Goal: Task Accomplishment & Management: Manage account settings

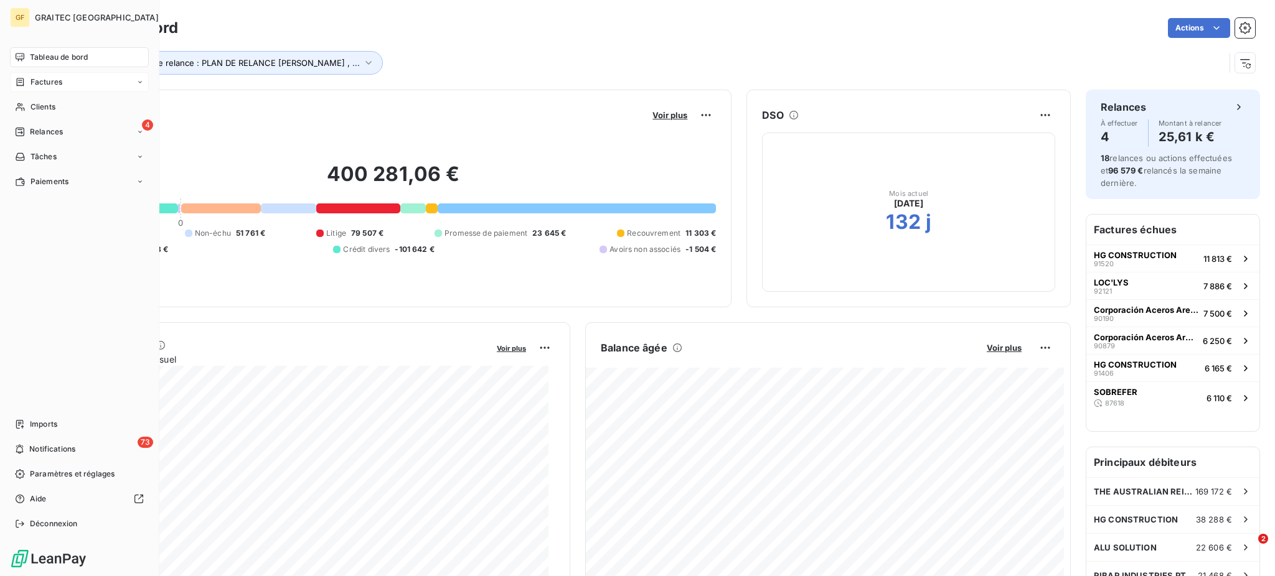
click at [47, 79] on span "Factures" at bounding box center [46, 82] width 32 height 11
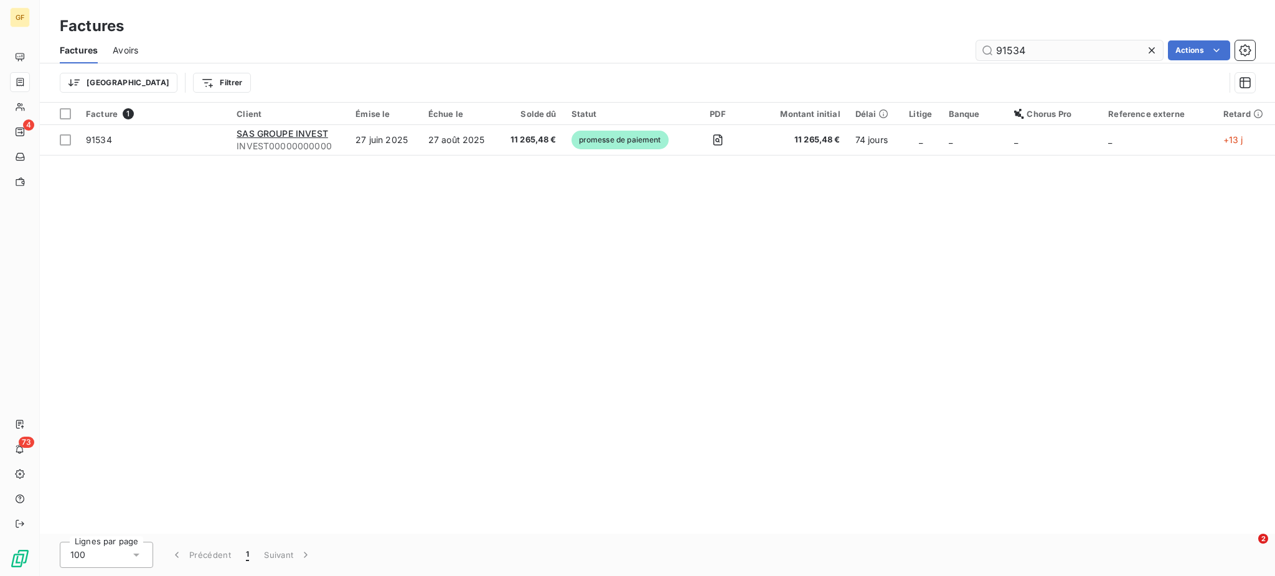
drag, startPoint x: 1014, startPoint y: 47, endPoint x: 1027, endPoint y: 47, distance: 13.7
click at [1027, 47] on input "91534" at bounding box center [1069, 50] width 187 height 20
drag, startPoint x: 1010, startPoint y: 48, endPoint x: 1027, endPoint y: 50, distance: 17.0
click at [1027, 50] on input "91534" at bounding box center [1069, 50] width 187 height 20
type input "91520"
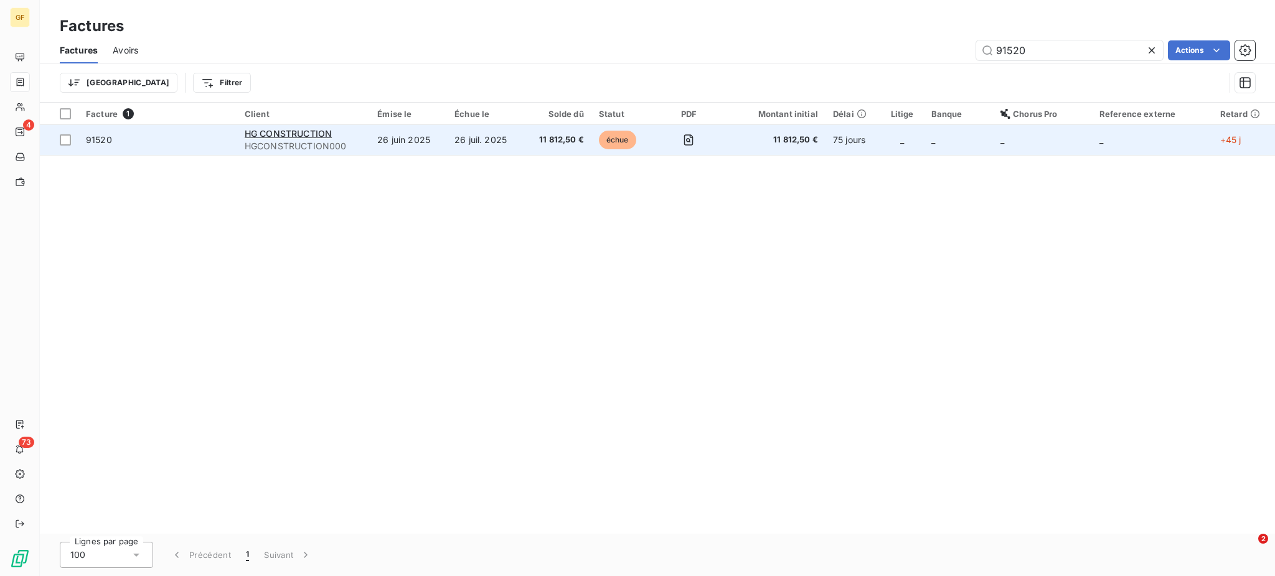
click at [444, 143] on td "26 juin 2025" at bounding box center [408, 140] width 77 height 30
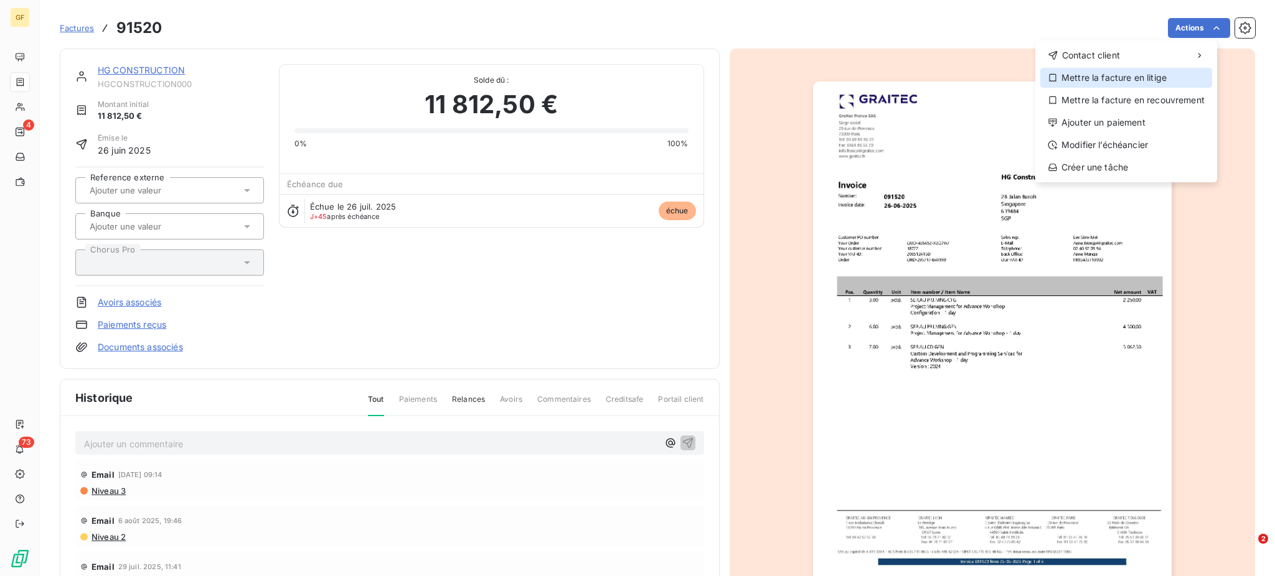
click at [1149, 77] on div "Mettre la facture en litige" at bounding box center [1126, 78] width 172 height 20
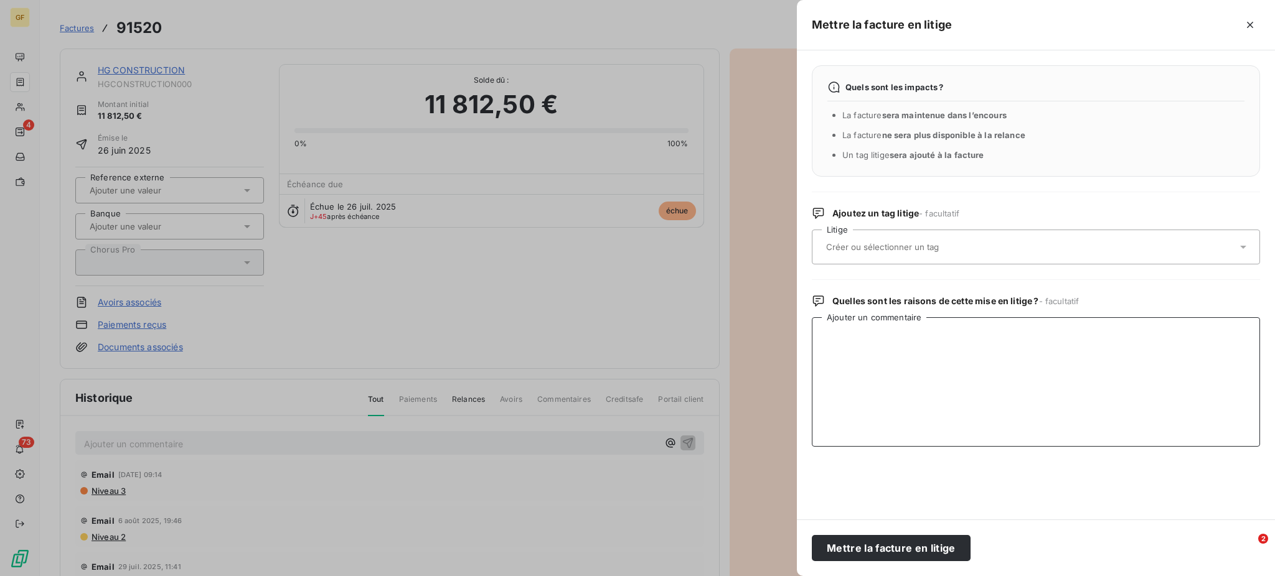
click at [823, 332] on textarea "Ajouter un commentaire" at bounding box center [1036, 381] width 448 height 129
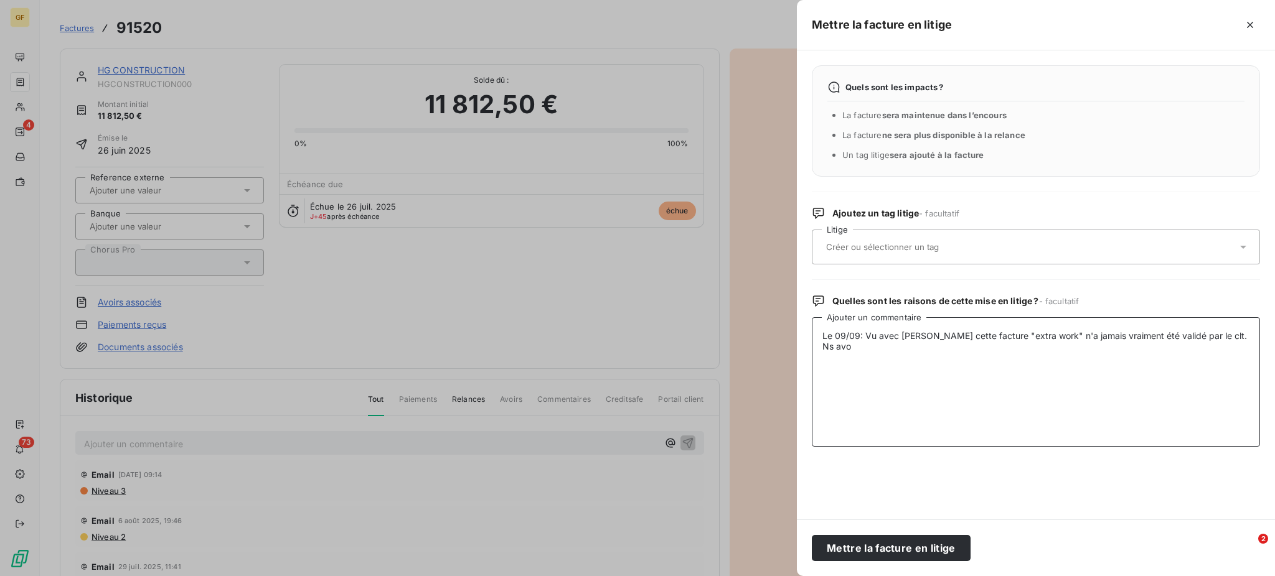
click at [1160, 338] on textarea "Le 09/09: Vu avec [PERSON_NAME] cette facture "extra work" n'a jamais vraiment …" at bounding box center [1036, 381] width 448 height 129
drag, startPoint x: 1210, startPoint y: 336, endPoint x: 1239, endPoint y: 335, distance: 29.3
click at [1239, 335] on textarea "Le 09/09: Vu avec [PERSON_NAME] cette facture "extra work" n'a jamais vraiment …" at bounding box center [1036, 381] width 448 height 129
click at [1038, 338] on textarea "Le 09/09: Vu avec [PERSON_NAME] cette facture "extra work" n'a jamais vraiment …" at bounding box center [1036, 381] width 448 height 129
drag, startPoint x: 863, startPoint y: 347, endPoint x: 892, endPoint y: 349, distance: 28.7
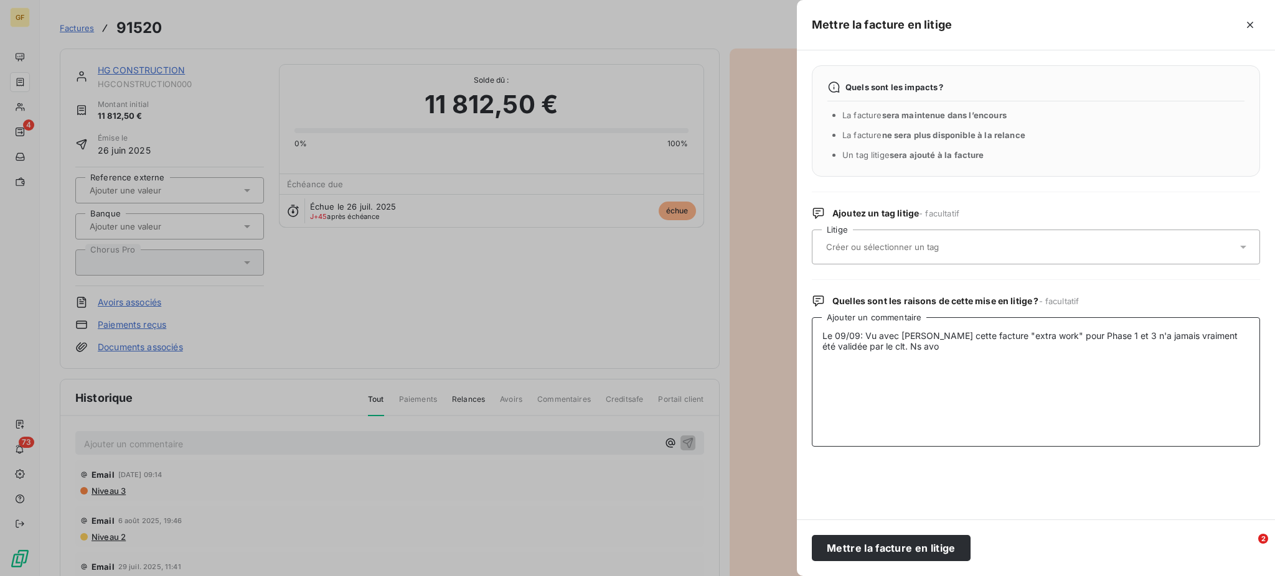
click at [892, 349] on textarea "Le 09/09: Vu avec [PERSON_NAME] cette facture "extra work" pour Phase 1 et 3 n'…" at bounding box center [1036, 381] width 448 height 129
click at [1038, 346] on textarea "Le 09/09: Vu avec [PERSON_NAME] cette facture "extra work" pour Phase 1 et 3 n'…" at bounding box center [1036, 381] width 448 height 129
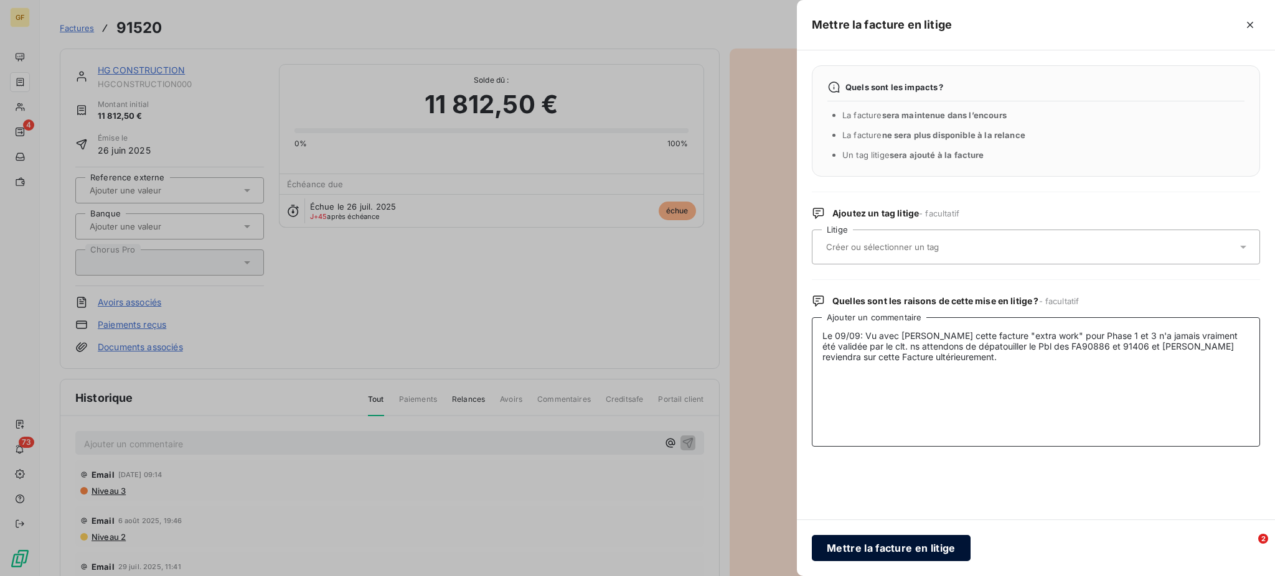
type textarea "Le 09/09: Vu avec [PERSON_NAME] cette facture "extra work" pour Phase 1 et 3 n'…"
click at [885, 552] on button "Mettre la facture en litige" at bounding box center [891, 548] width 159 height 26
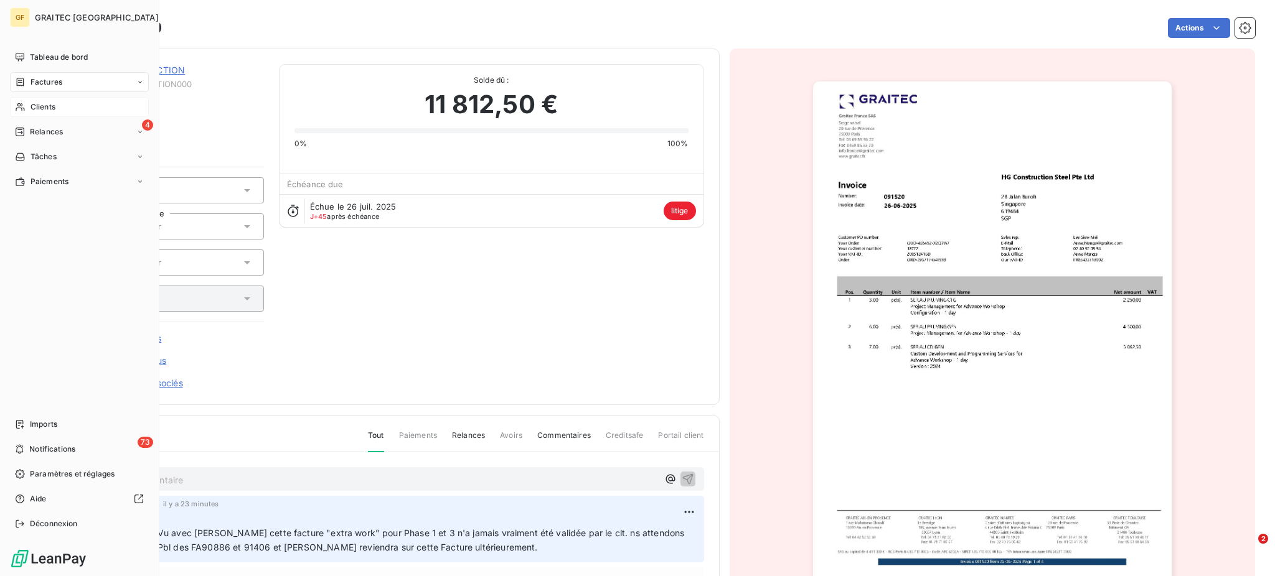
click at [47, 106] on span "Clients" at bounding box center [42, 106] width 25 height 11
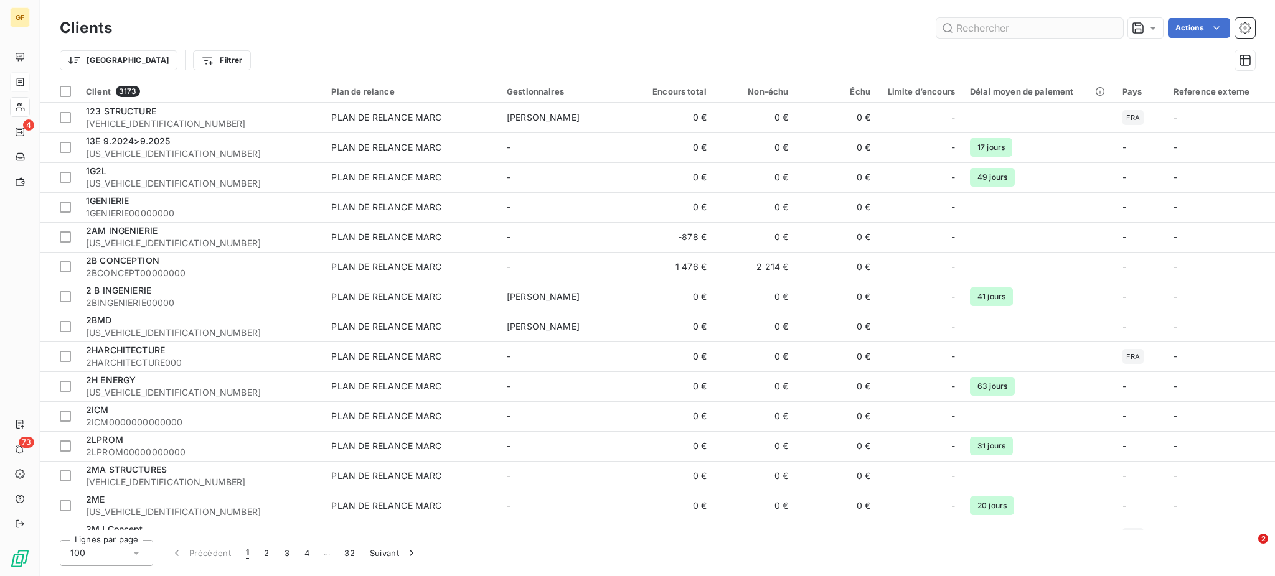
click at [969, 24] on input "text" at bounding box center [1029, 28] width 187 height 20
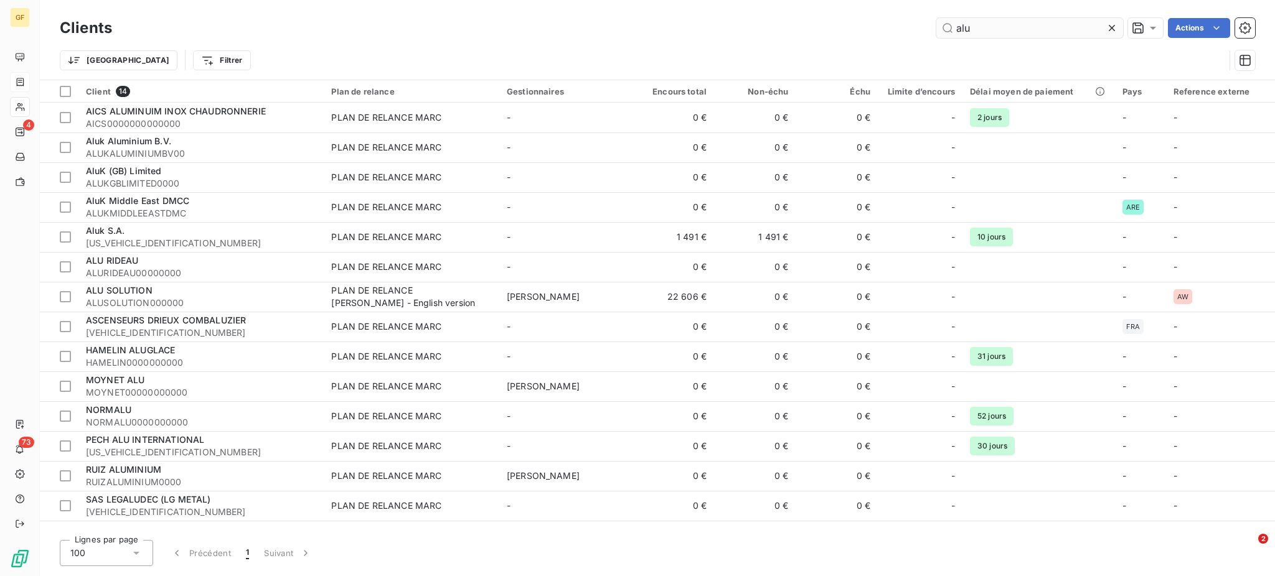
drag, startPoint x: 1017, startPoint y: 27, endPoint x: 948, endPoint y: 27, distance: 69.1
click at [948, 27] on input "alu" at bounding box center [1029, 28] width 187 height 20
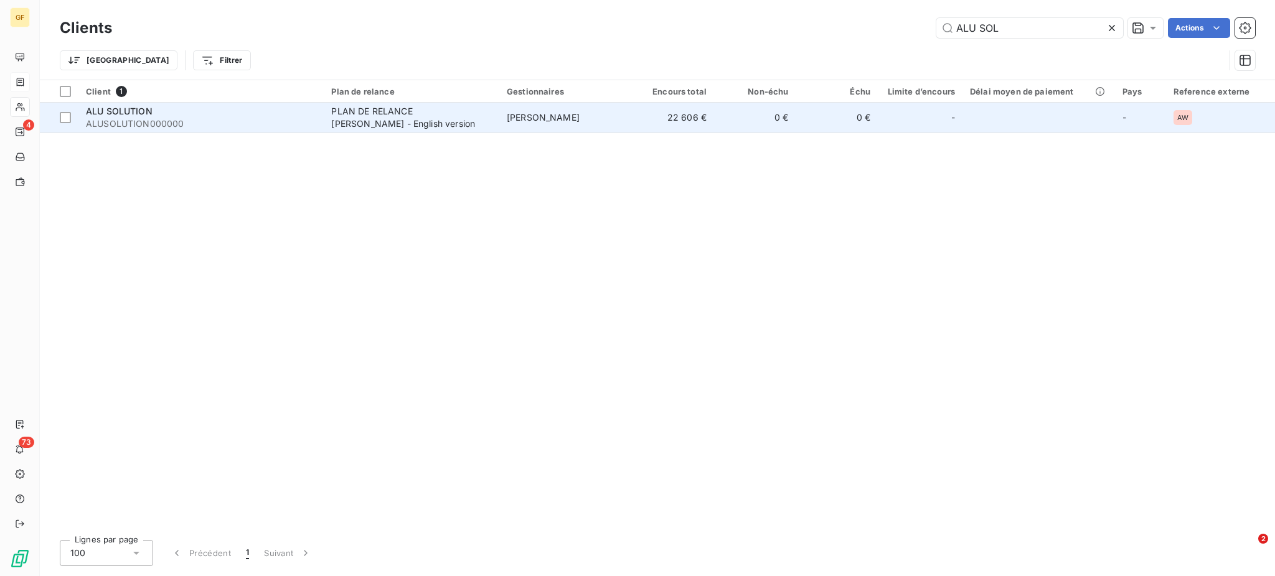
type input "ALU SOL"
click at [388, 124] on div "PLAN DE RELANCE [PERSON_NAME] - English version" at bounding box center [409, 117] width 156 height 25
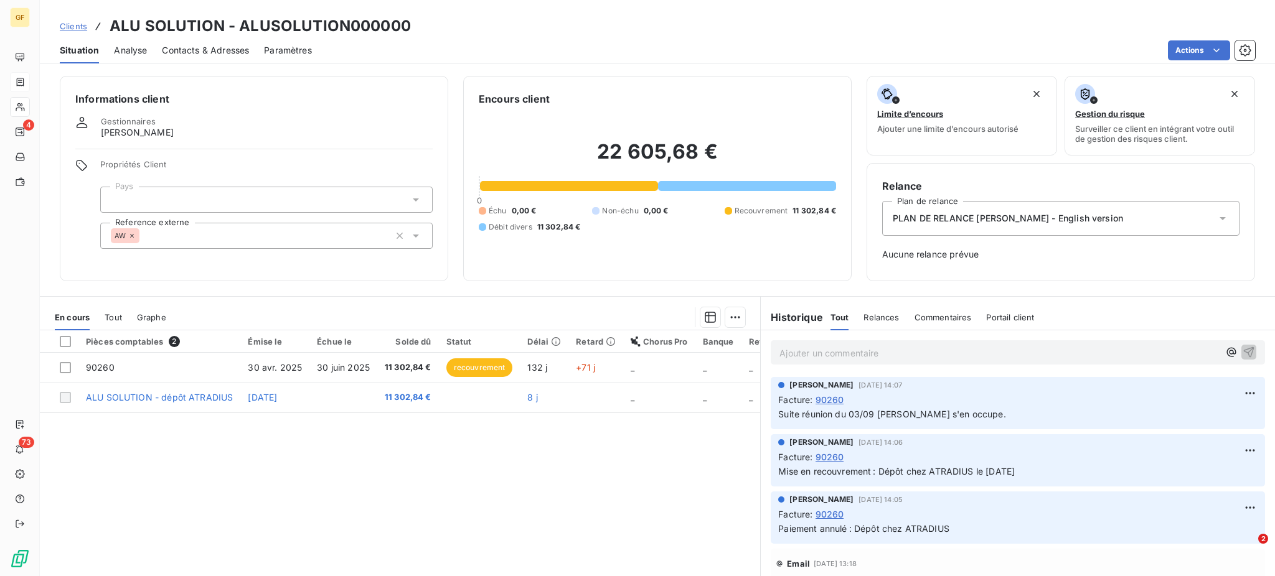
click at [210, 45] on span "Contacts & Adresses" at bounding box center [205, 50] width 87 height 12
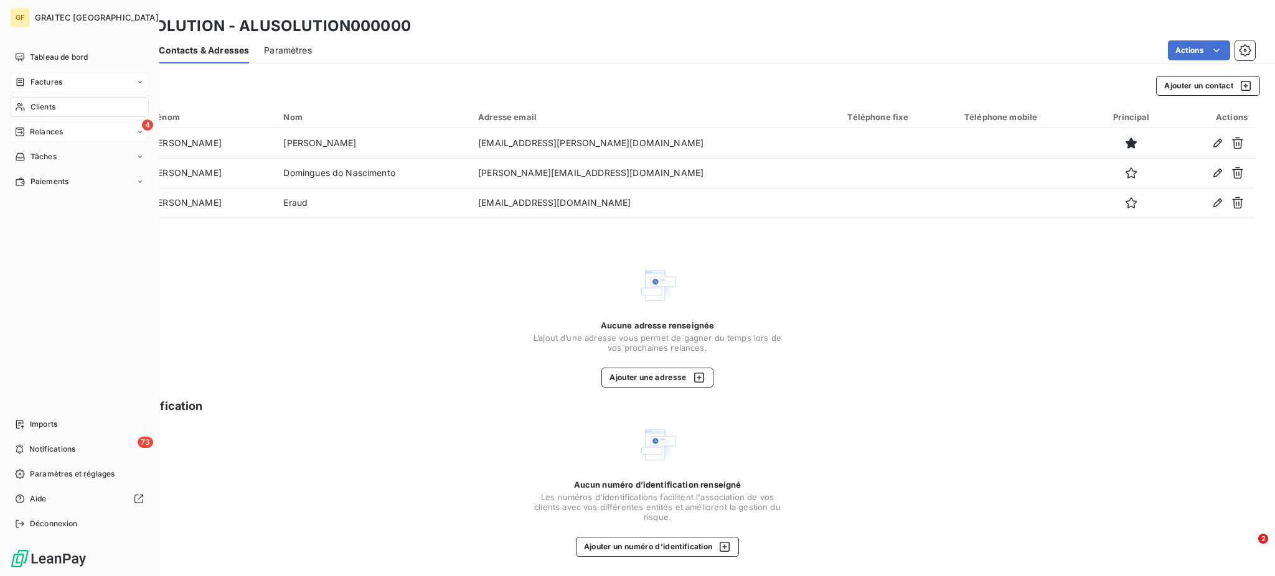
click at [45, 134] on span "Relances" at bounding box center [46, 131] width 33 height 11
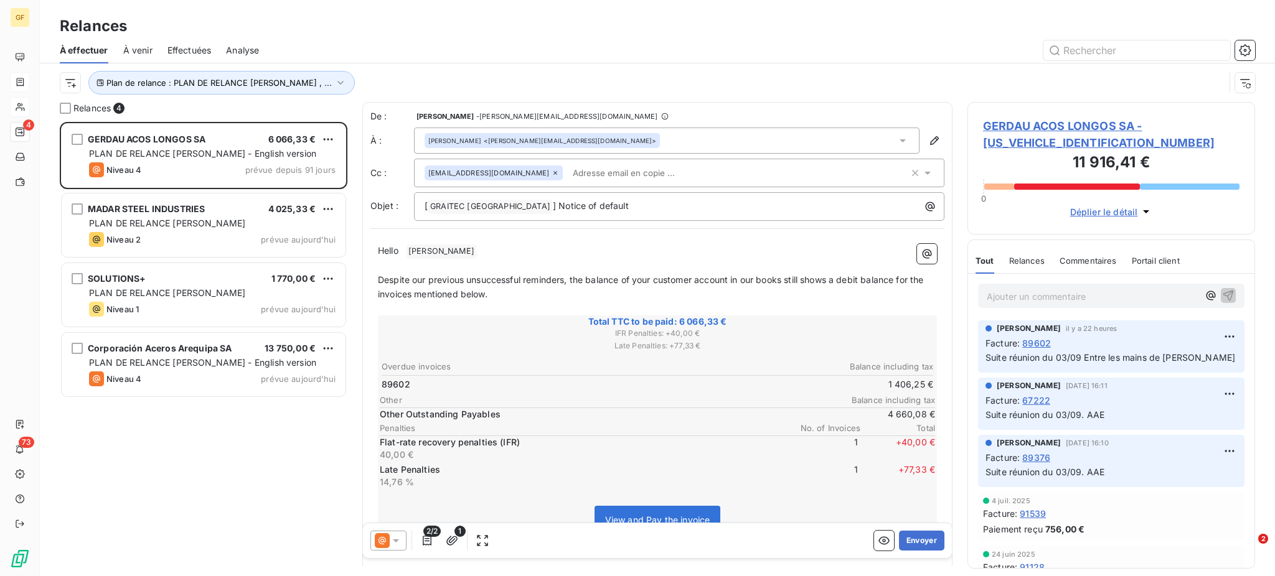
scroll to position [442, 274]
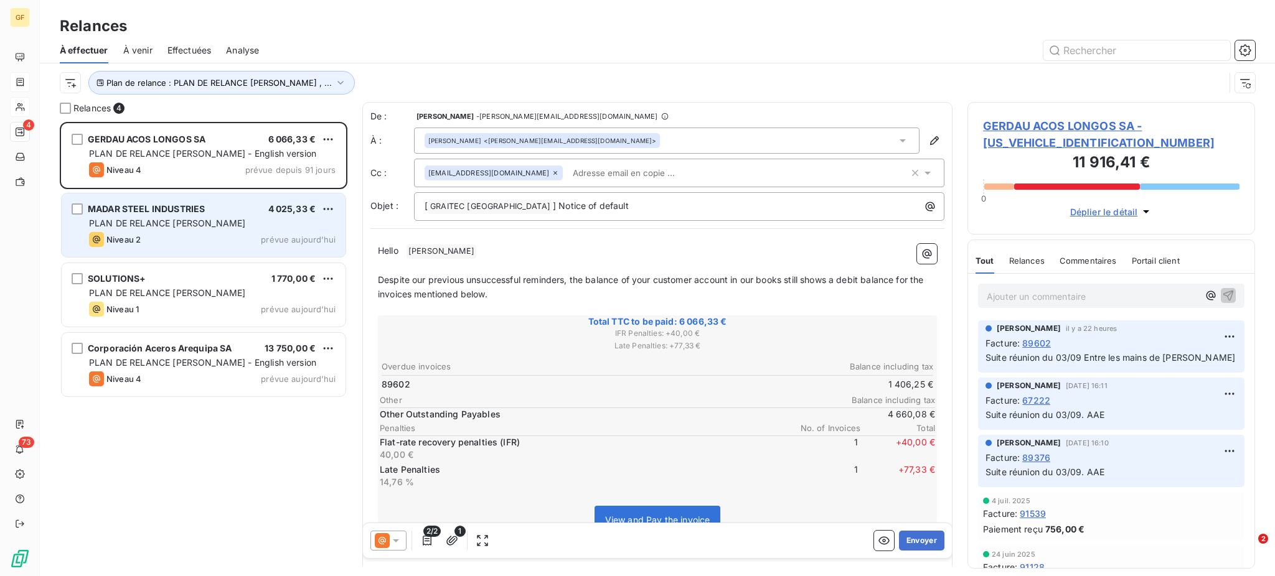
click at [161, 218] on span "PLAN DE RELANCE [PERSON_NAME]" at bounding box center [167, 223] width 156 height 11
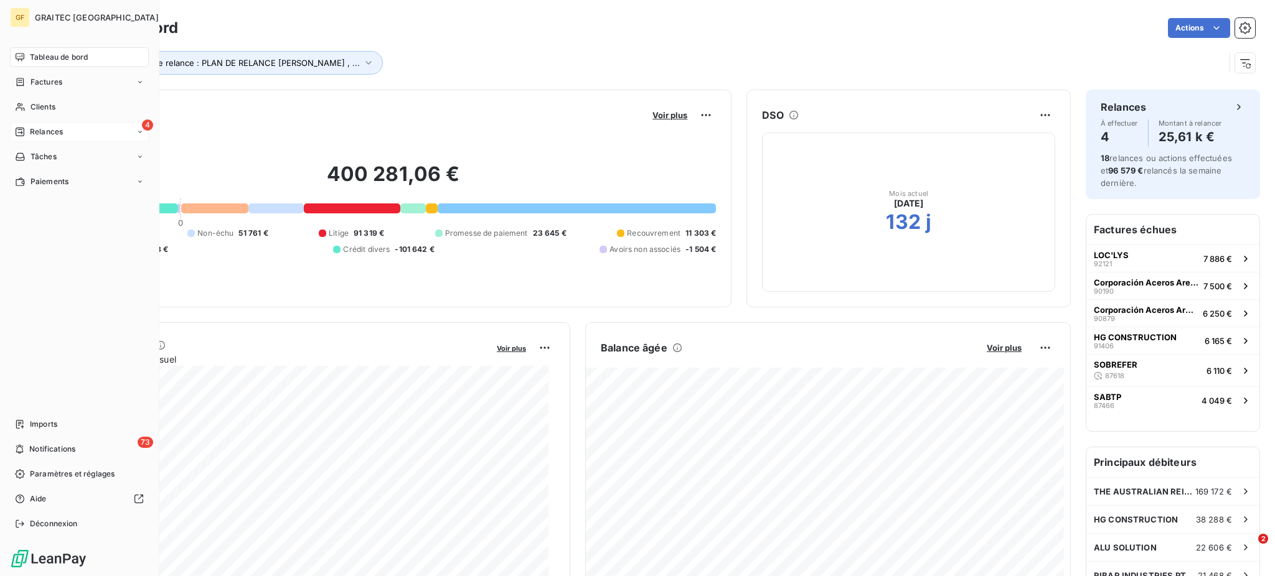
click at [45, 131] on span "Relances" at bounding box center [46, 131] width 33 height 11
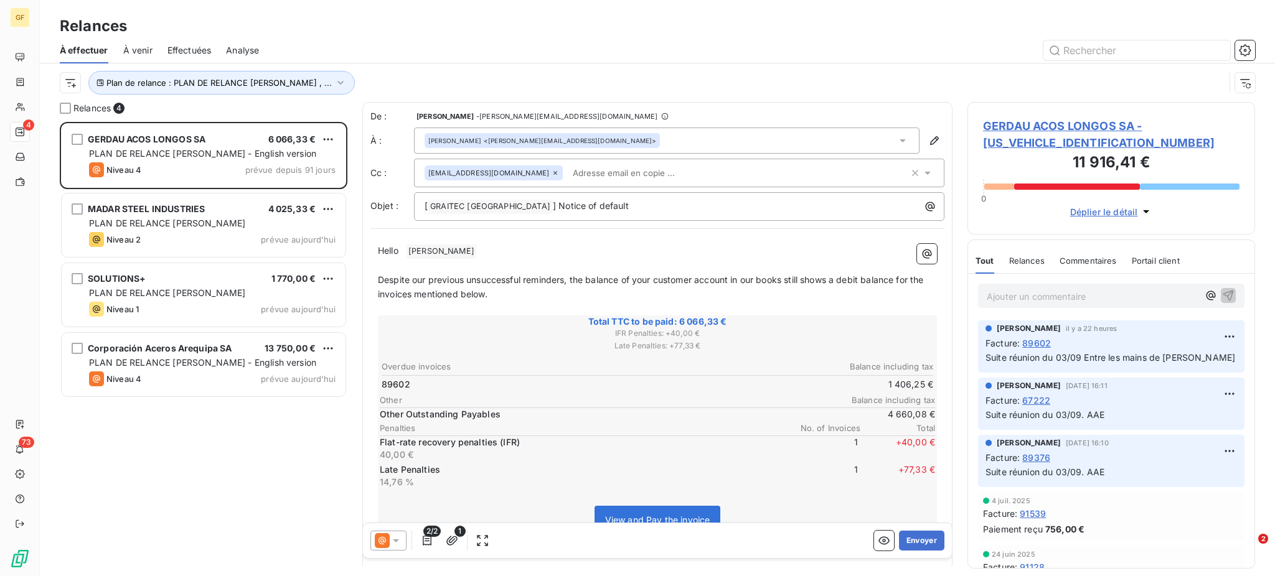
scroll to position [442, 274]
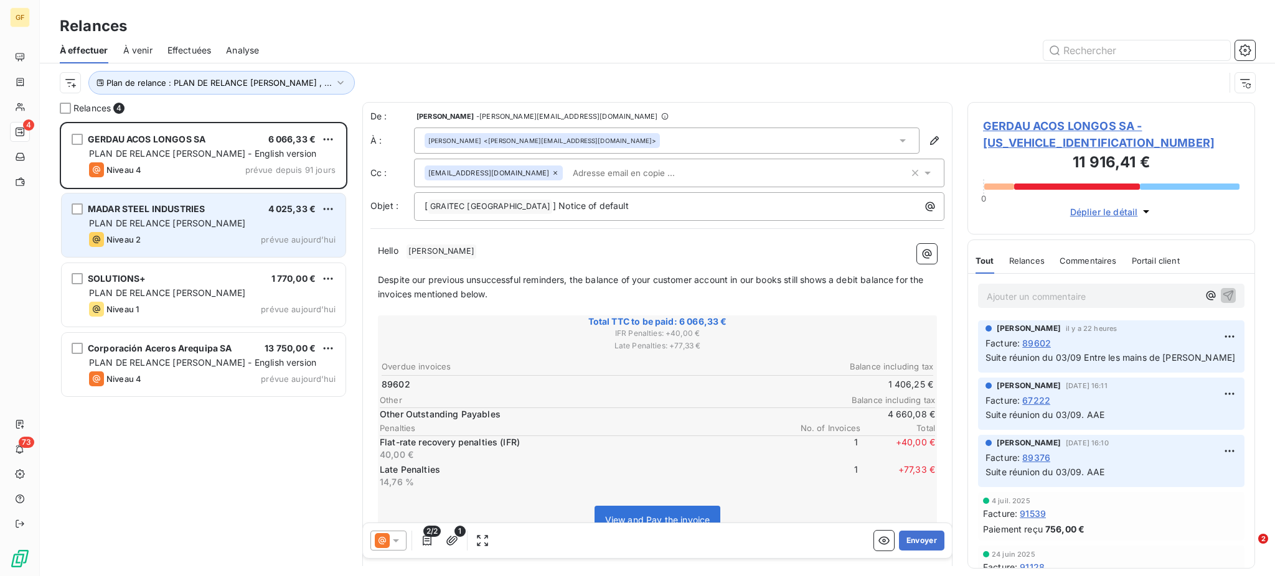
click at [143, 219] on span "PLAN DE RELANCE [PERSON_NAME]" at bounding box center [167, 223] width 156 height 11
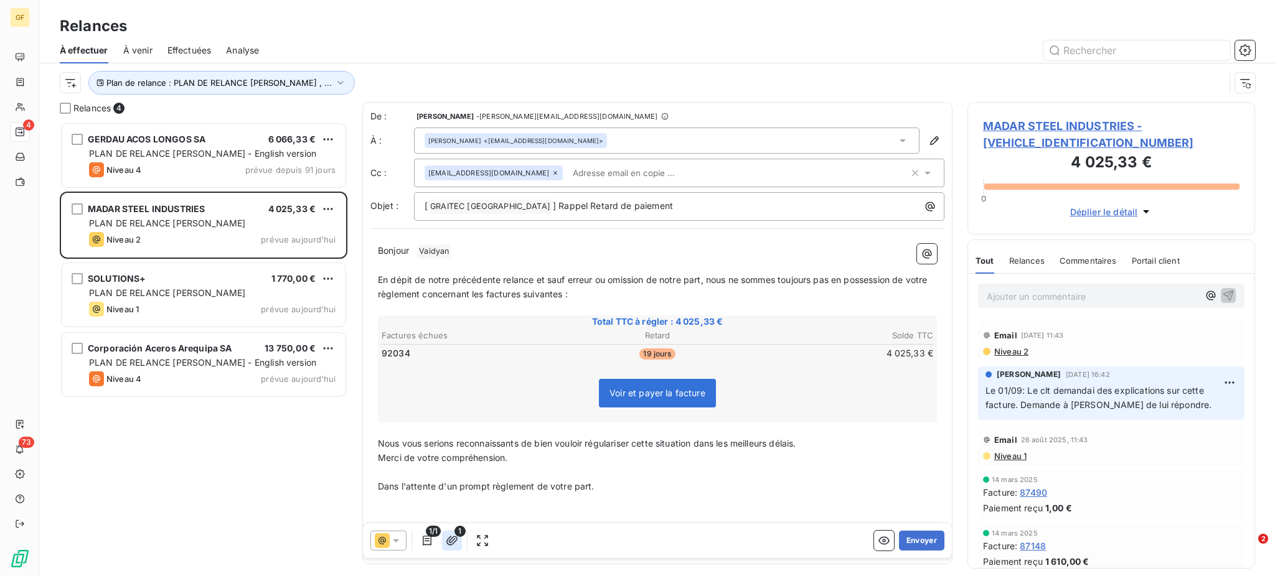
click at [449, 543] on icon "button" at bounding box center [452, 541] width 12 height 12
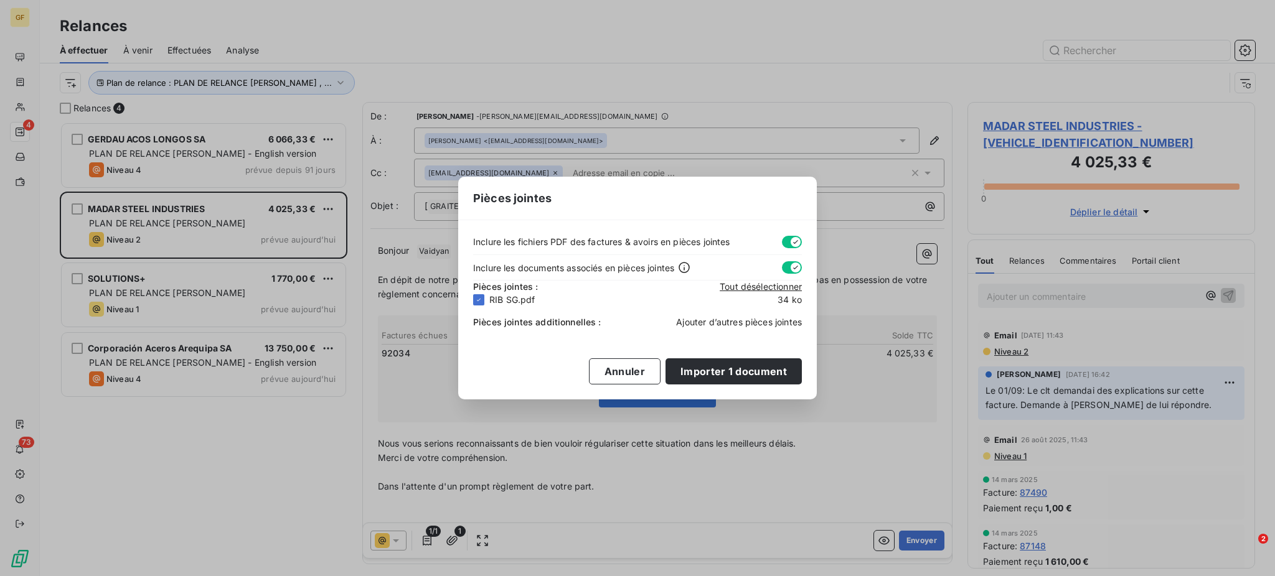
click at [741, 322] on span "Ajouter d’autres pièces jointes" at bounding box center [739, 322] width 126 height 11
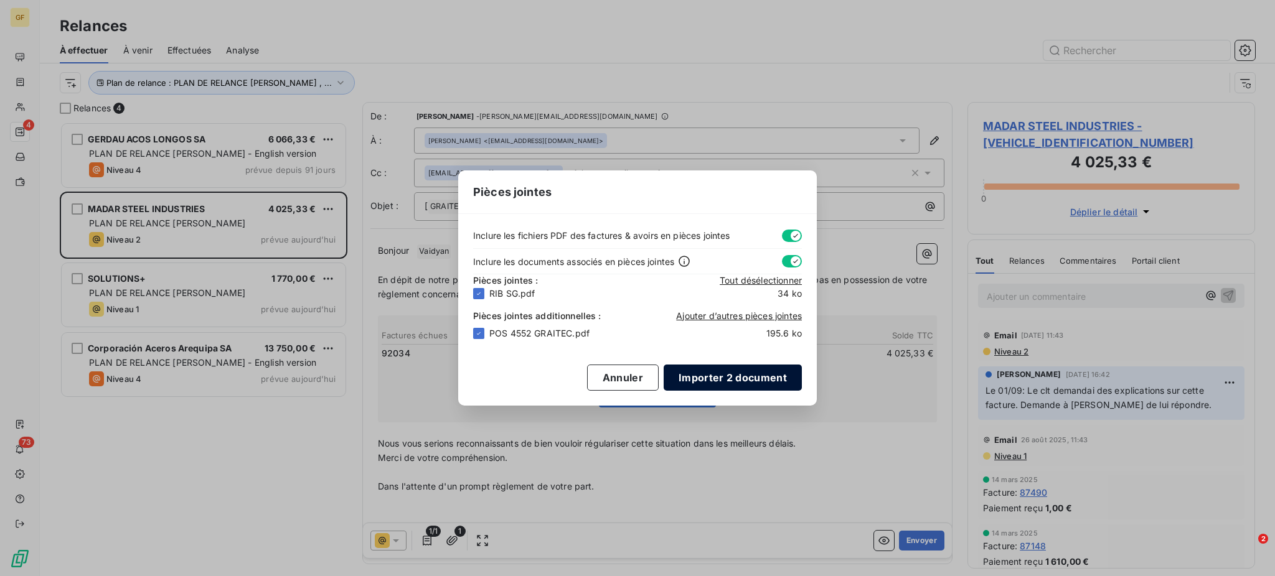
click at [732, 378] on button "Importer 2 document" at bounding box center [732, 378] width 138 height 26
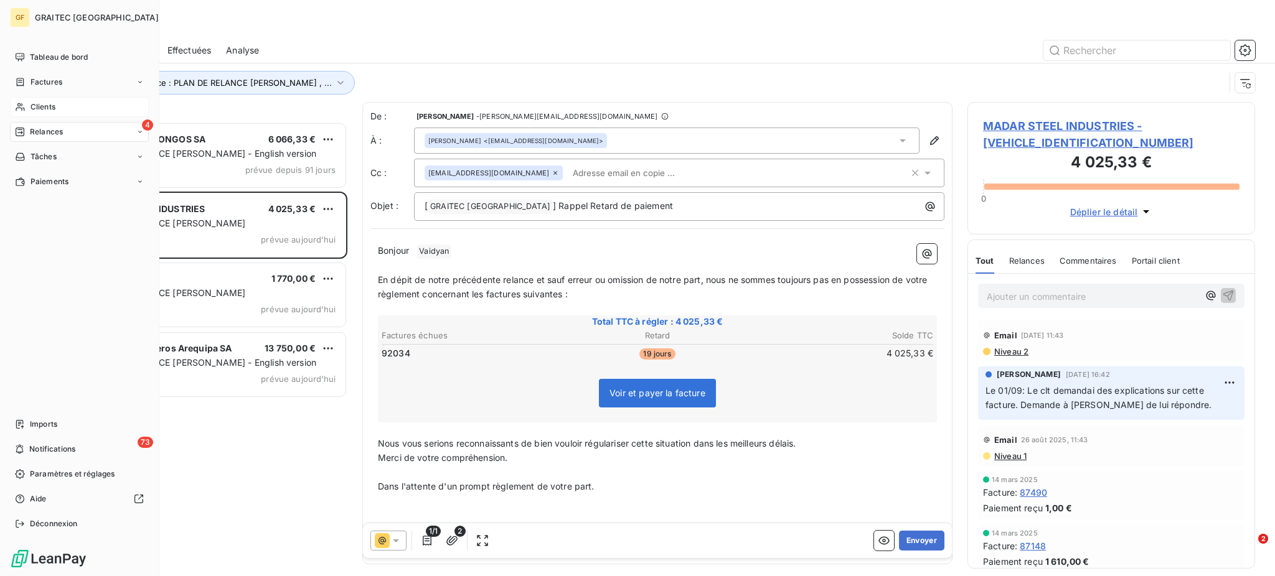
click at [37, 107] on span "Clients" at bounding box center [42, 106] width 25 height 11
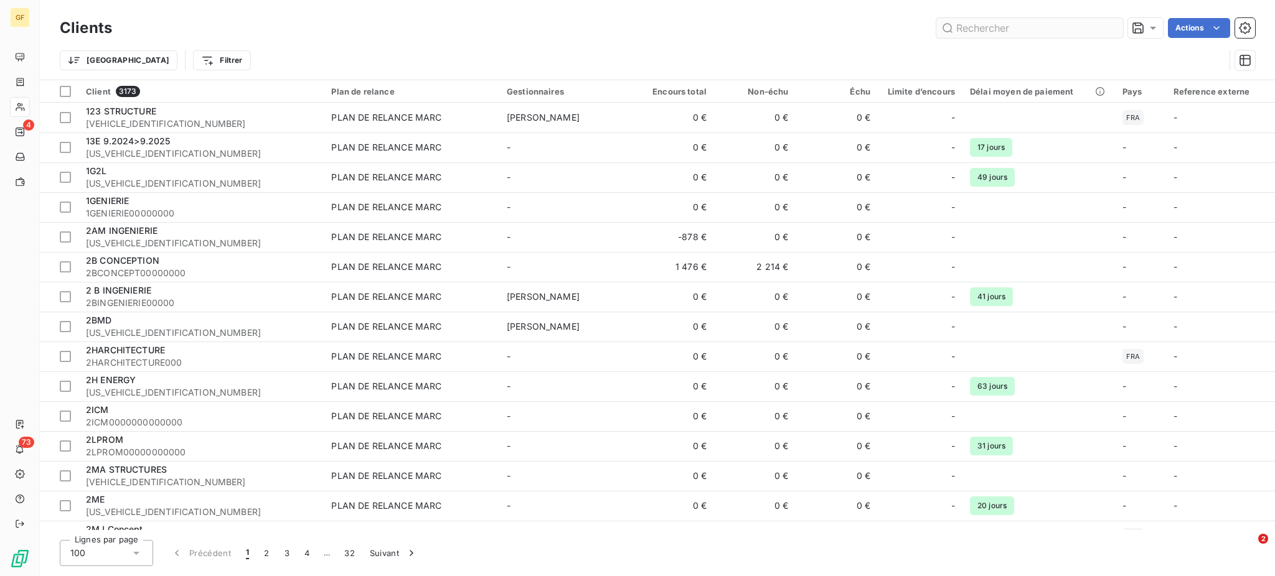
click at [985, 23] on input "text" at bounding box center [1029, 28] width 187 height 20
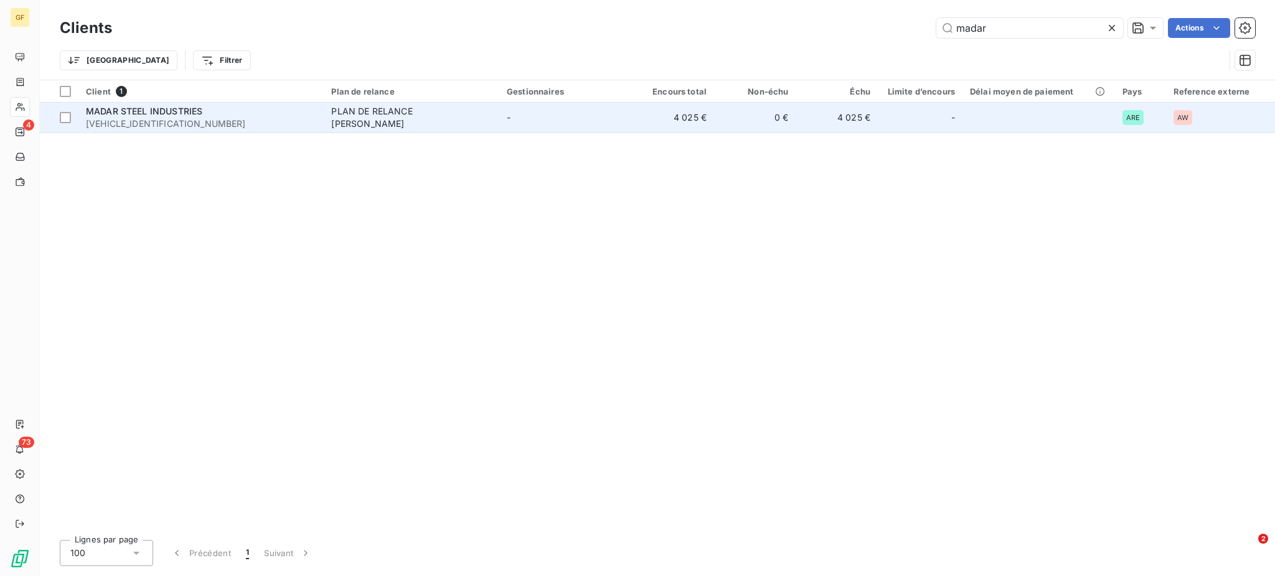
type input "madar"
click at [350, 122] on div "PLAN DE RELANCE [PERSON_NAME]" at bounding box center [409, 117] width 156 height 25
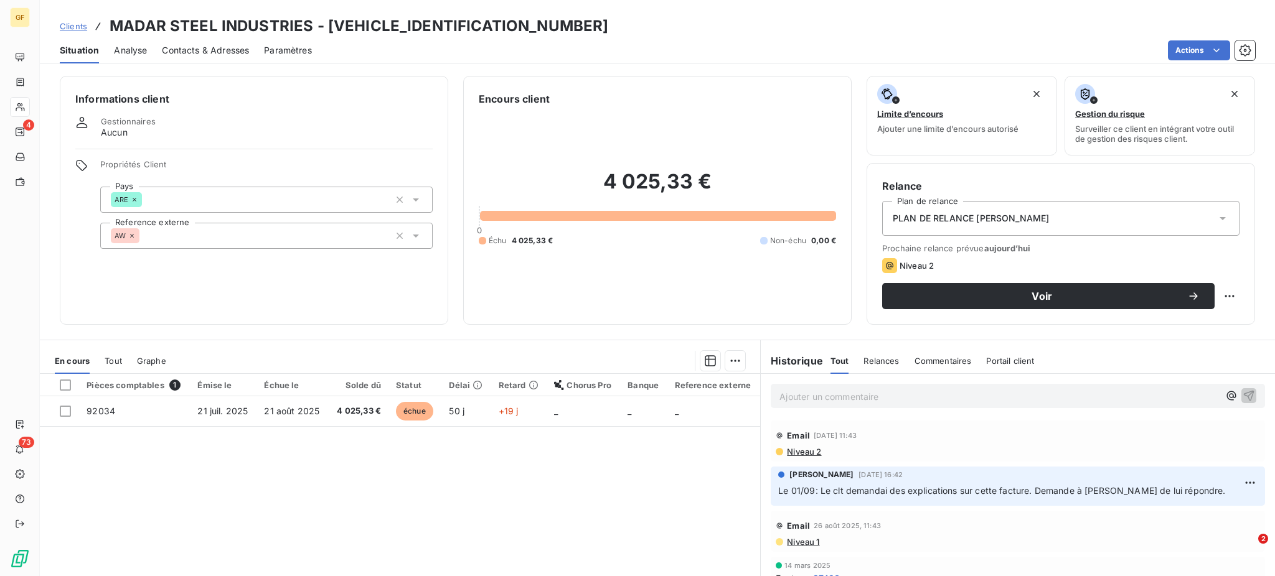
click at [1219, 219] on icon at bounding box center [1222, 218] width 6 height 3
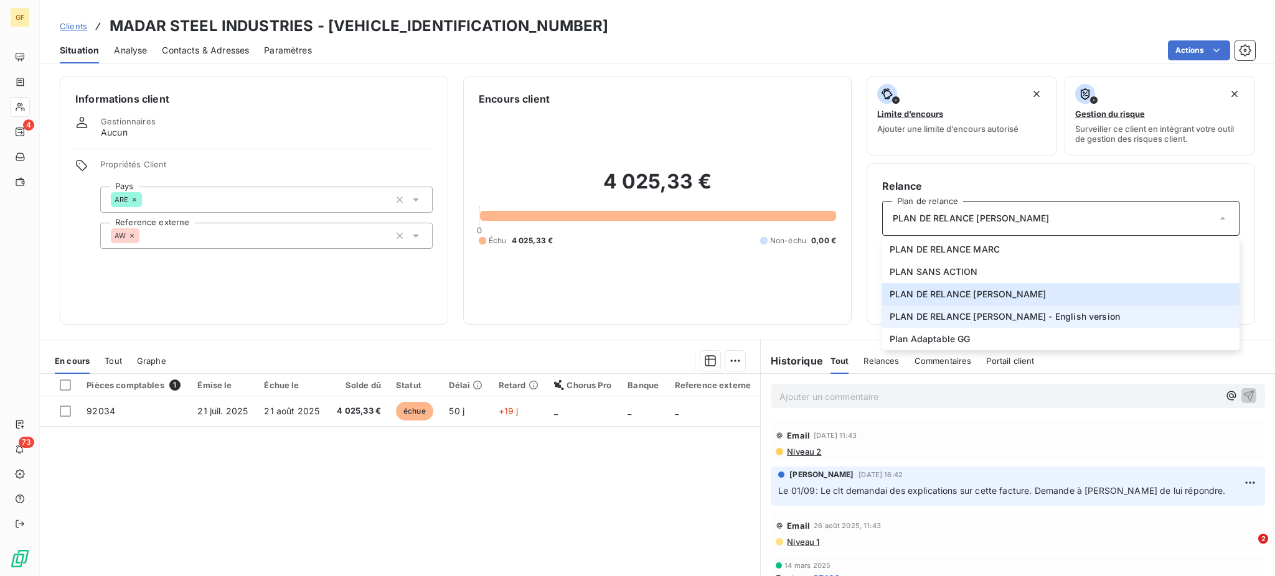
click at [981, 317] on span "PLAN DE RELANCE [PERSON_NAME] - English version" at bounding box center [1004, 317] width 230 height 12
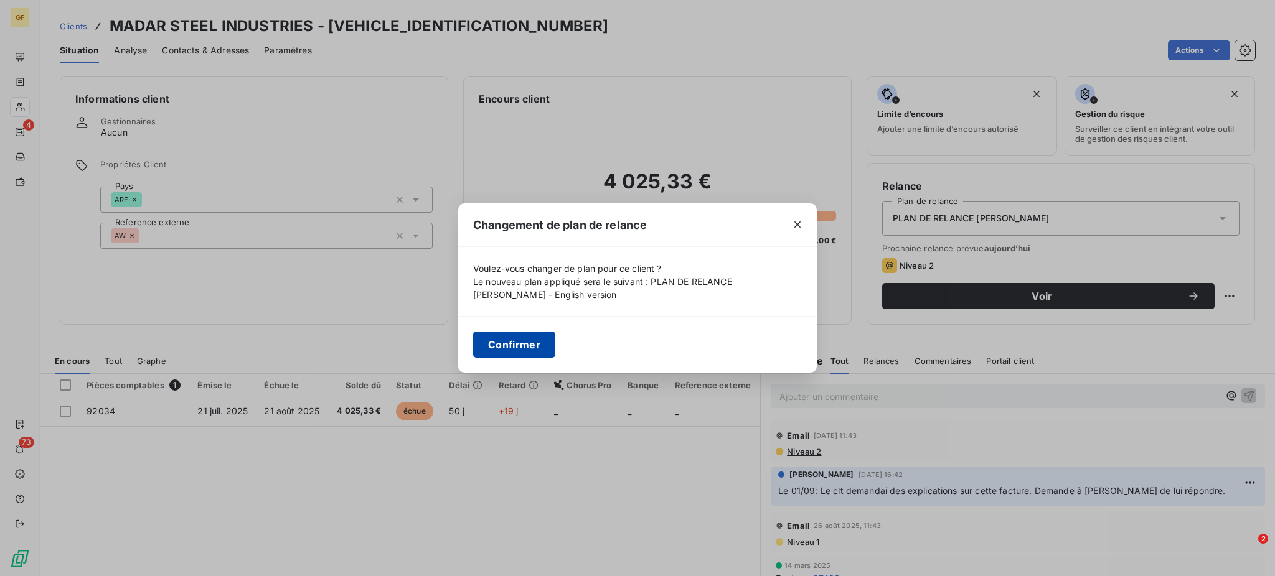
click at [510, 344] on button "Confirmer" at bounding box center [514, 345] width 82 height 26
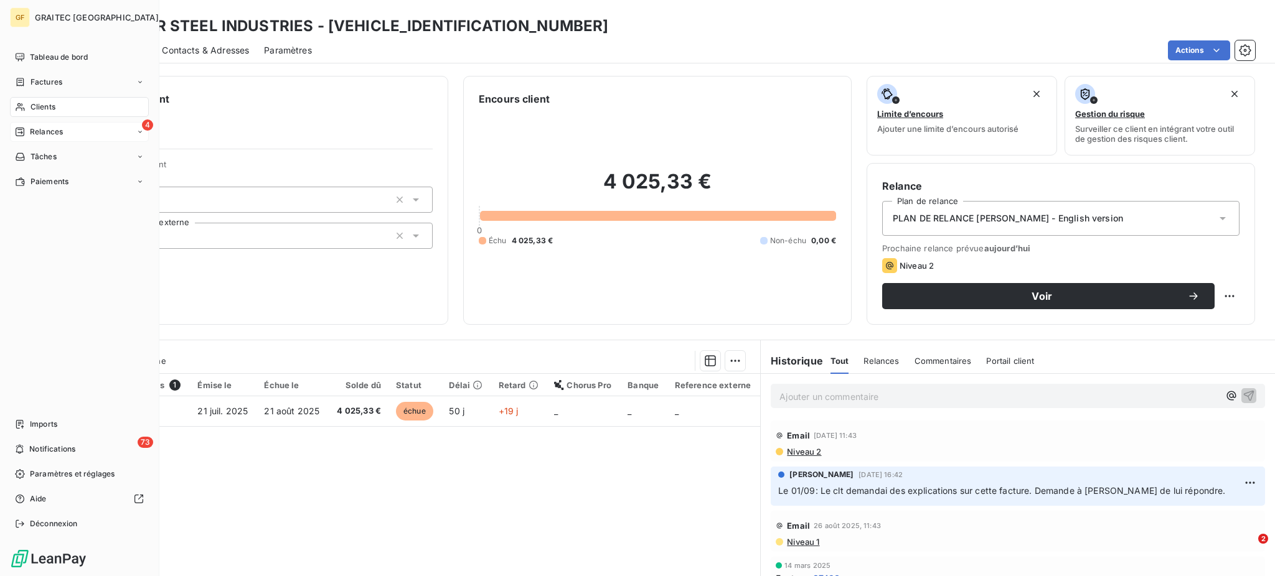
click at [42, 132] on span "Relances" at bounding box center [46, 131] width 33 height 11
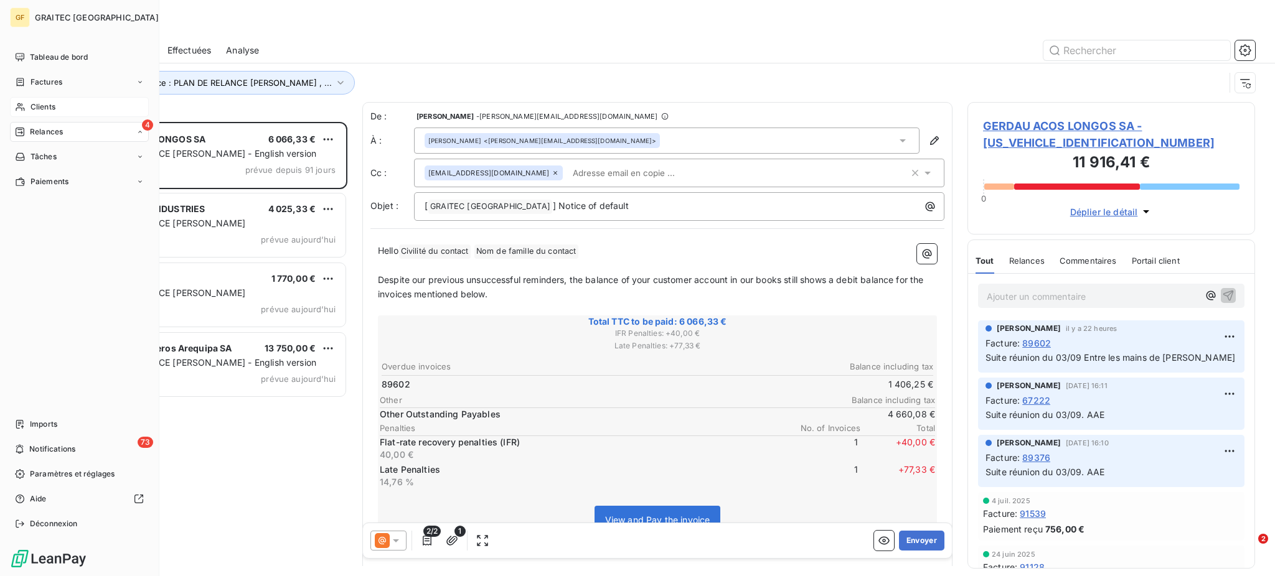
scroll to position [442, 274]
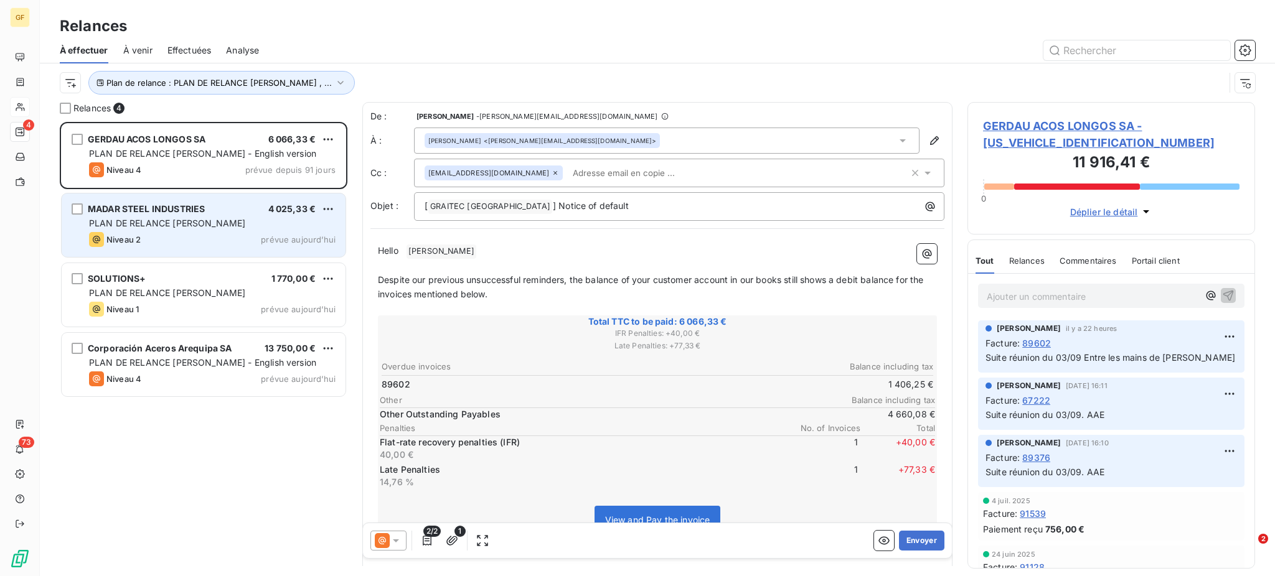
click at [207, 224] on span "PLAN DE RELANCE [PERSON_NAME]" at bounding box center [167, 223] width 156 height 11
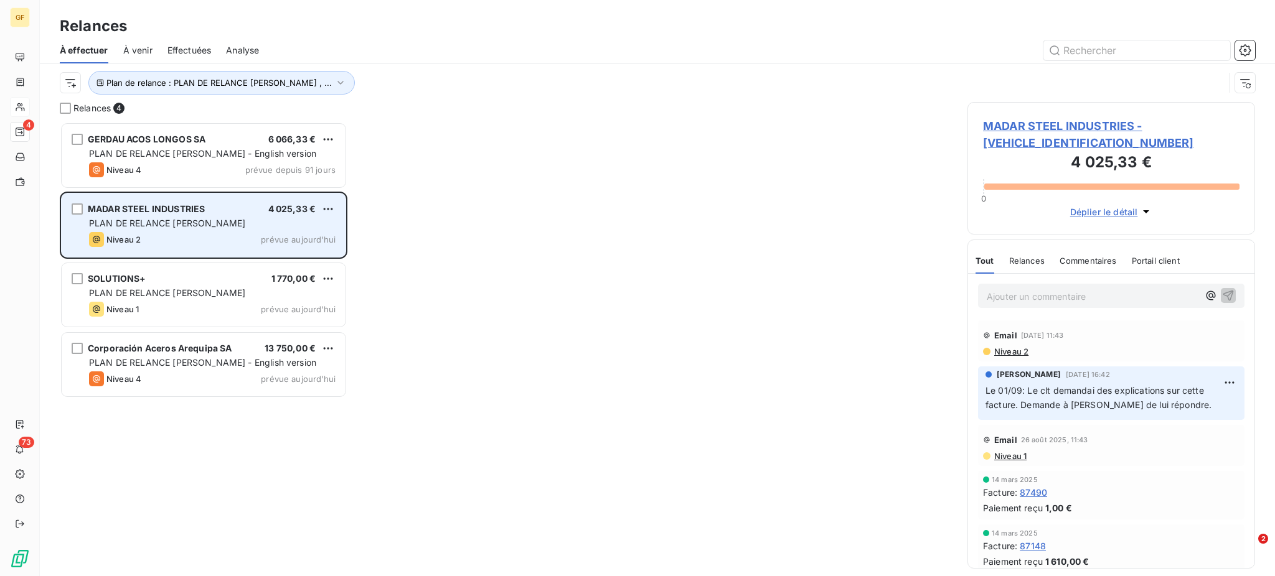
click at [184, 232] on div "MADAR STEEL INDUSTRIES 4 025,33 € PLAN DE RELANCE GERALDINE Niveau 2 prévue auj…" at bounding box center [204, 225] width 284 height 63
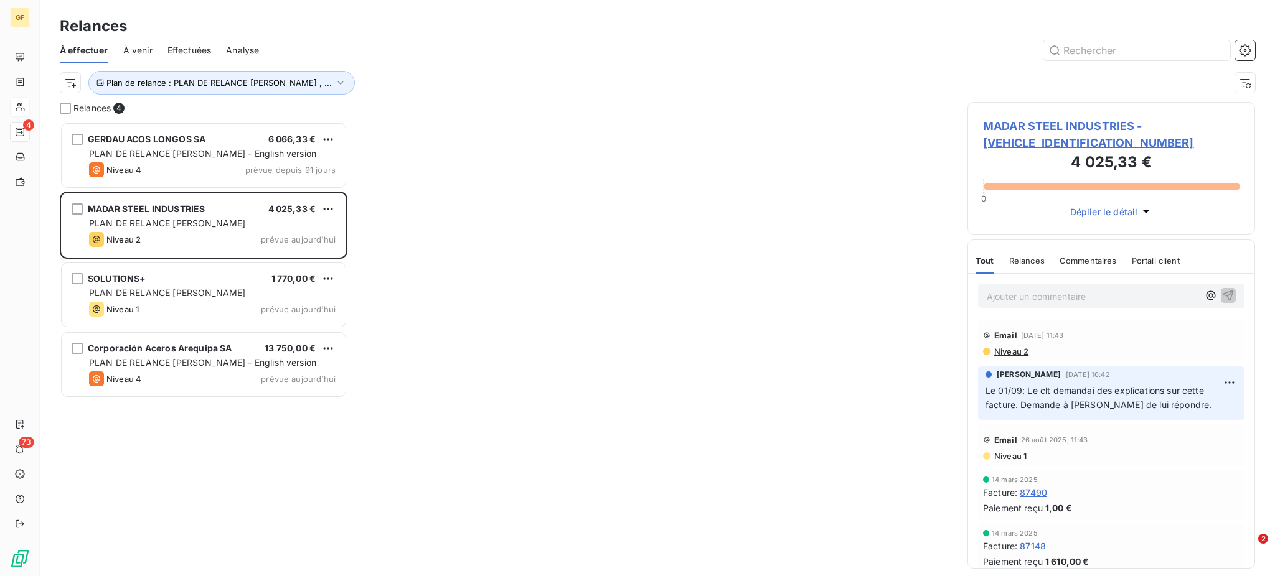
click at [1012, 347] on span "Niveau 2" at bounding box center [1010, 352] width 35 height 10
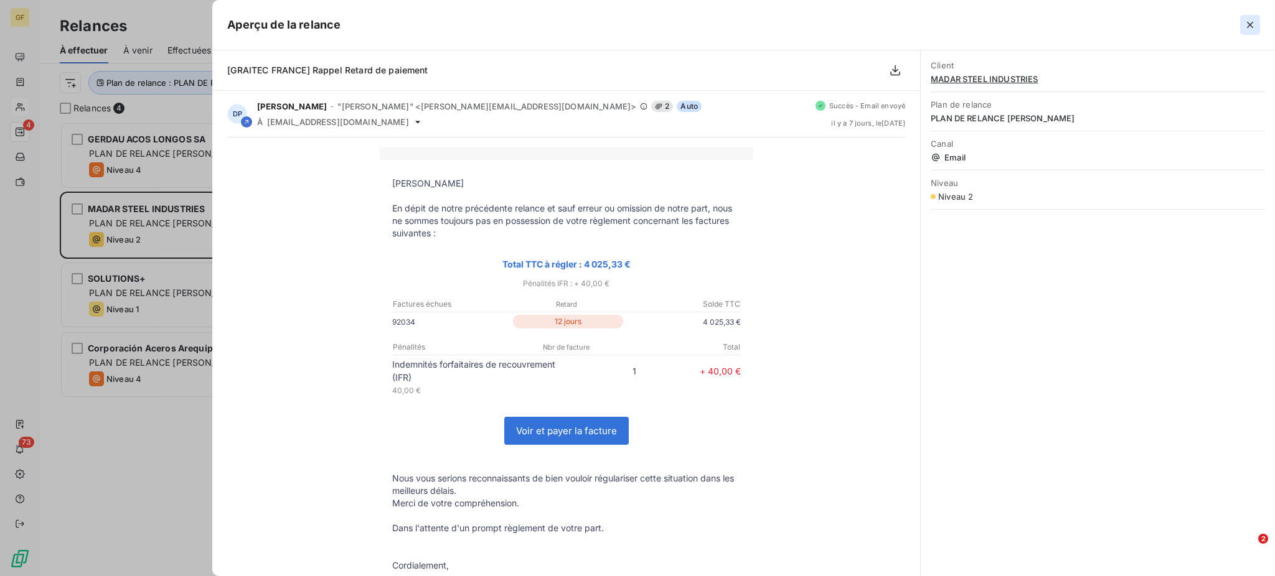
click at [1252, 29] on icon "button" at bounding box center [1249, 25] width 12 height 12
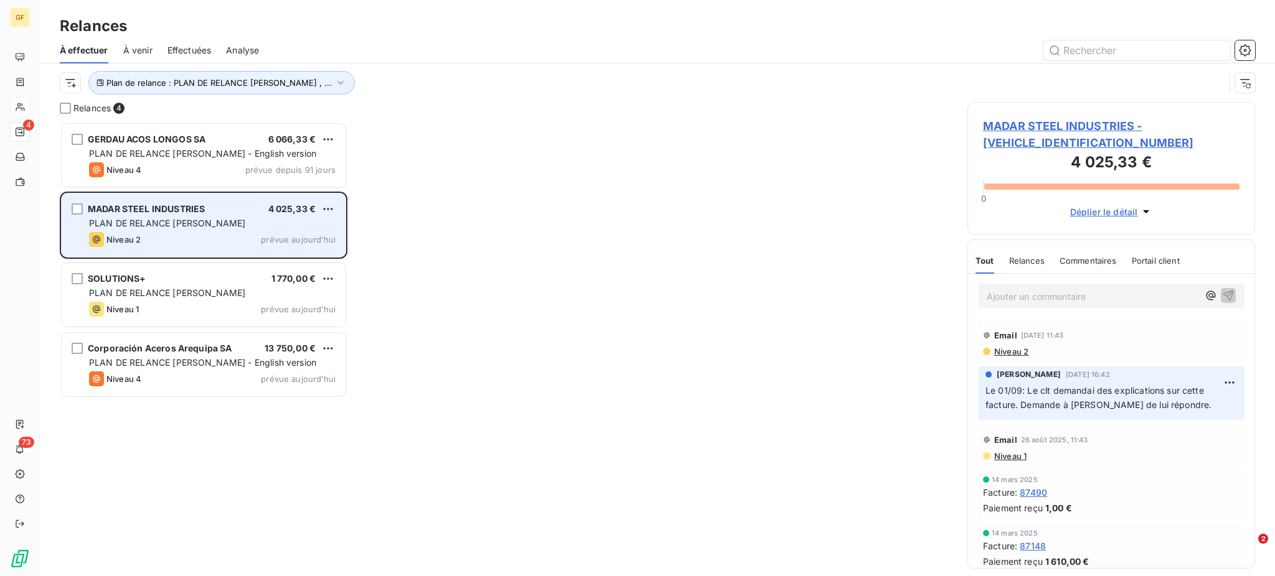
click at [188, 230] on div "MADAR STEEL INDUSTRIES 4 025,33 € PLAN DE RELANCE GERALDINE Niveau 2 prévue auj…" at bounding box center [204, 225] width 284 height 63
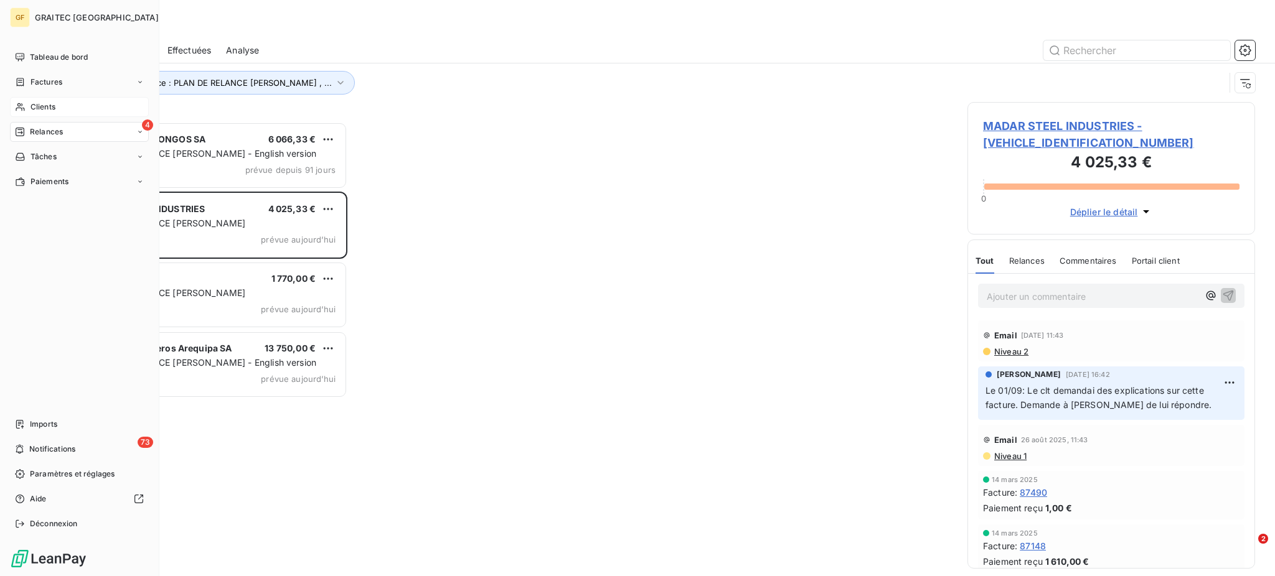
click at [35, 128] on span "Relances" at bounding box center [46, 131] width 33 height 11
click at [42, 104] on span "Clients" at bounding box center [42, 106] width 25 height 11
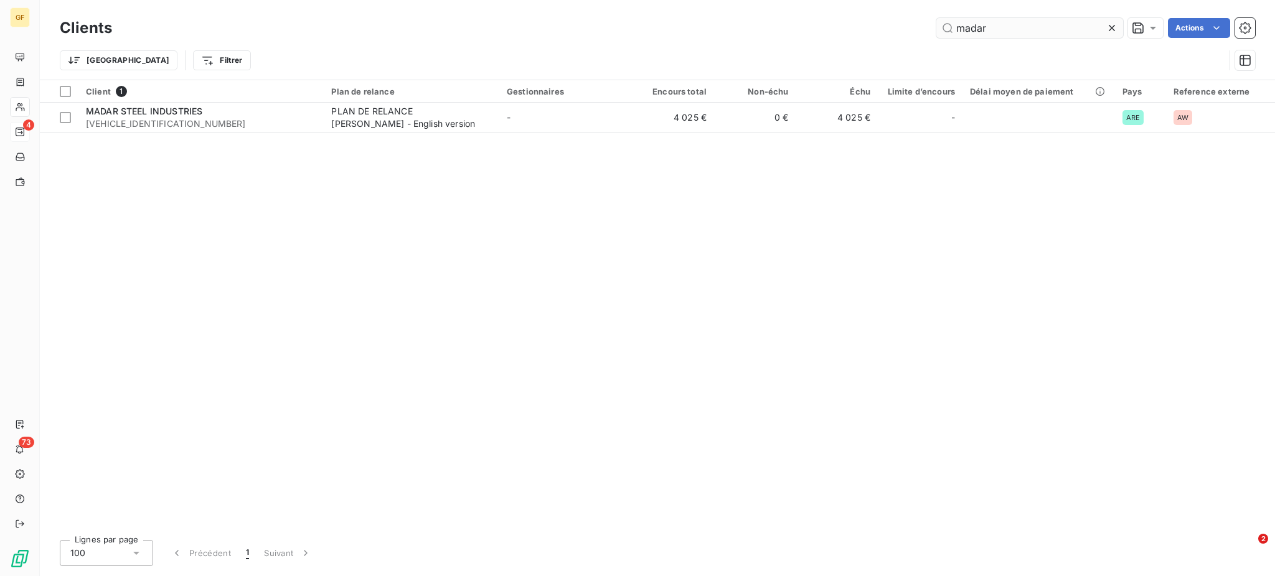
drag, startPoint x: 994, startPoint y: 27, endPoint x: 936, endPoint y: 27, distance: 57.9
click at [936, 27] on input "madar" at bounding box center [1029, 28] width 187 height 20
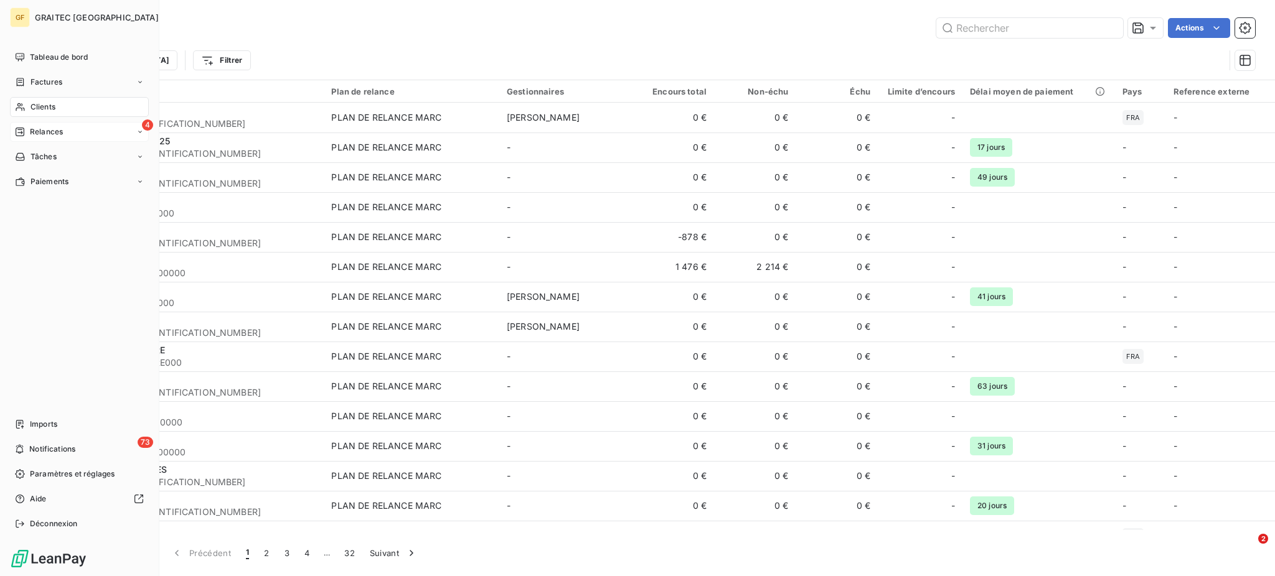
click at [45, 126] on span "Relances" at bounding box center [46, 131] width 33 height 11
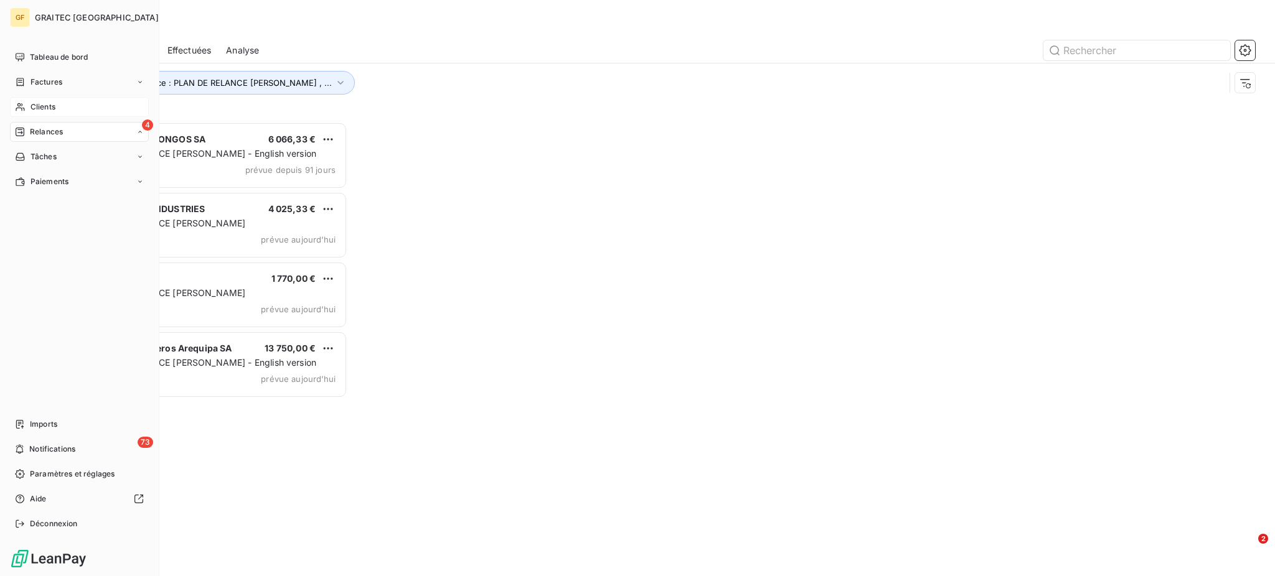
scroll to position [442, 274]
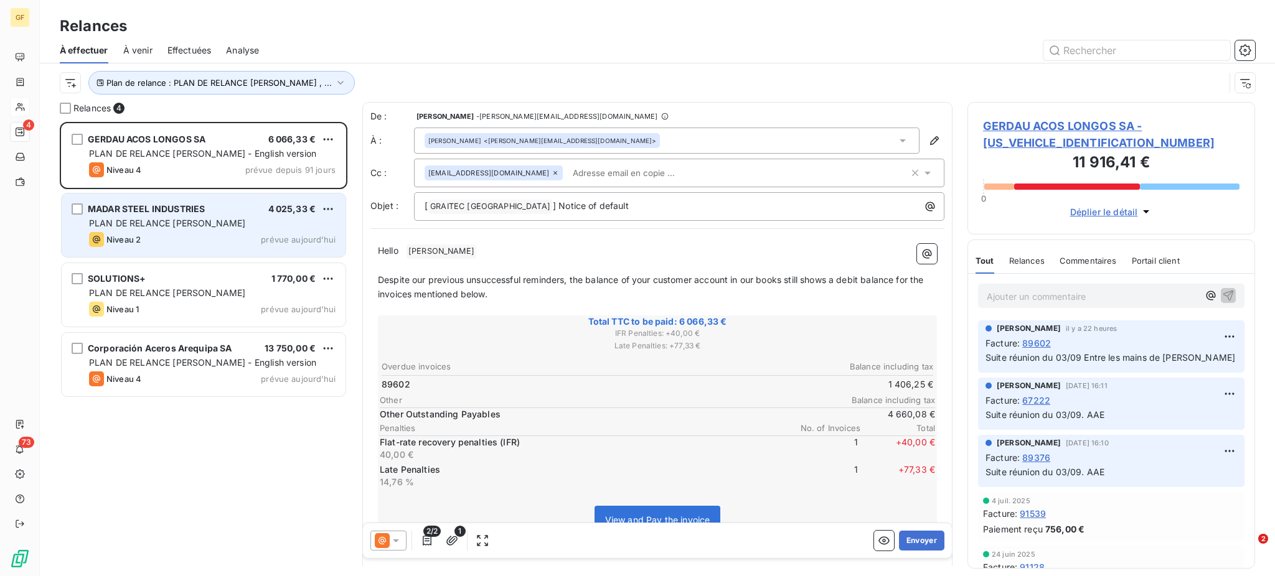
click at [218, 230] on div "MADAR STEEL INDUSTRIES 4 025,33 € PLAN DE RELANCE GERALDINE Niveau 2 prévue auj…" at bounding box center [204, 225] width 284 height 63
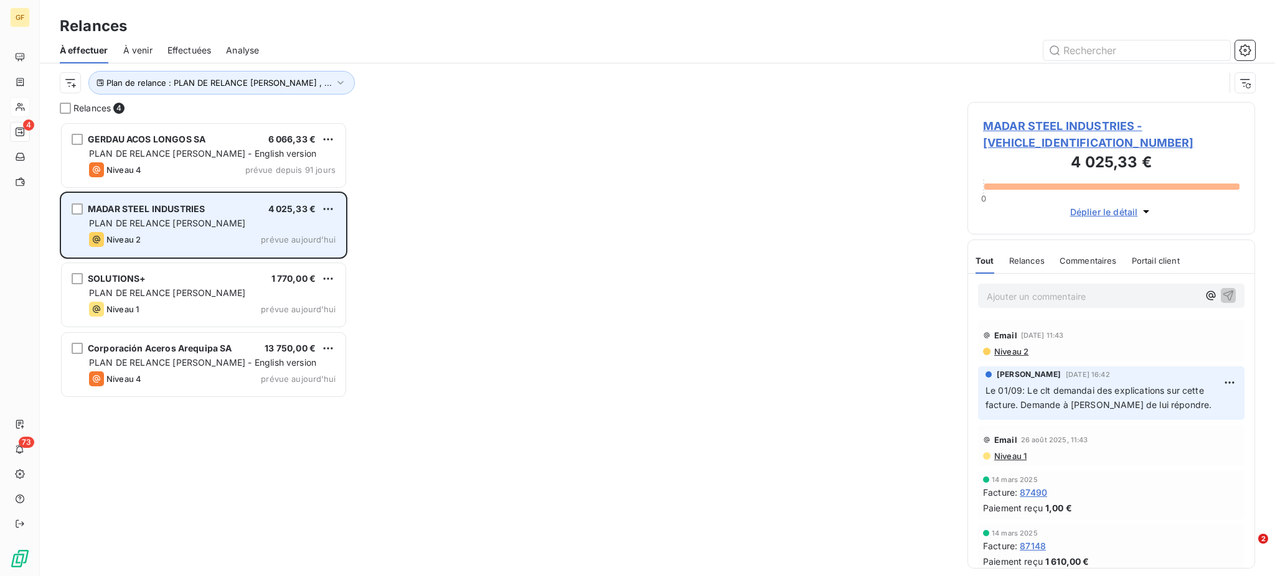
click at [246, 227] on div "PLAN DE RELANCE [PERSON_NAME]" at bounding box center [212, 223] width 246 height 12
click at [246, 229] on div "PLAN DE RELANCE [PERSON_NAME]" at bounding box center [212, 223] width 246 height 12
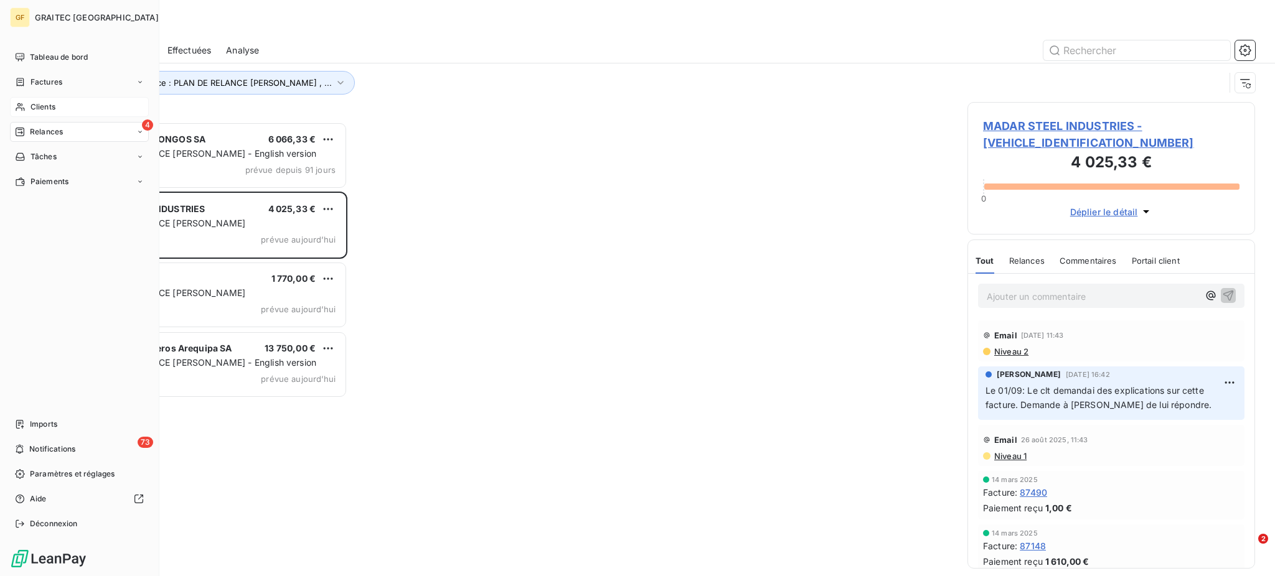
click at [38, 133] on span "Relances" at bounding box center [46, 131] width 33 height 11
click at [44, 107] on span "Clients" at bounding box center [42, 106] width 25 height 11
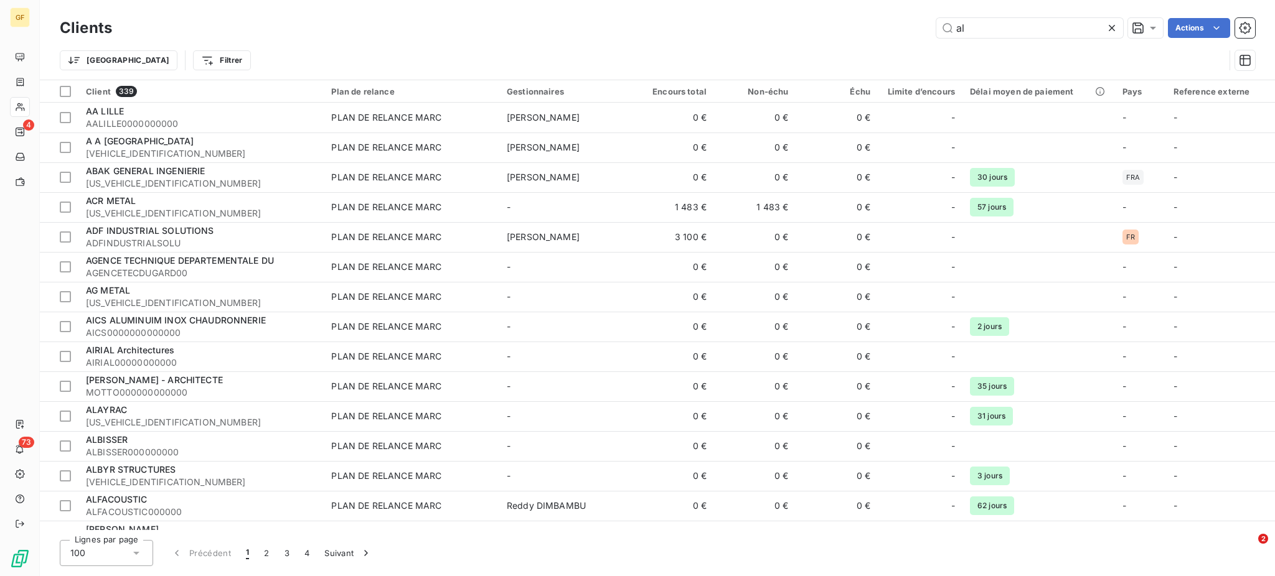
drag, startPoint x: 999, startPoint y: 30, endPoint x: 930, endPoint y: 27, distance: 69.2
click at [930, 27] on div "al Actions" at bounding box center [691, 28] width 1128 height 20
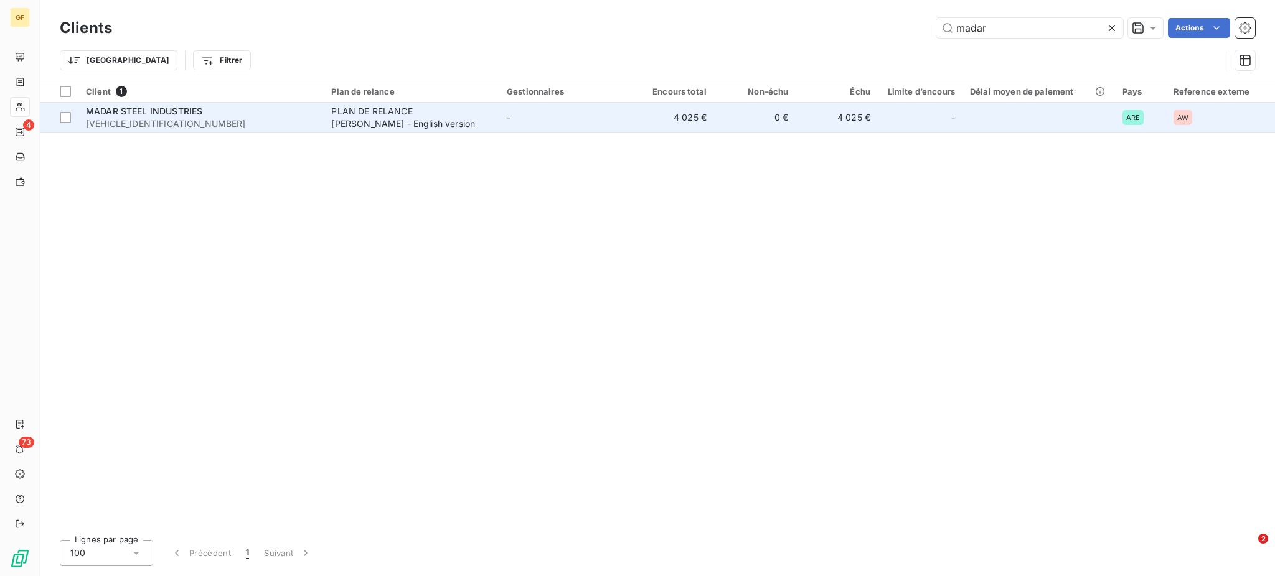
type input "madar"
click at [408, 123] on div "PLAN DE RELANCE [PERSON_NAME] - English version" at bounding box center [409, 117] width 156 height 25
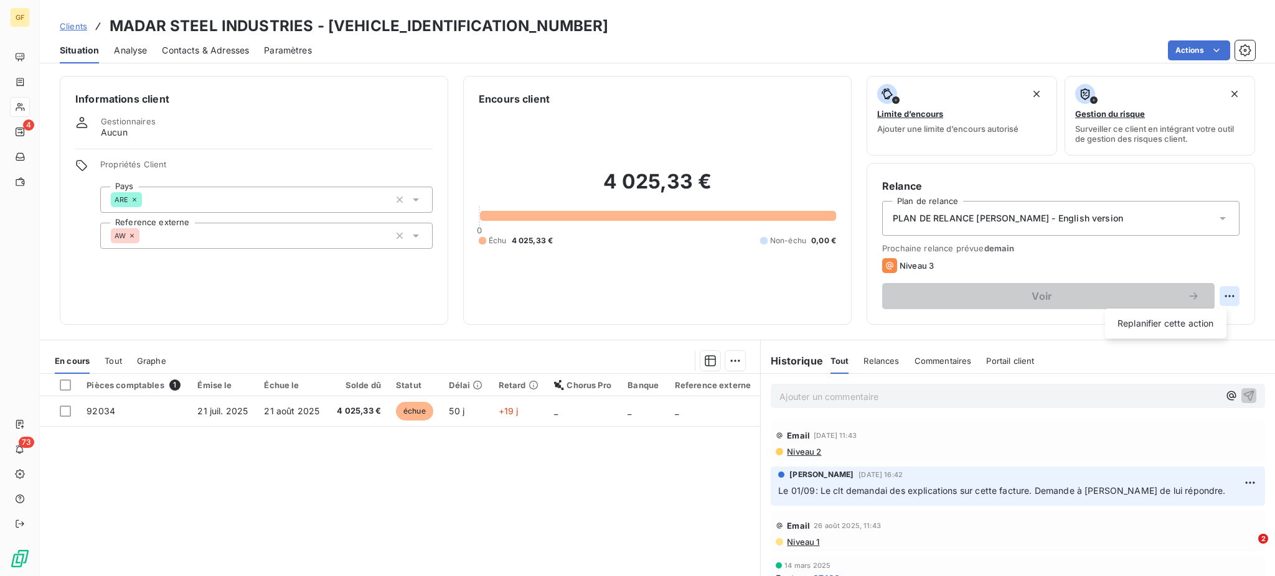
click at [1217, 296] on html "GF 4 73 Clients MADAR STEEL INDUSTRIES - MADARSTEEL0000000 Situation Analyse Co…" at bounding box center [637, 288] width 1275 height 576
click at [1184, 324] on div "Replanifier cette action" at bounding box center [1165, 324] width 111 height 20
select select "8"
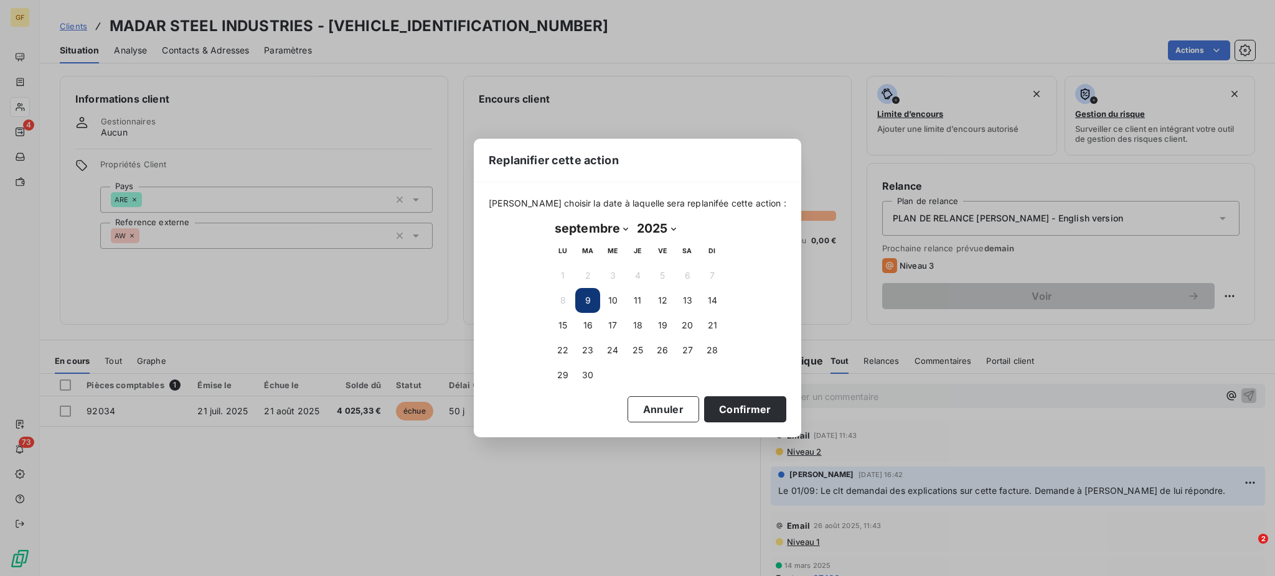
click at [586, 299] on button "9" at bounding box center [587, 300] width 25 height 25
click at [721, 405] on button "Confirmer" at bounding box center [745, 409] width 82 height 26
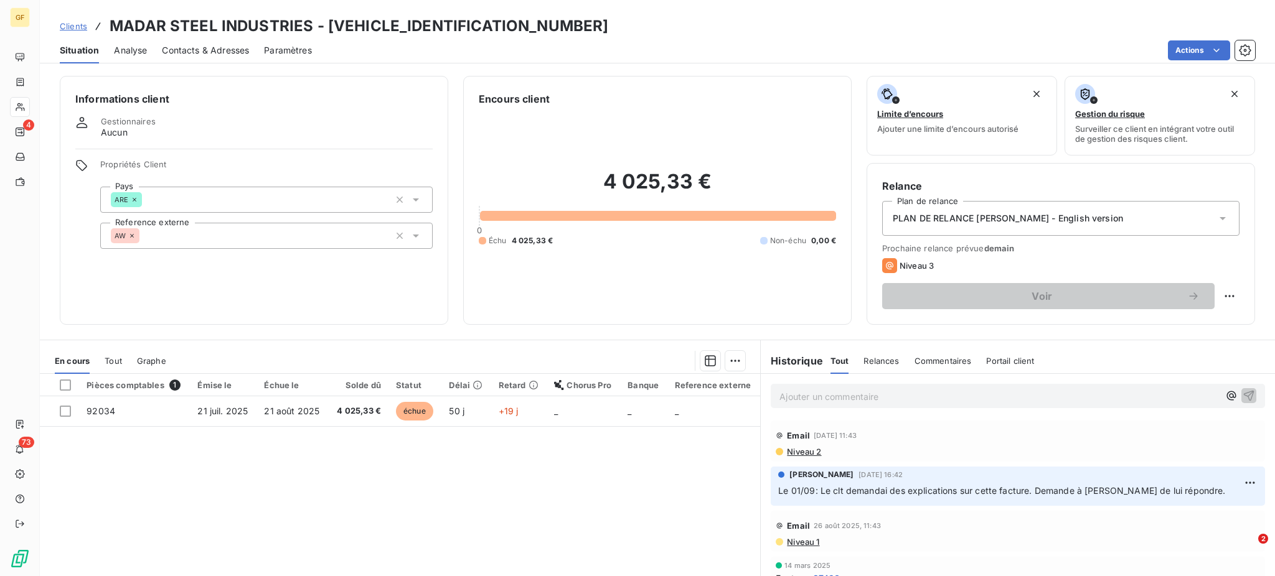
click at [793, 449] on span "Niveau 2" at bounding box center [802, 452] width 35 height 10
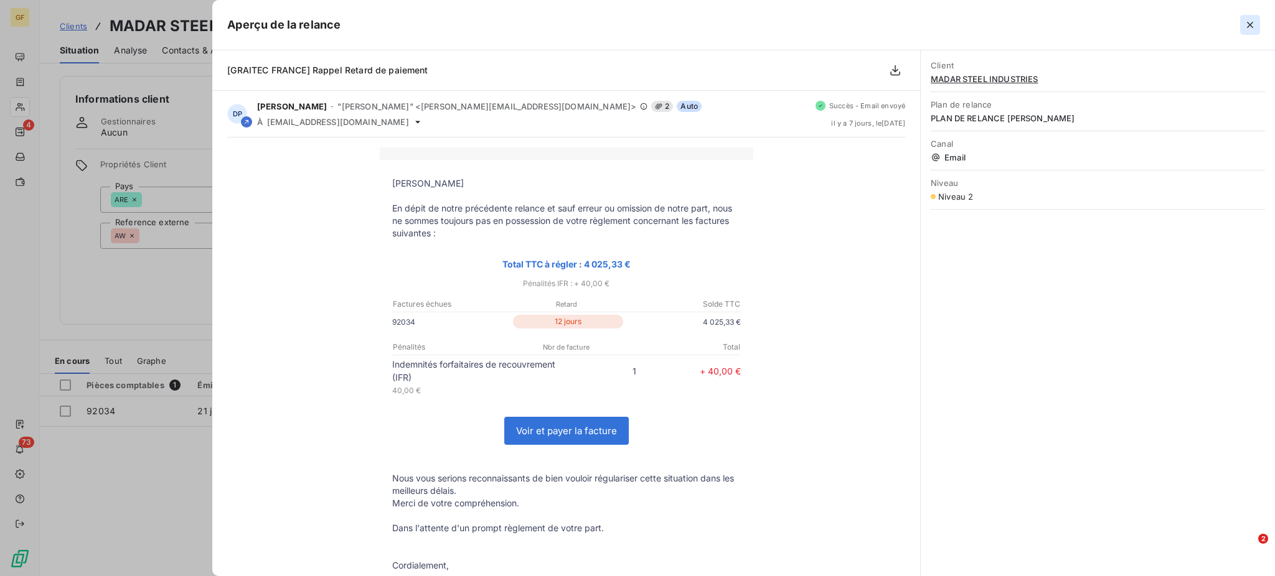
click at [1247, 23] on icon "button" at bounding box center [1249, 25] width 12 height 12
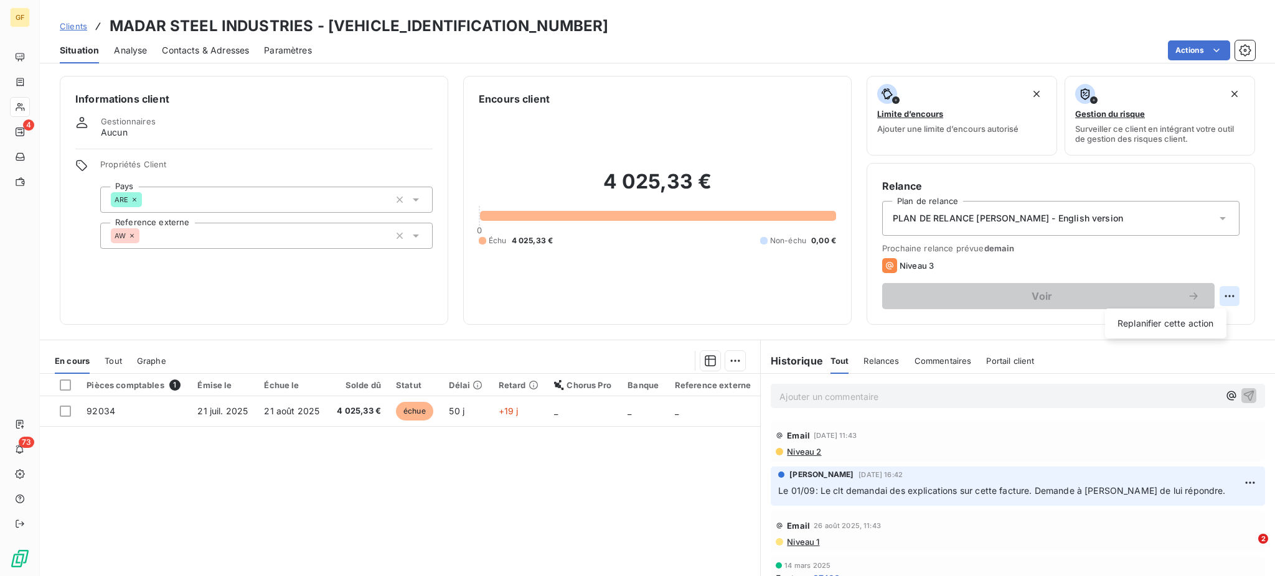
click at [1217, 296] on html "GF 4 73 Clients MADAR STEEL INDUSTRIES - MADARSTEEL0000000 Situation Analyse Co…" at bounding box center [637, 288] width 1275 height 576
click at [1143, 319] on div "Replanifier cette action" at bounding box center [1165, 324] width 111 height 20
select select "8"
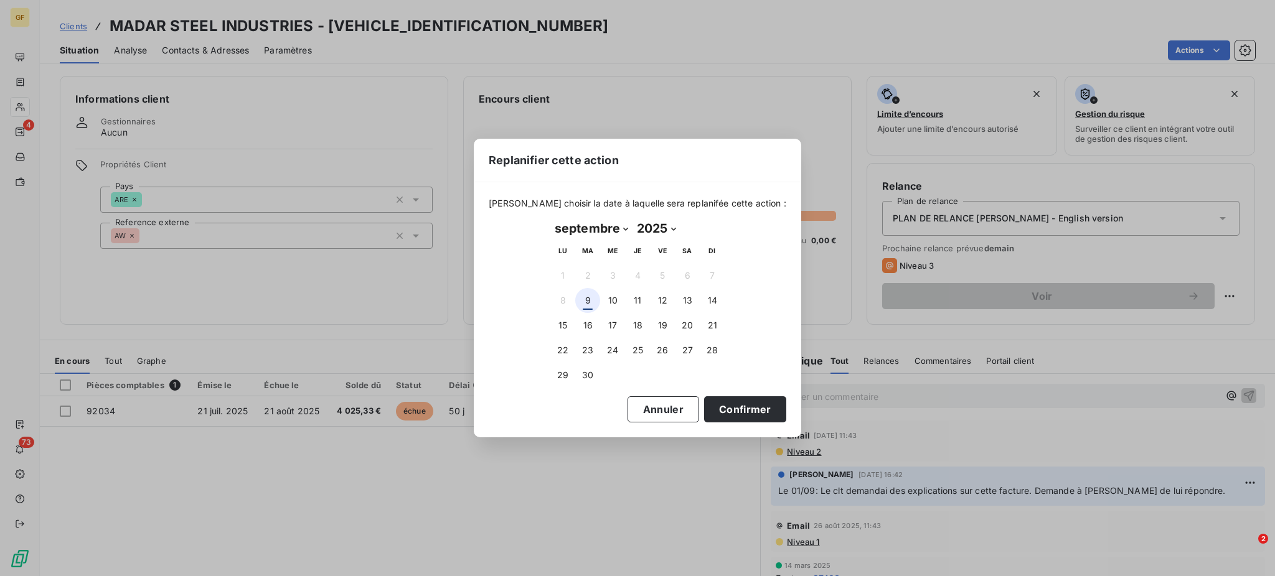
click at [586, 302] on button "9" at bounding box center [587, 300] width 25 height 25
click at [719, 405] on button "Confirmer" at bounding box center [745, 409] width 82 height 26
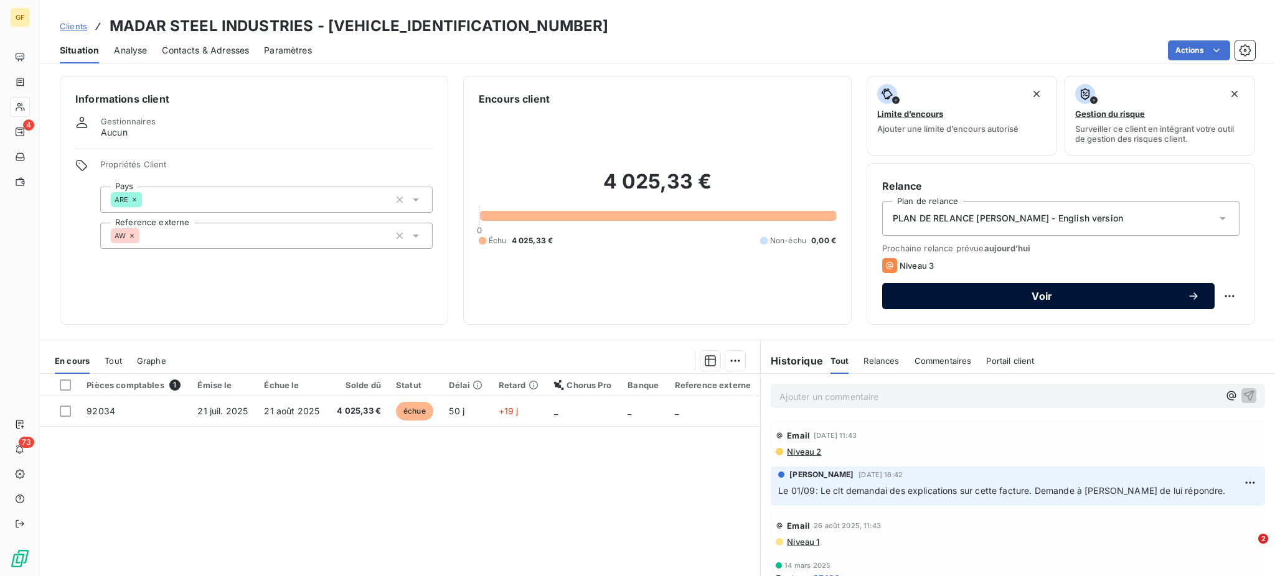
click at [1007, 294] on span "Voir" at bounding box center [1042, 296] width 290 height 10
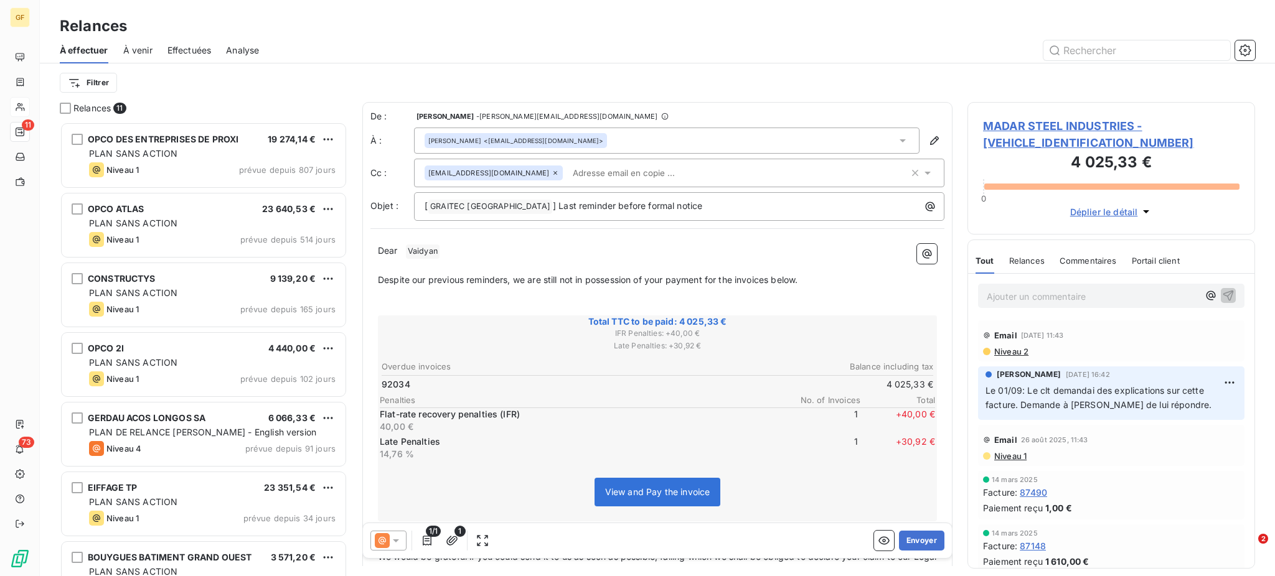
scroll to position [442, 274]
click at [456, 545] on icon "button" at bounding box center [452, 541] width 12 height 12
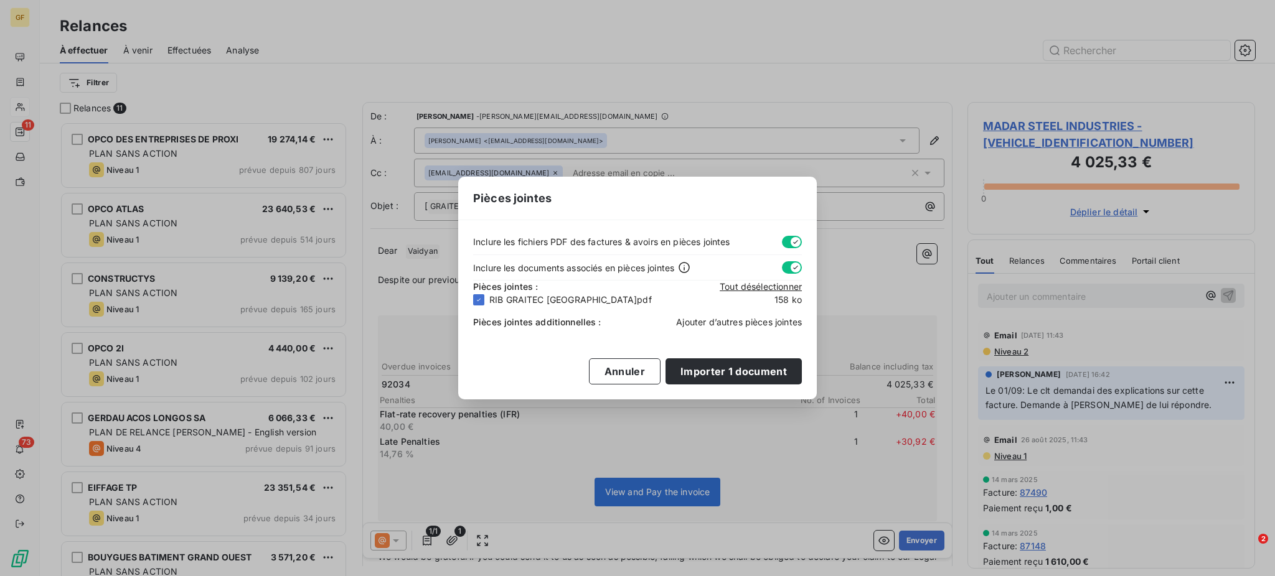
click at [748, 323] on span "Ajouter d’autres pièces jointes" at bounding box center [739, 322] width 126 height 11
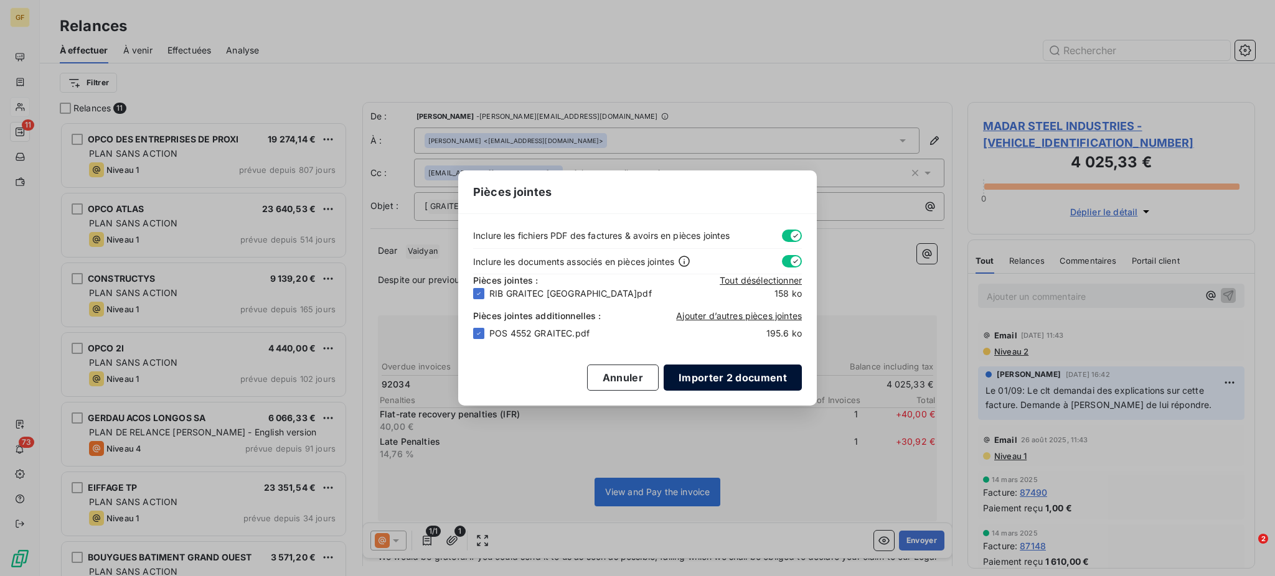
click at [742, 378] on button "Importer 2 document" at bounding box center [732, 378] width 138 height 26
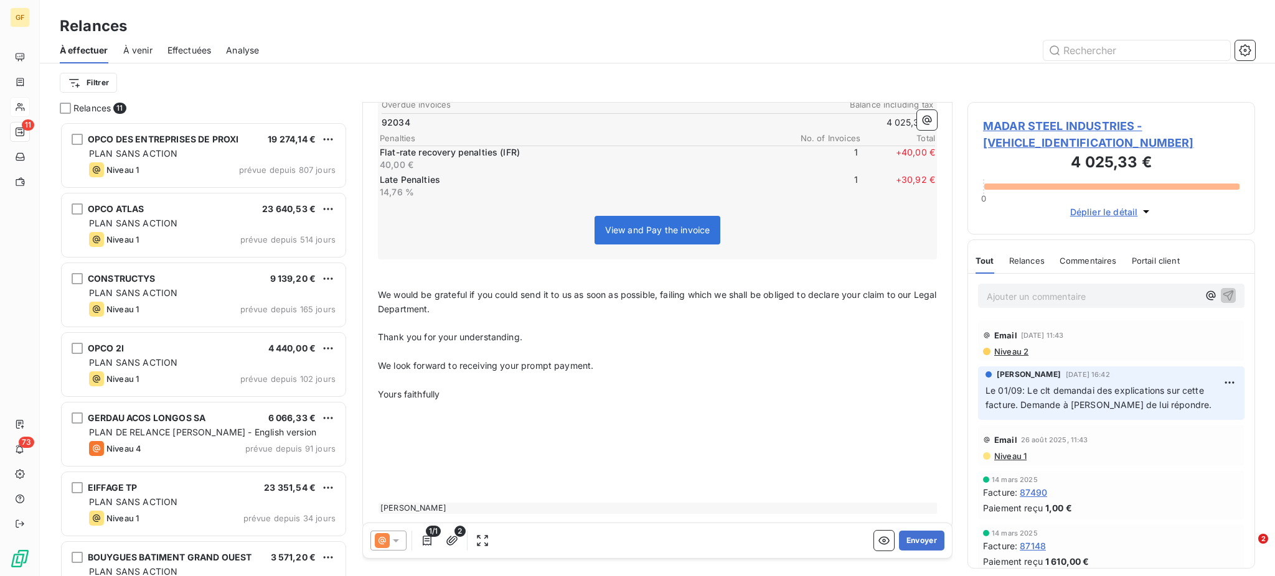
scroll to position [274, 0]
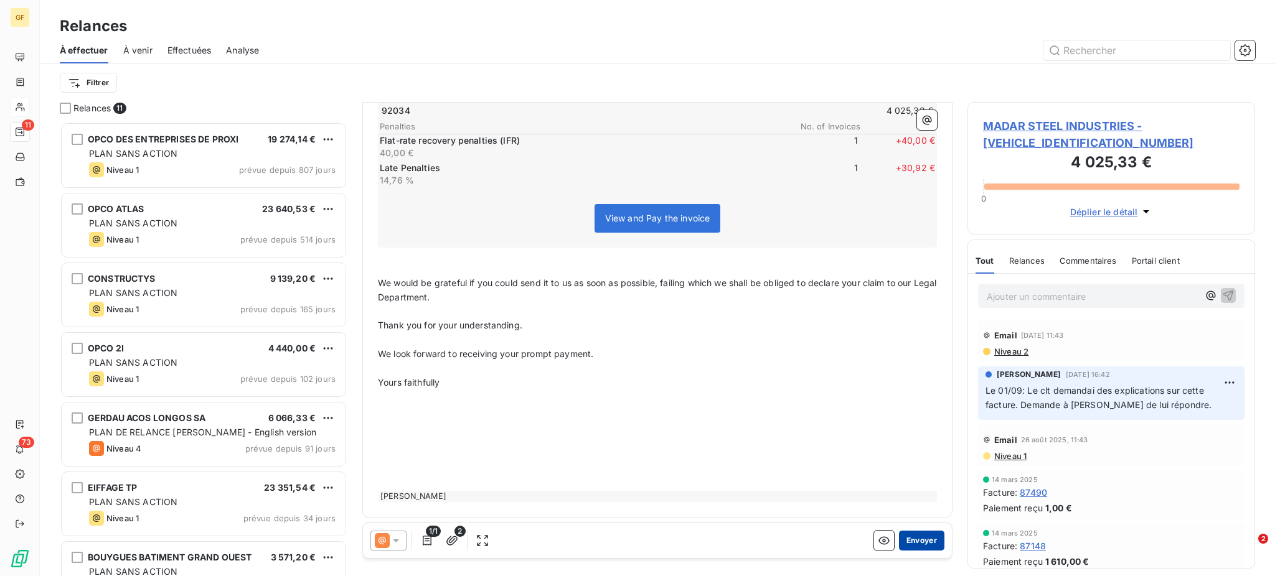
click at [913, 544] on button "Envoyer" at bounding box center [921, 541] width 45 height 20
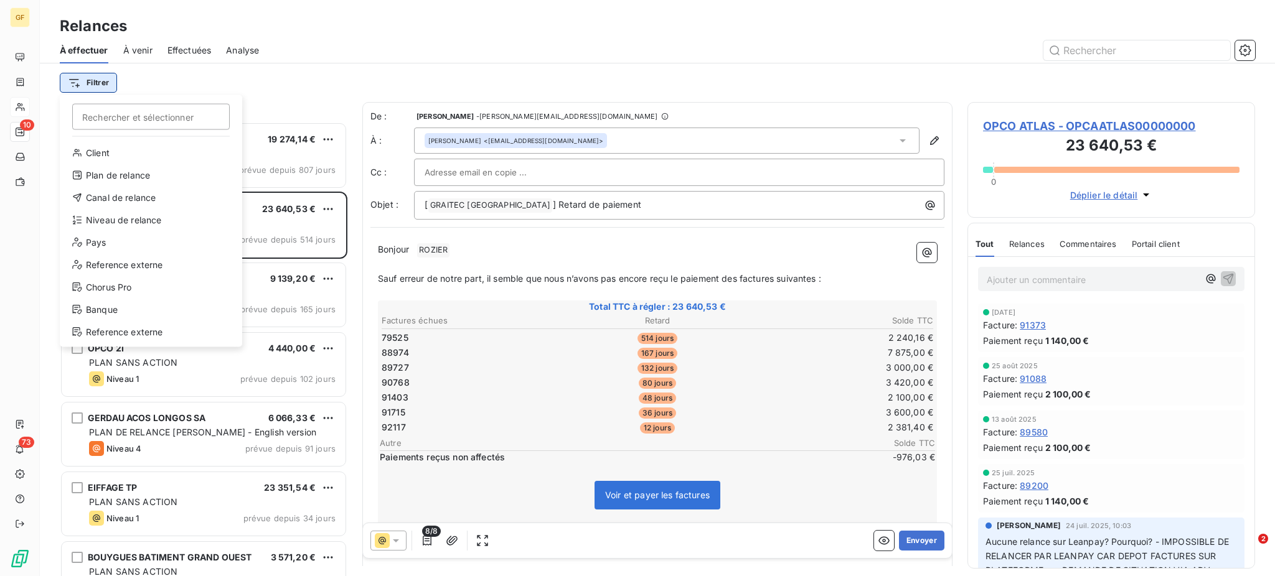
click at [96, 81] on html "GF 10 73 Relances À effectuer À venir Effectuées Analyse Filtrer Rechercher et …" at bounding box center [637, 288] width 1275 height 576
click at [129, 171] on div "Plan de relance" at bounding box center [151, 176] width 172 height 20
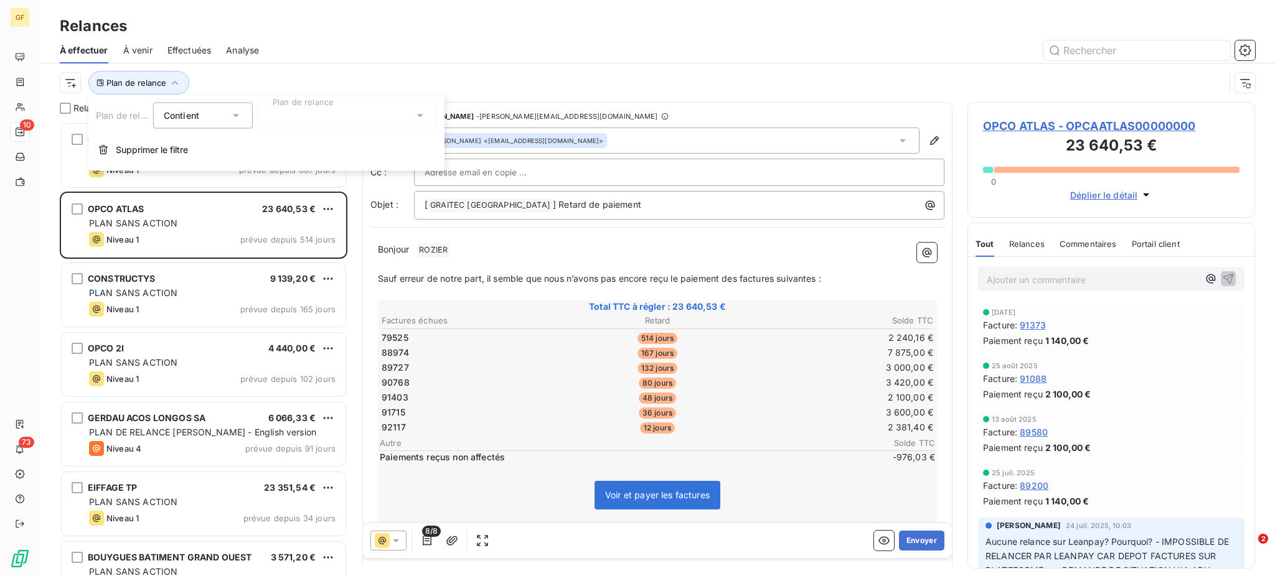
scroll to position [442, 274]
click at [421, 115] on icon at bounding box center [420, 116] width 6 height 3
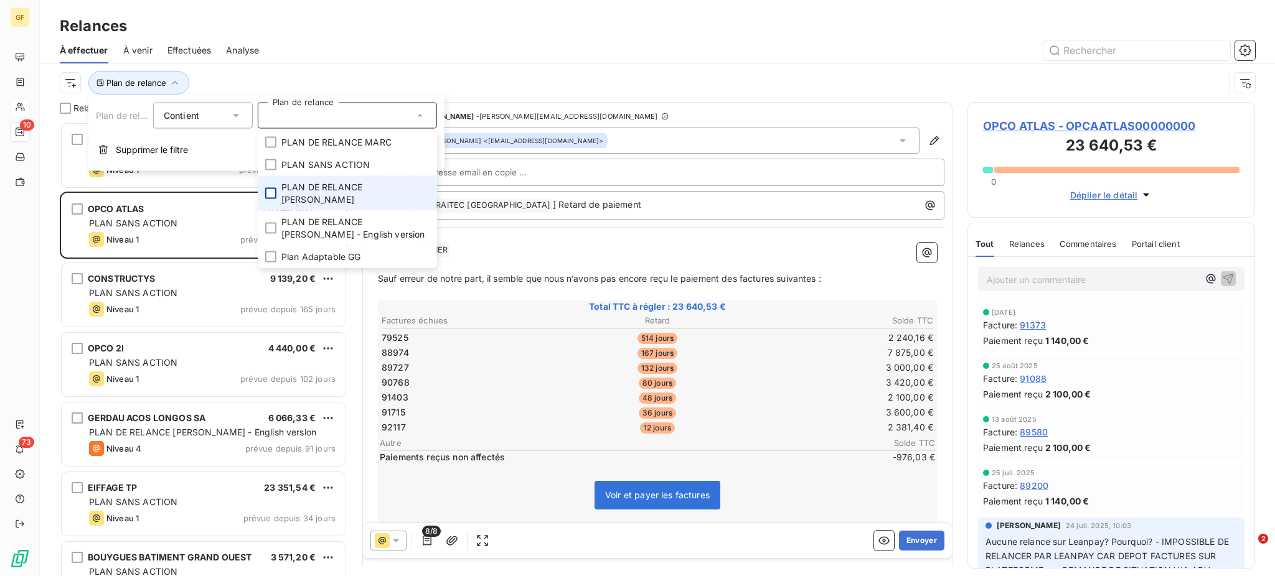
click at [271, 188] on div at bounding box center [270, 193] width 11 height 11
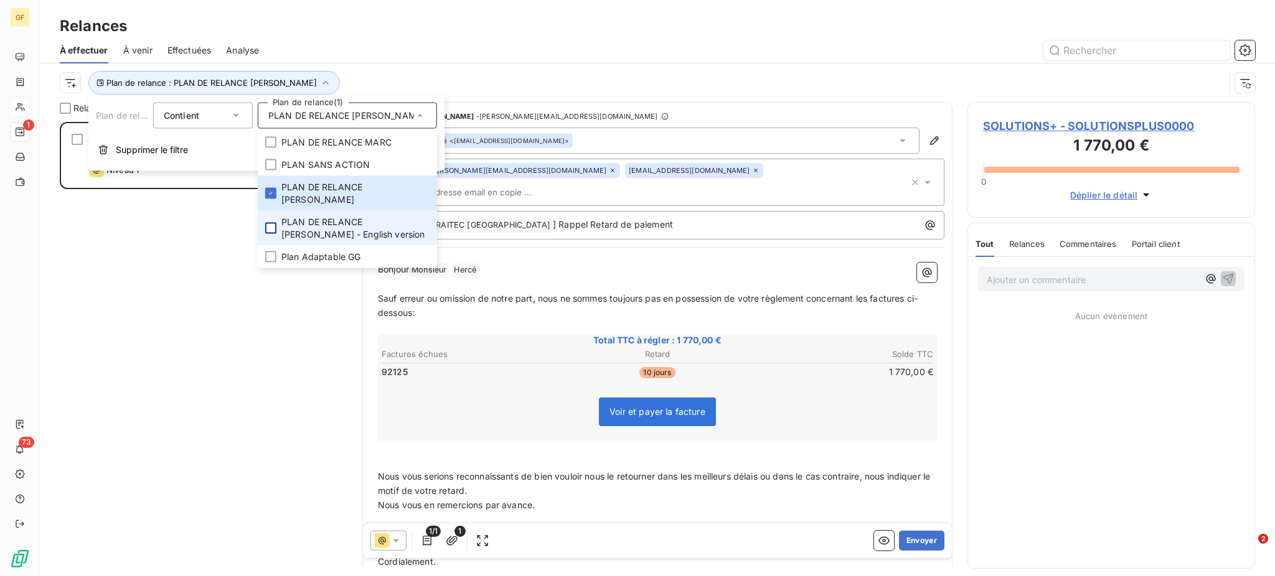
scroll to position [442, 274]
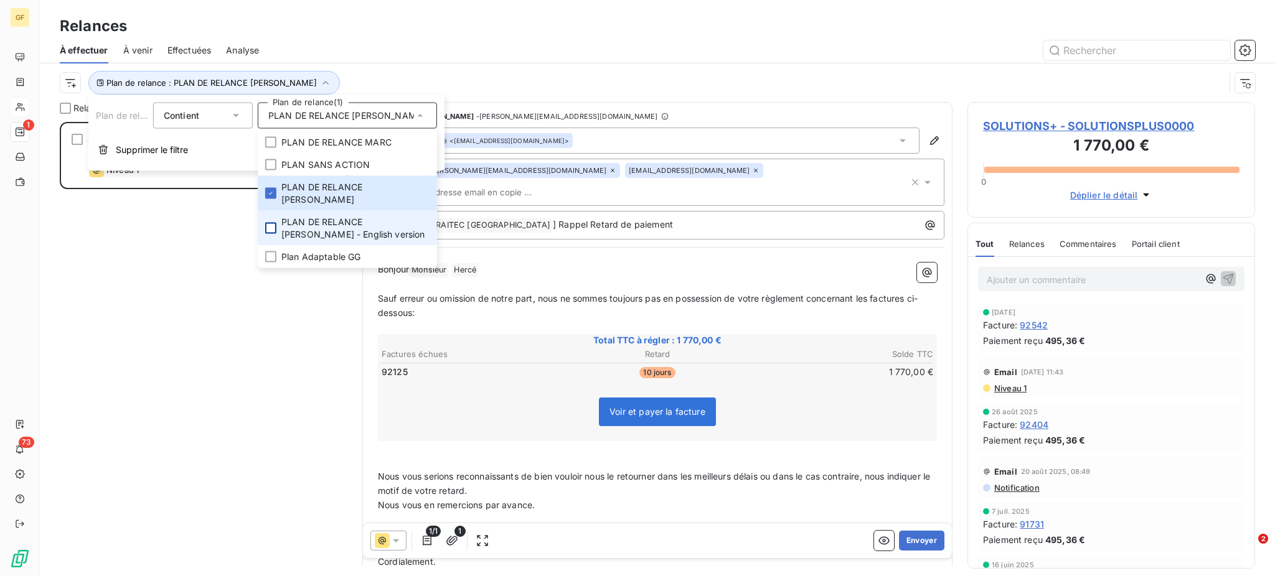
click at [269, 223] on div at bounding box center [270, 228] width 11 height 11
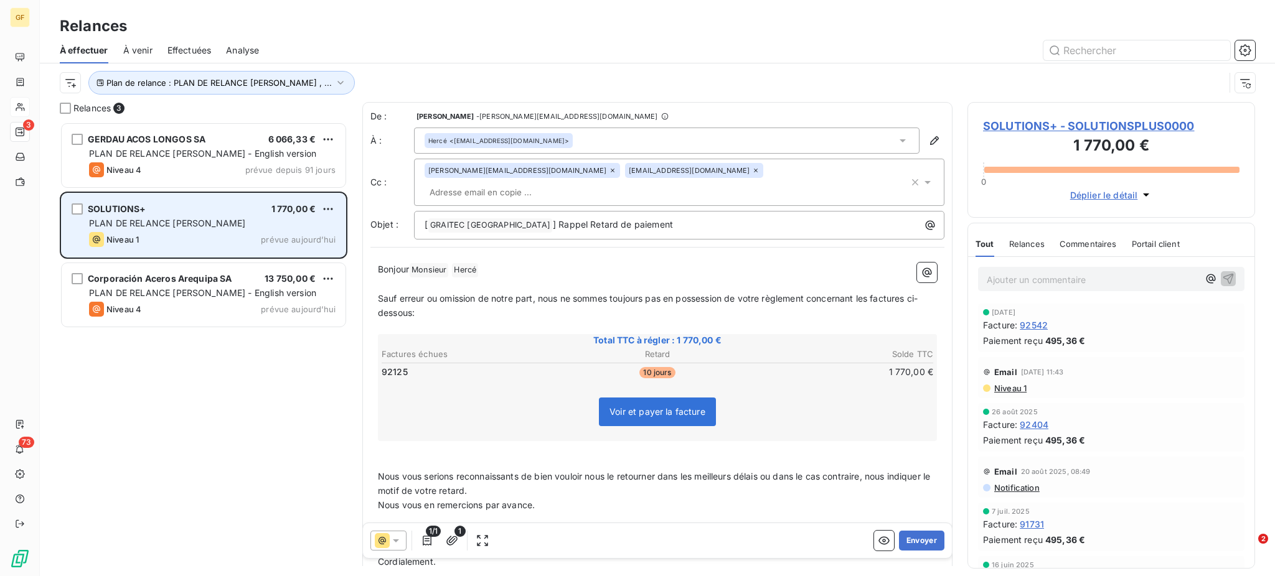
click at [167, 218] on span "PLAN DE RELANCE [PERSON_NAME]" at bounding box center [167, 223] width 156 height 11
click at [155, 227] on span "PLAN DE RELANCE [PERSON_NAME]" at bounding box center [167, 223] width 156 height 11
click at [274, 219] on div "PLAN DE RELANCE [PERSON_NAME]" at bounding box center [212, 223] width 246 height 12
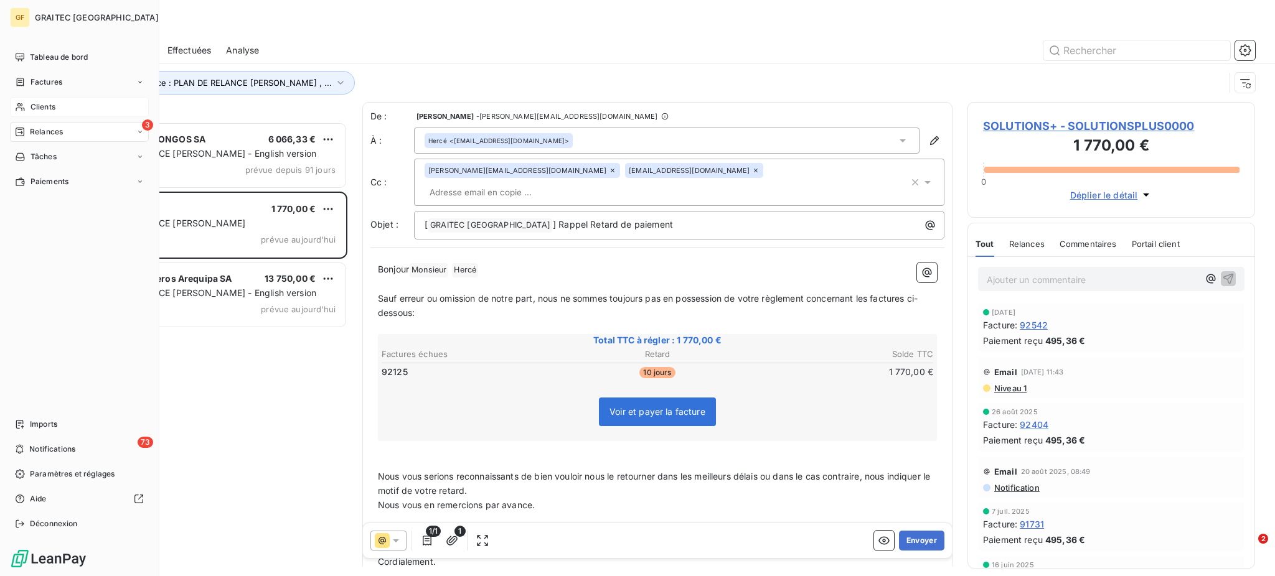
click at [41, 106] on span "Clients" at bounding box center [42, 106] width 25 height 11
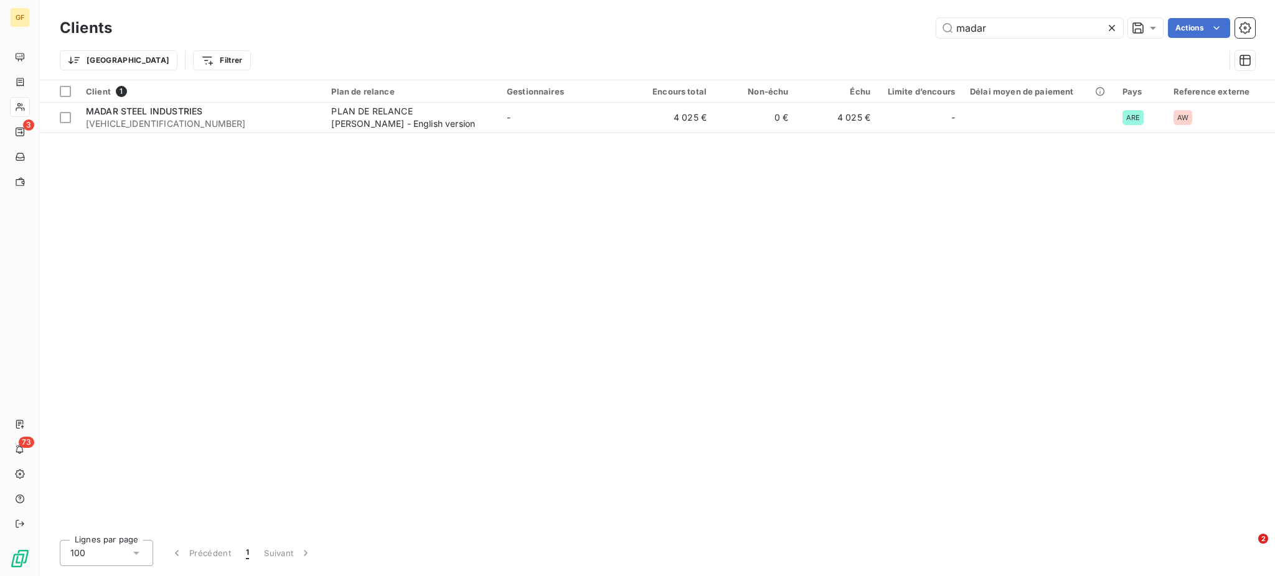
drag, startPoint x: 1001, startPoint y: 24, endPoint x: 925, endPoint y: 41, distance: 77.8
click at [925, 41] on div "Clients madar Actions Trier Filtrer" at bounding box center [657, 47] width 1195 height 65
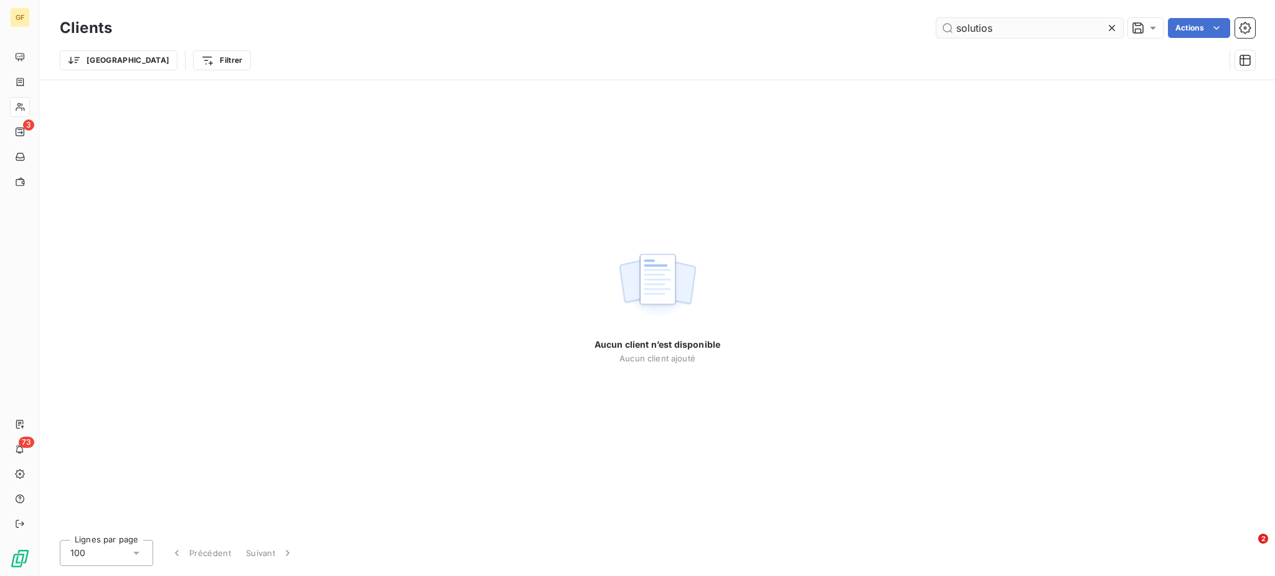
click at [1011, 19] on input "solutios" at bounding box center [1029, 28] width 187 height 20
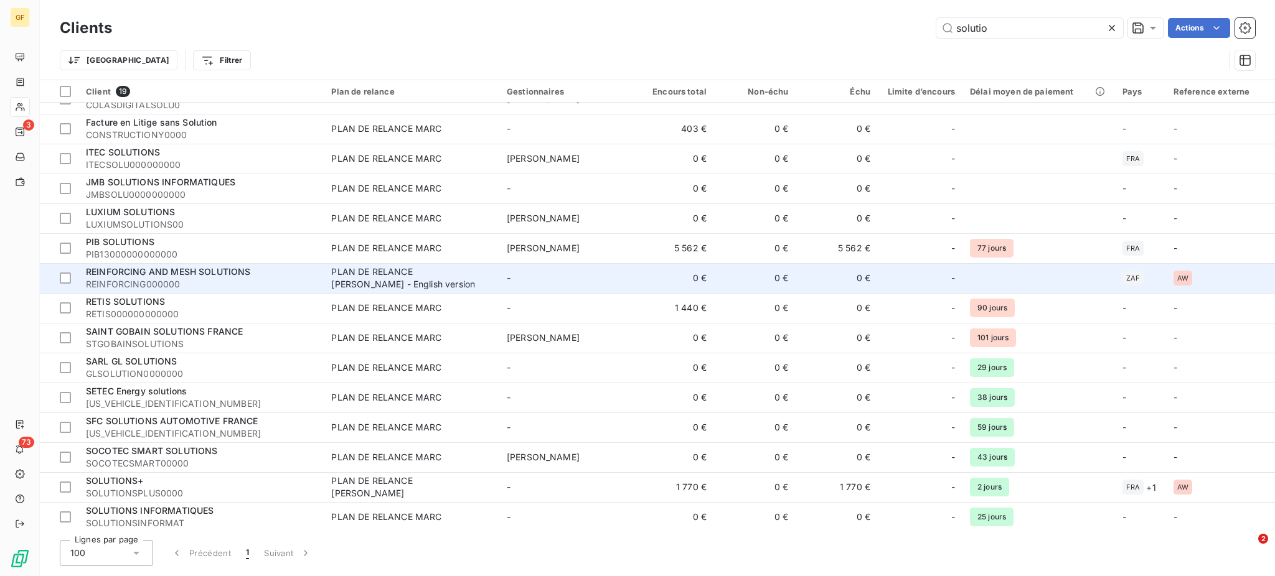
scroll to position [139, 0]
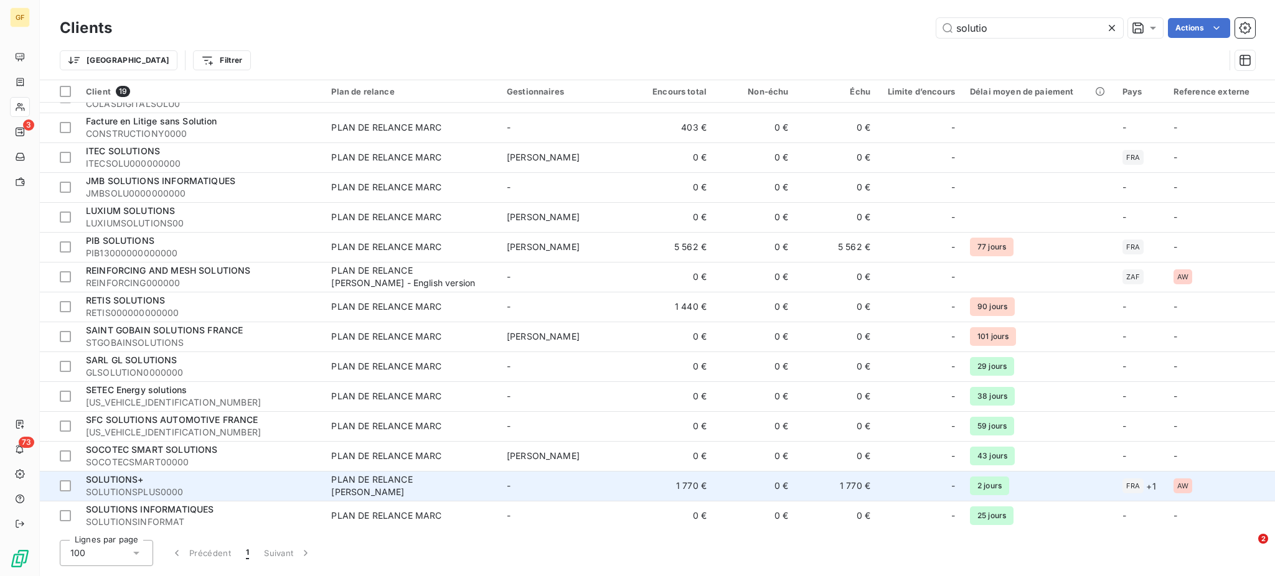
type input "solutio"
click at [174, 487] on span "SOLUTIONSPLUS0000" at bounding box center [201, 492] width 230 height 12
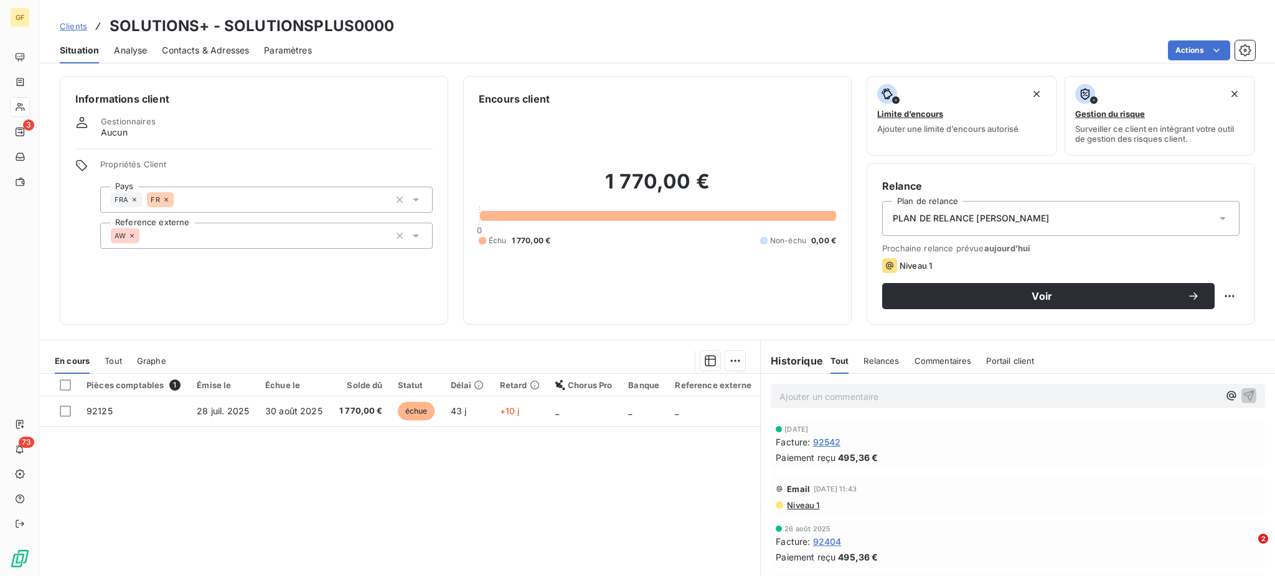
click at [185, 53] on span "Contacts & Adresses" at bounding box center [205, 50] width 87 height 12
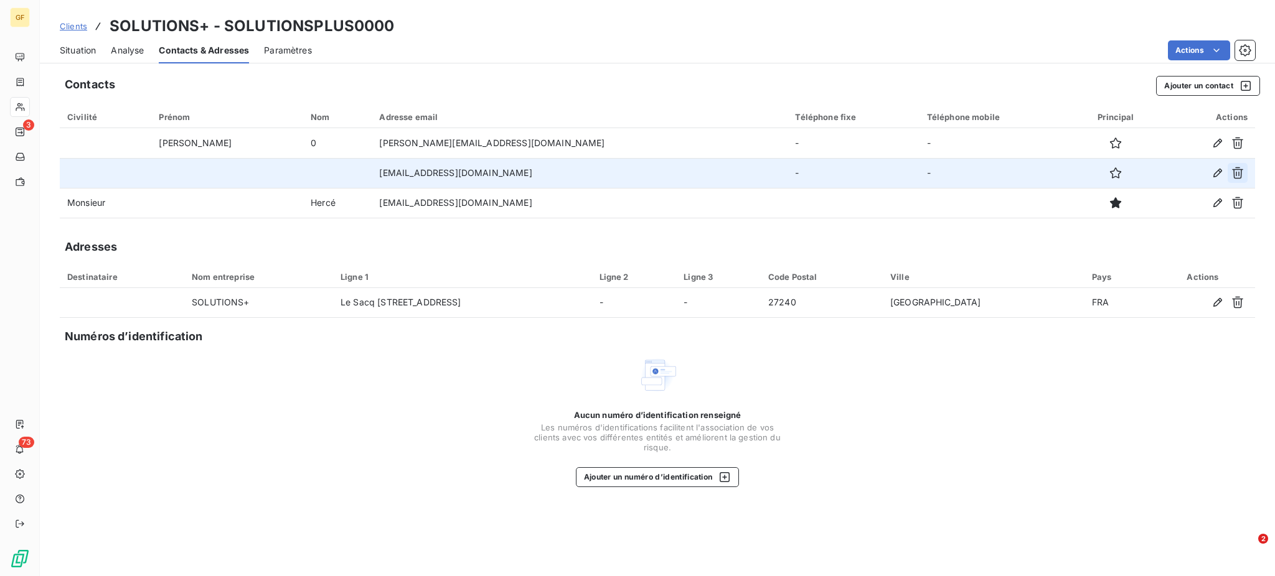
click at [1233, 173] on icon "button" at bounding box center [1237, 173] width 11 height 12
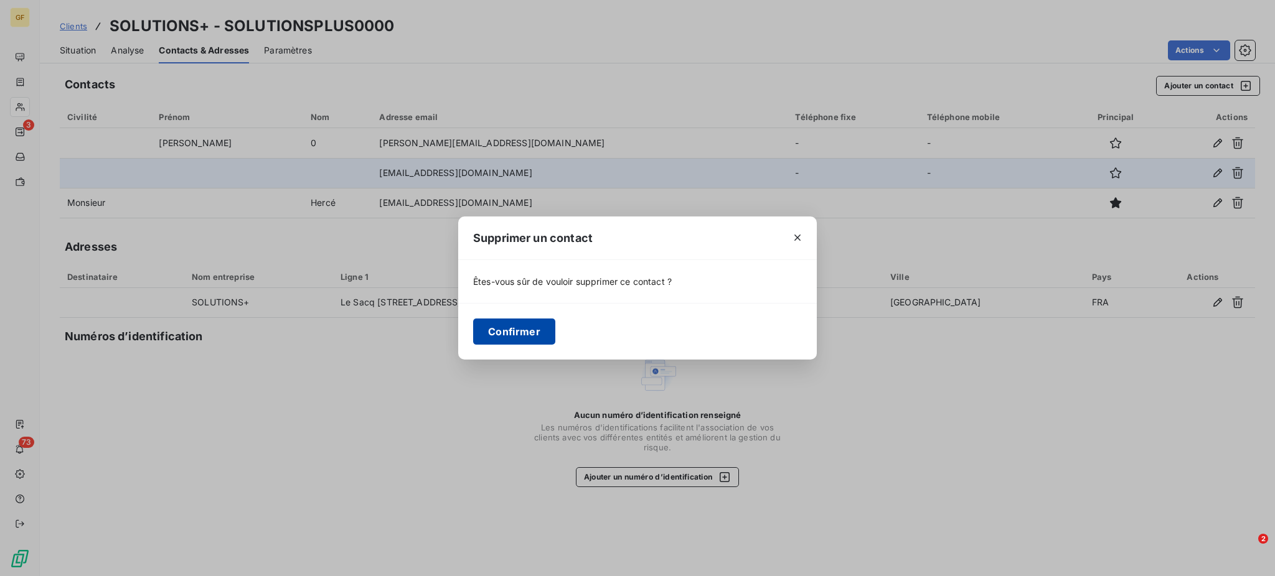
click at [492, 325] on button "Confirmer" at bounding box center [514, 332] width 82 height 26
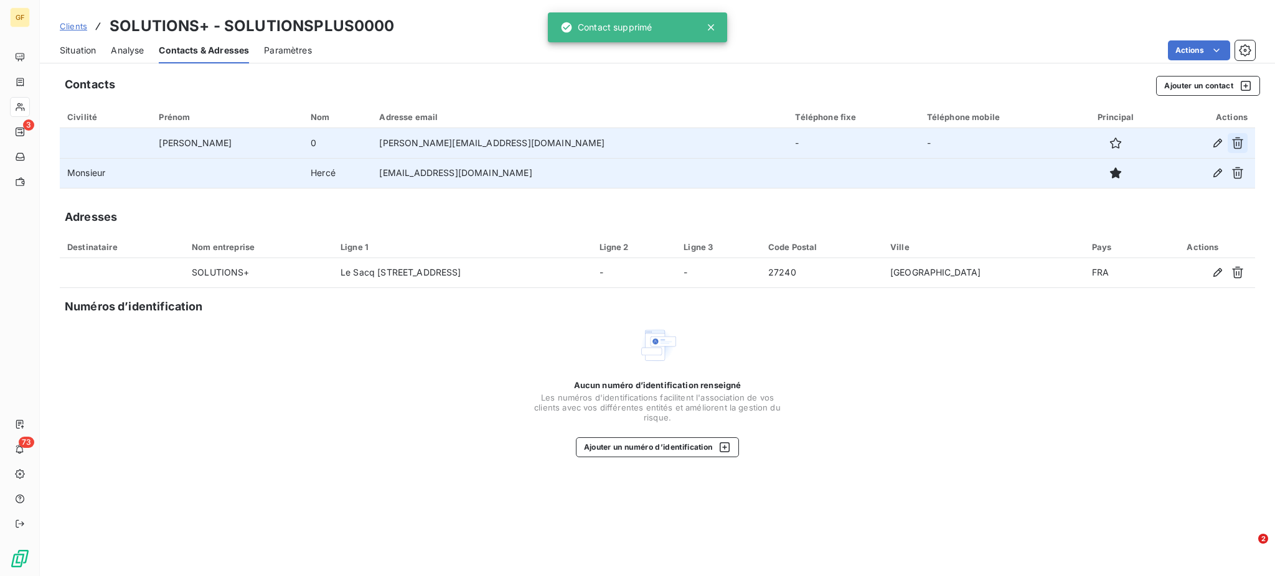
click at [1236, 143] on icon "button" at bounding box center [1237, 143] width 12 height 12
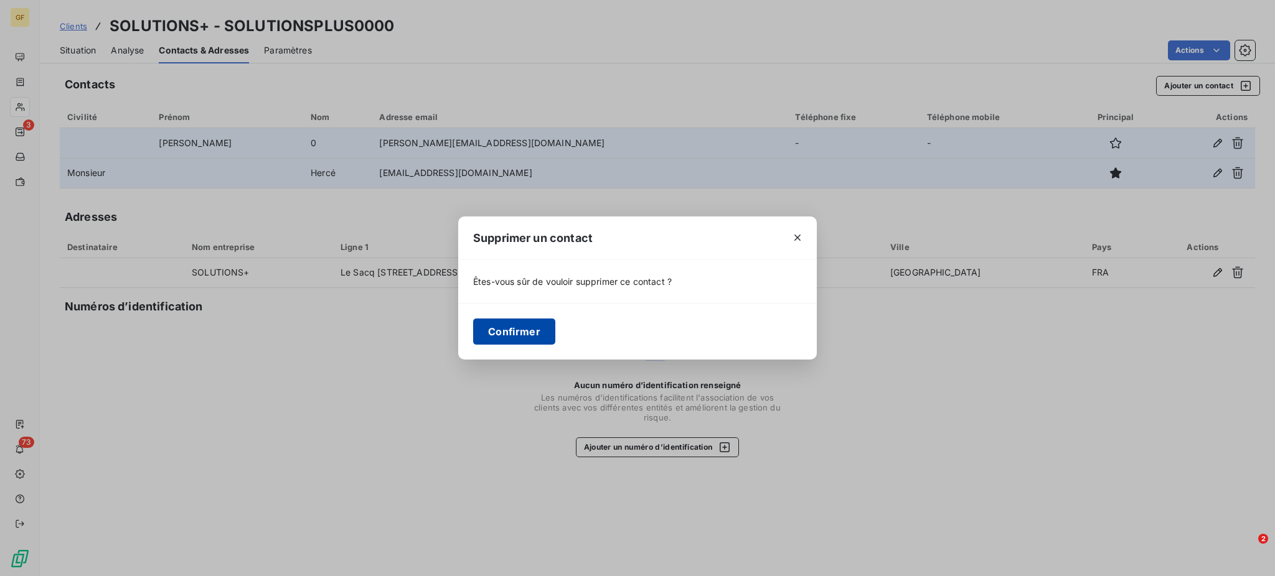
click at [486, 330] on button "Confirmer" at bounding box center [514, 332] width 82 height 26
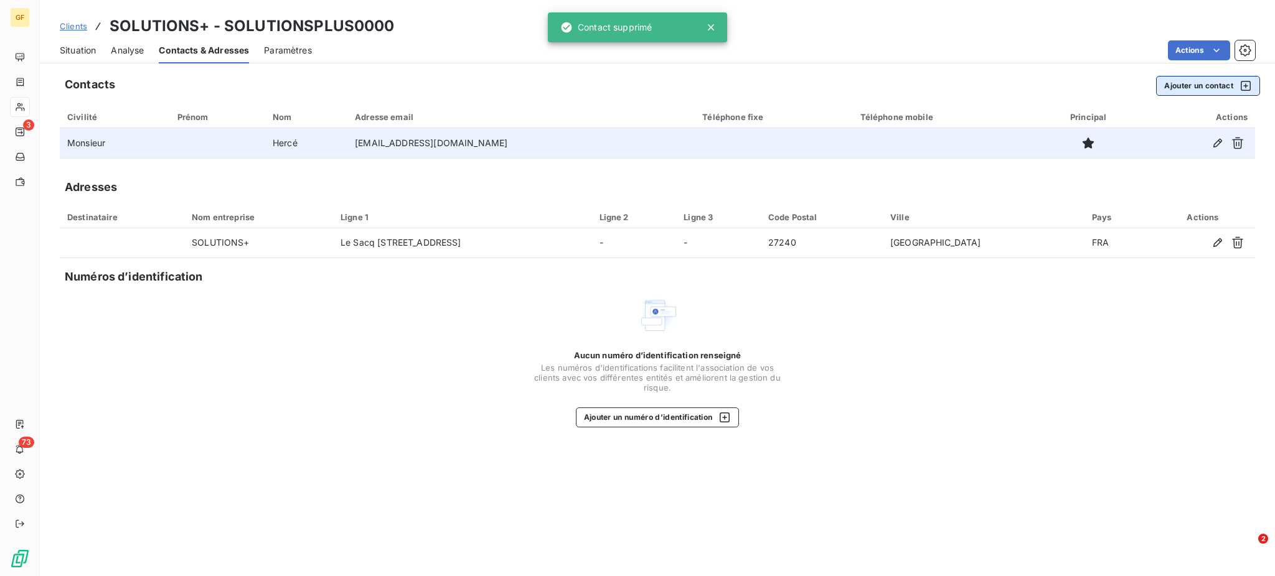
click at [1195, 83] on button "Ajouter un contact" at bounding box center [1208, 86] width 104 height 20
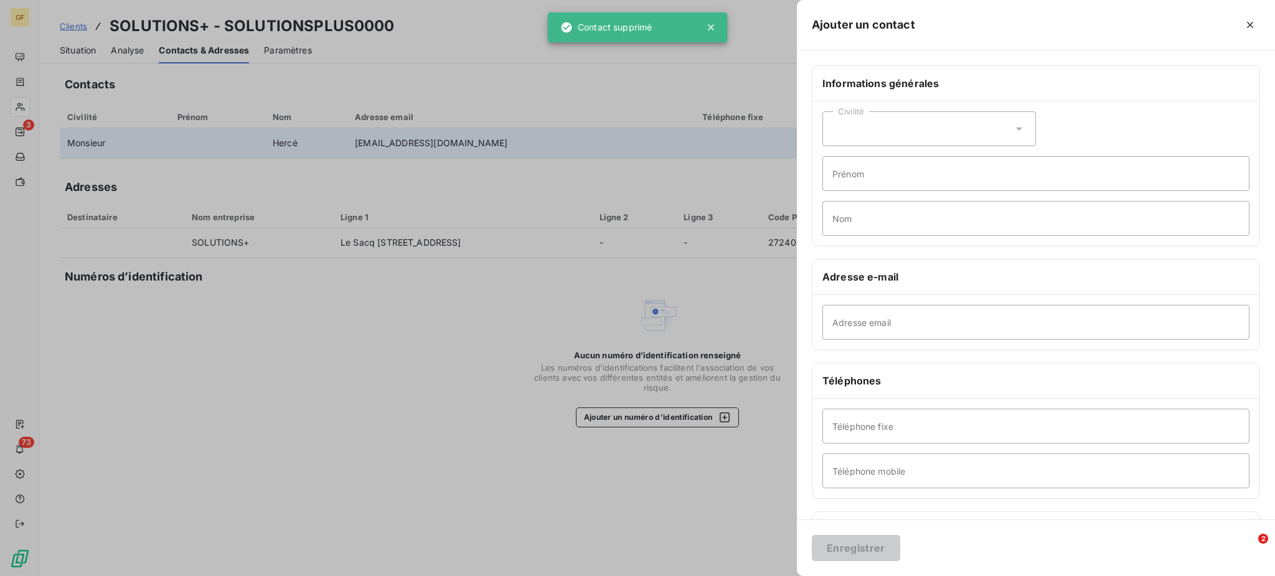
click at [1013, 134] on icon at bounding box center [1019, 129] width 12 height 12
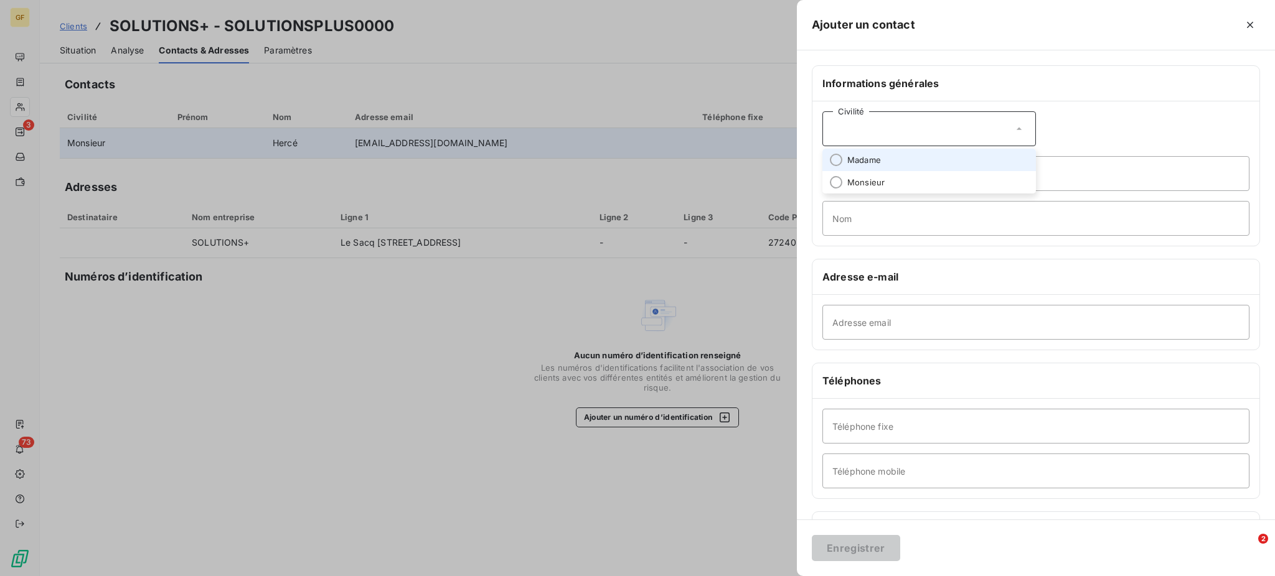
click at [844, 156] on li "Madame" at bounding box center [928, 160] width 213 height 22
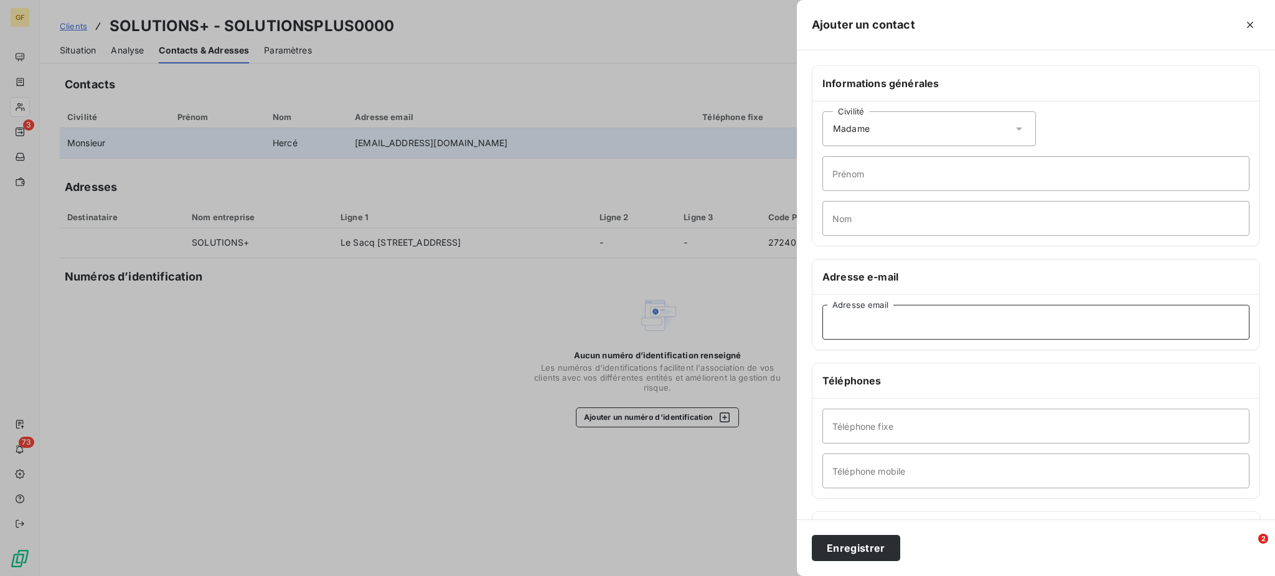
click at [840, 316] on input "Adresse email" at bounding box center [1035, 322] width 427 height 35
paste input "nathalie@plusdesolutions.com"
type input "nathalie@plusdesolutions.com"
click at [856, 176] on input "Prénom" at bounding box center [1035, 173] width 427 height 35
type input "Nathalie"
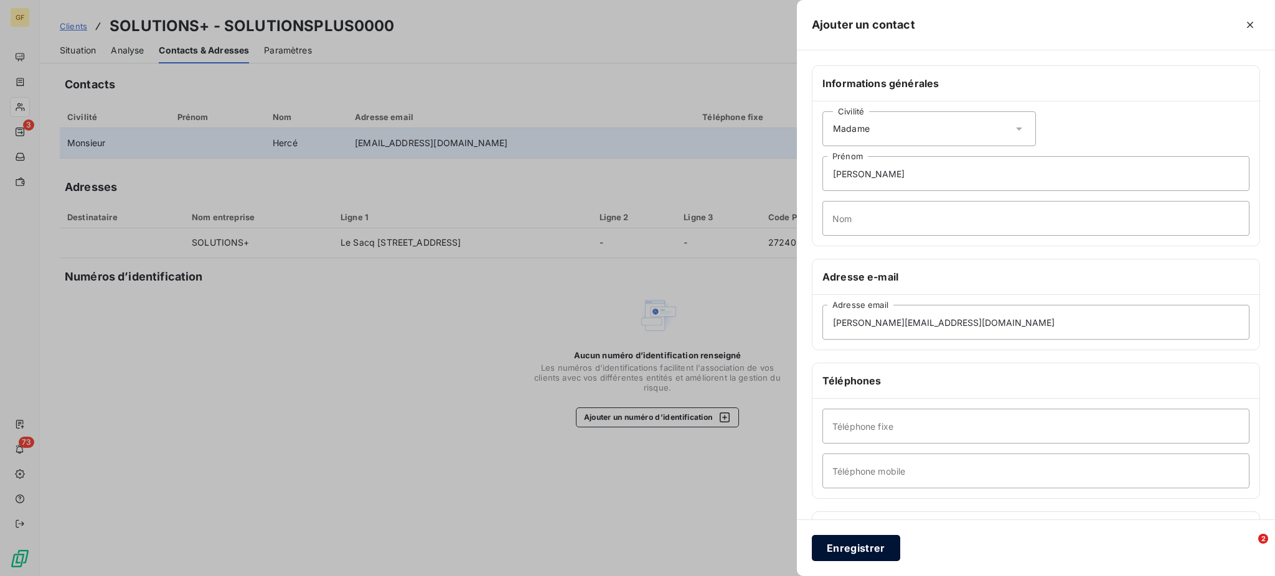
click at [865, 549] on button "Enregistrer" at bounding box center [856, 548] width 88 height 26
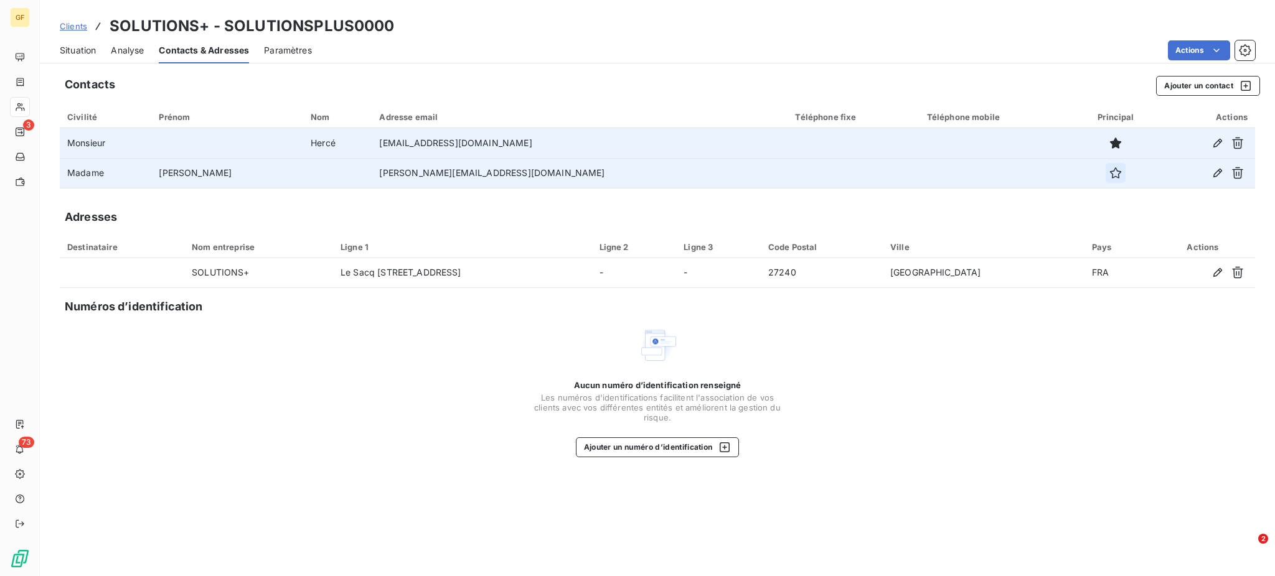
click at [1109, 170] on icon "button" at bounding box center [1115, 173] width 12 height 12
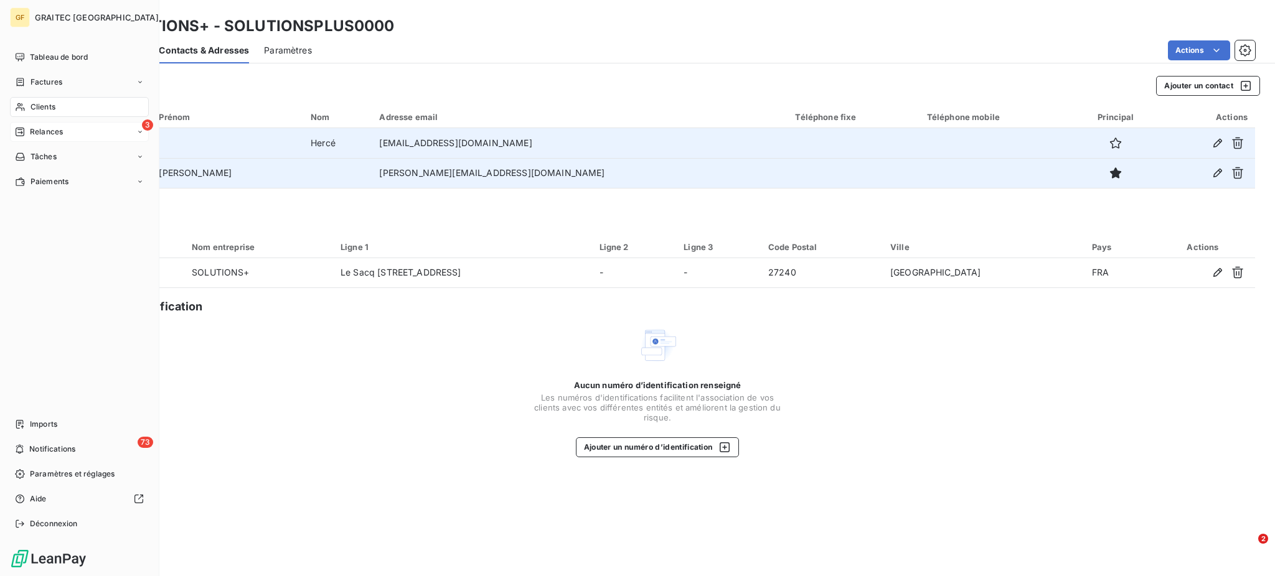
click at [42, 133] on span "Relances" at bounding box center [46, 131] width 33 height 11
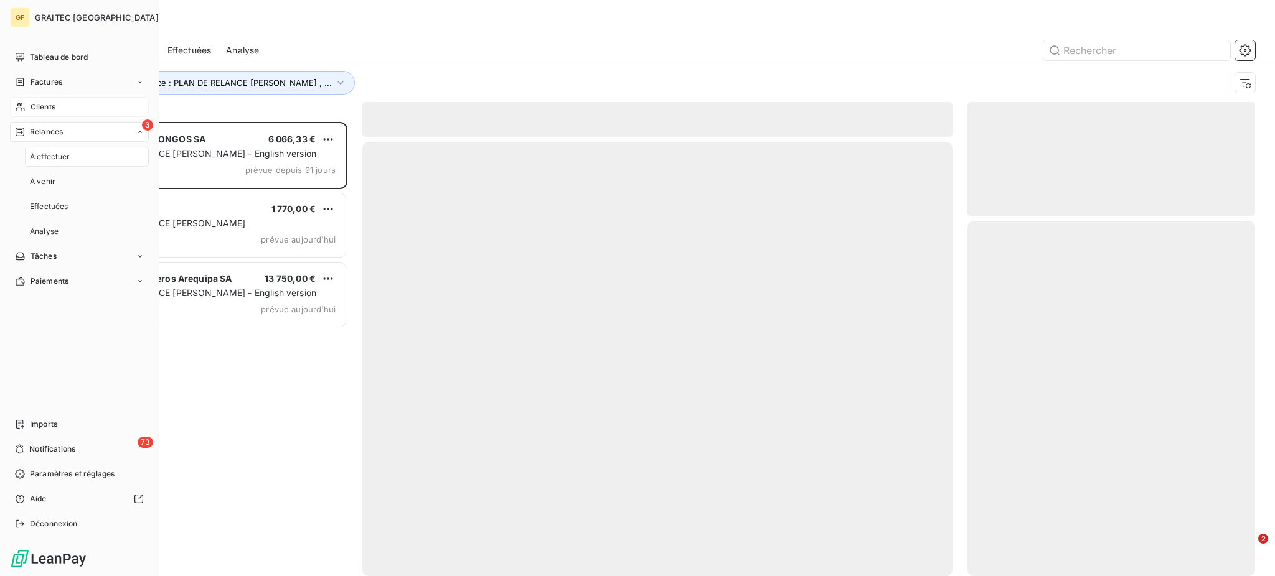
scroll to position [442, 274]
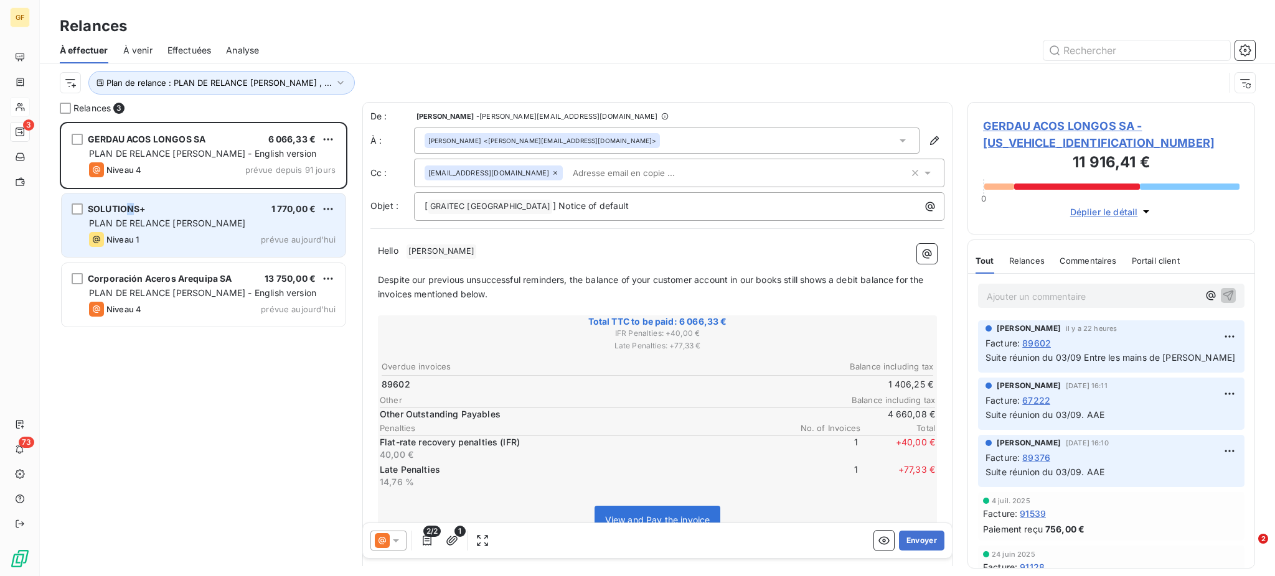
click at [135, 215] on div "SOLUTIONS+" at bounding box center [117, 209] width 58 height 12
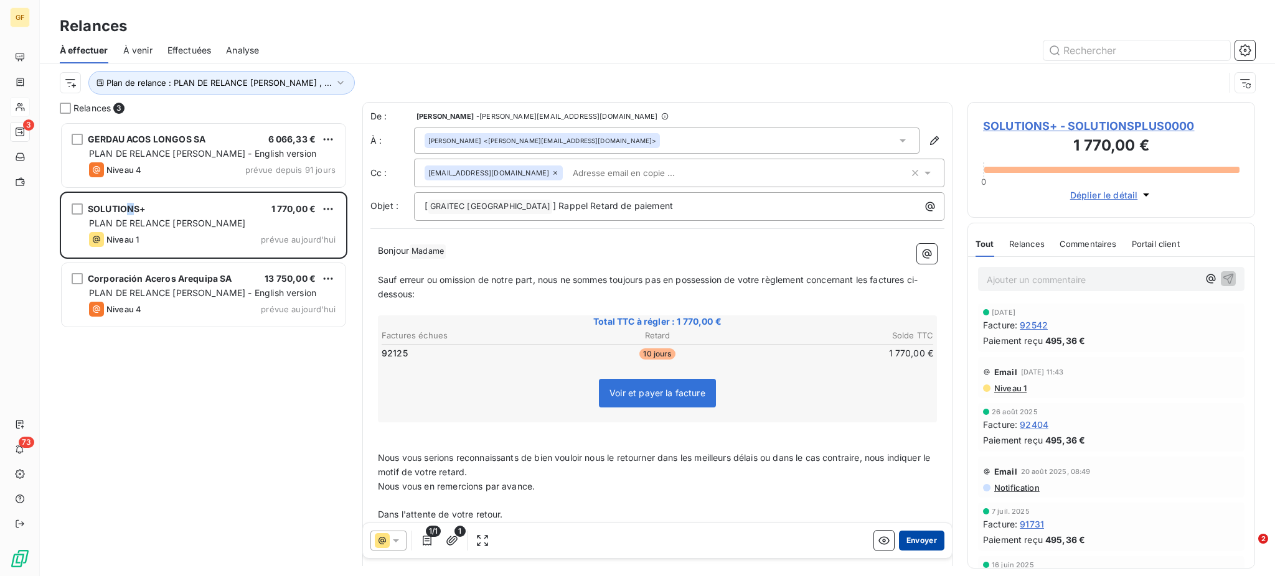
click at [909, 538] on button "Envoyer" at bounding box center [921, 541] width 45 height 20
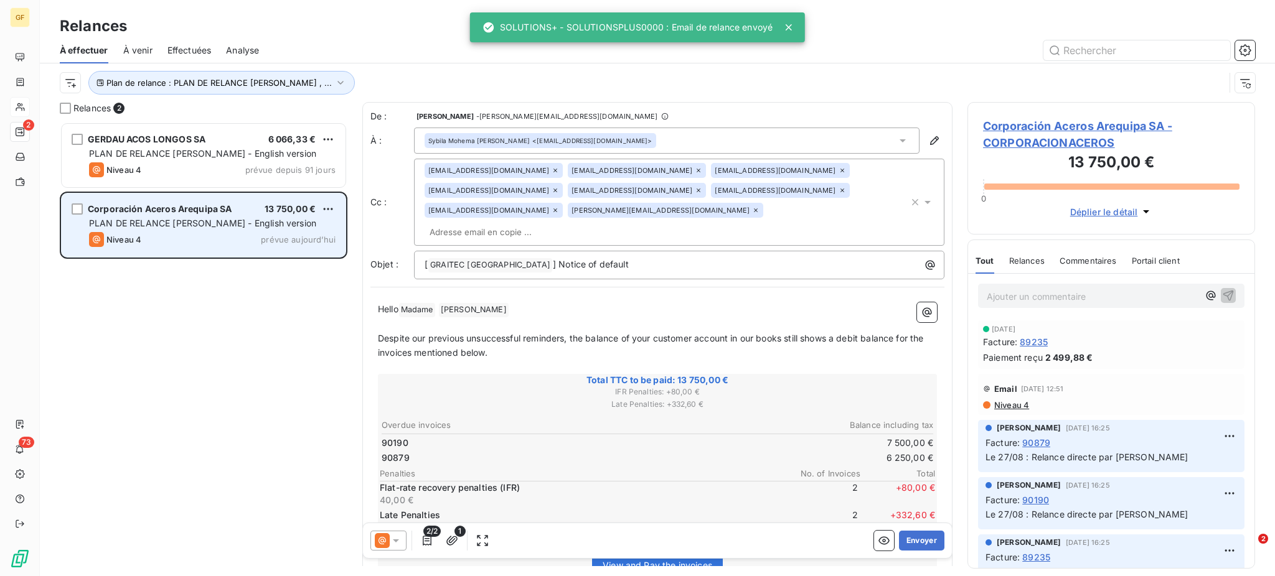
click at [230, 227] on span "PLAN DE RELANCE [PERSON_NAME] - English version" at bounding box center [202, 223] width 227 height 11
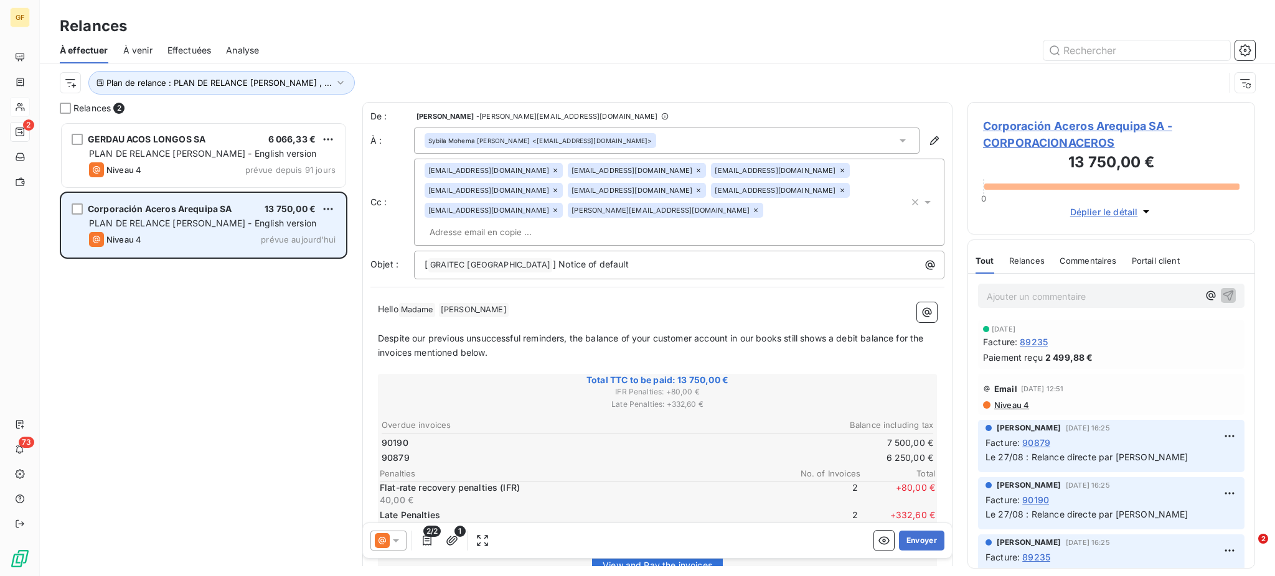
click at [239, 225] on span "PLAN DE RELANCE [PERSON_NAME] - English version" at bounding box center [202, 223] width 227 height 11
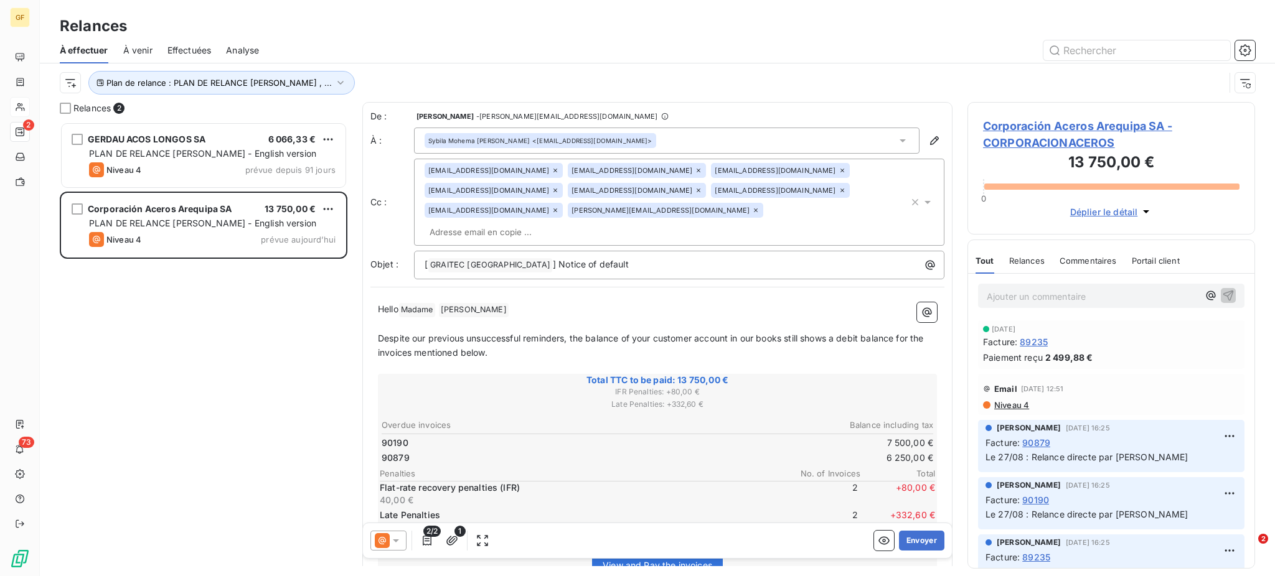
click at [551, 187] on icon at bounding box center [554, 190] width 7 height 7
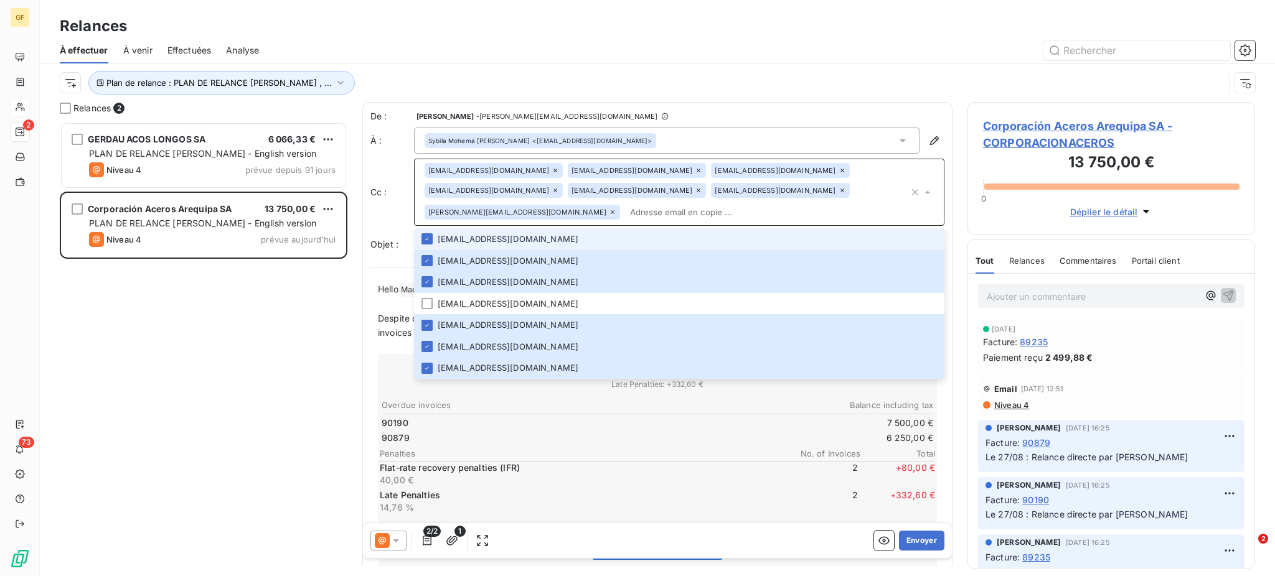
click at [551, 172] on icon at bounding box center [554, 170] width 7 height 7
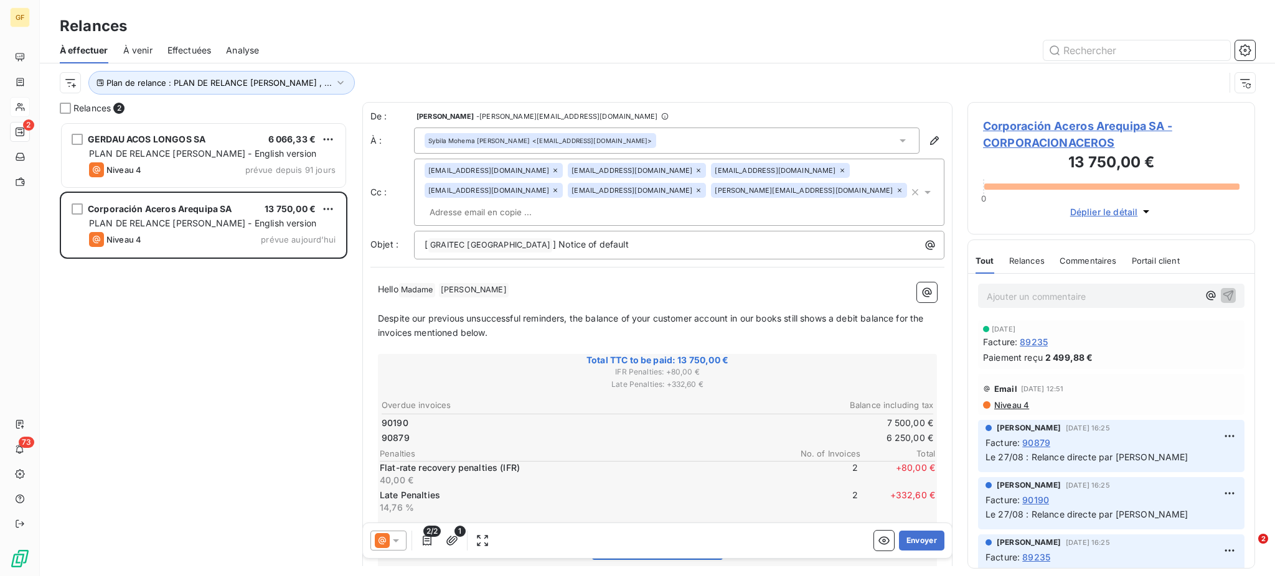
click at [551, 172] on icon at bounding box center [554, 170] width 7 height 7
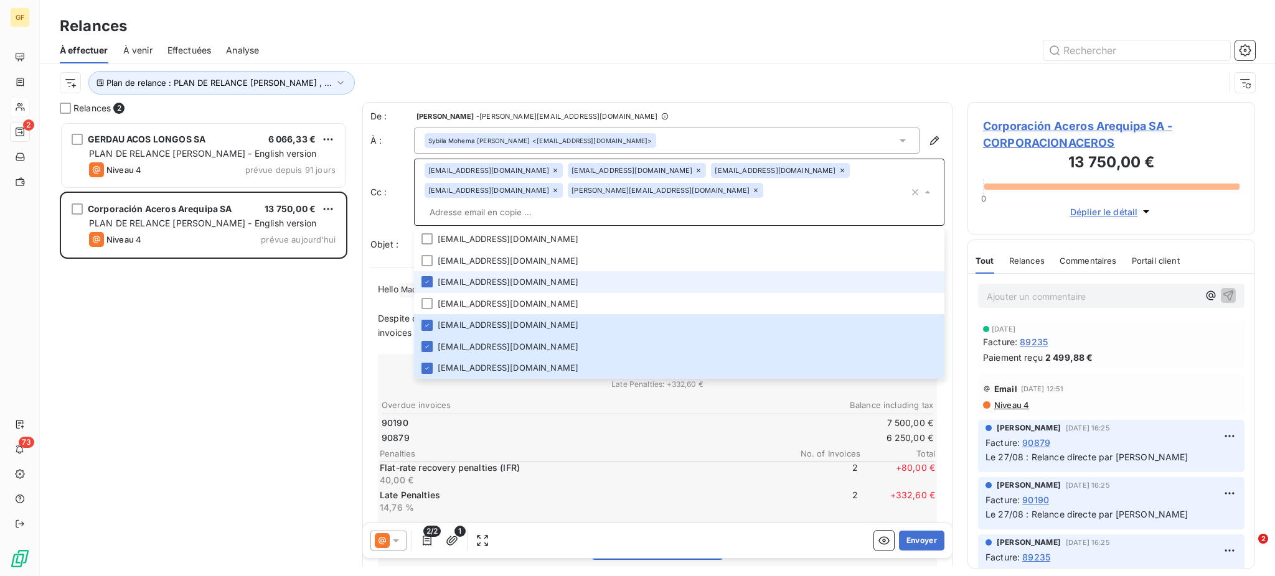
click at [551, 172] on icon at bounding box center [554, 170] width 7 height 7
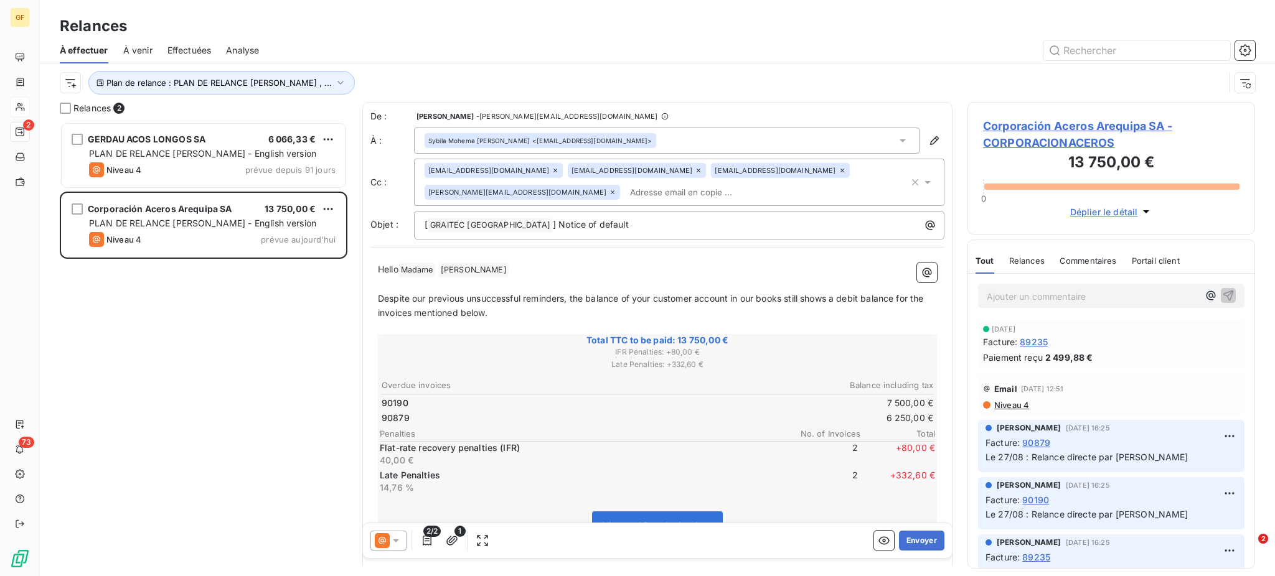
click at [551, 170] on icon at bounding box center [554, 170] width 7 height 7
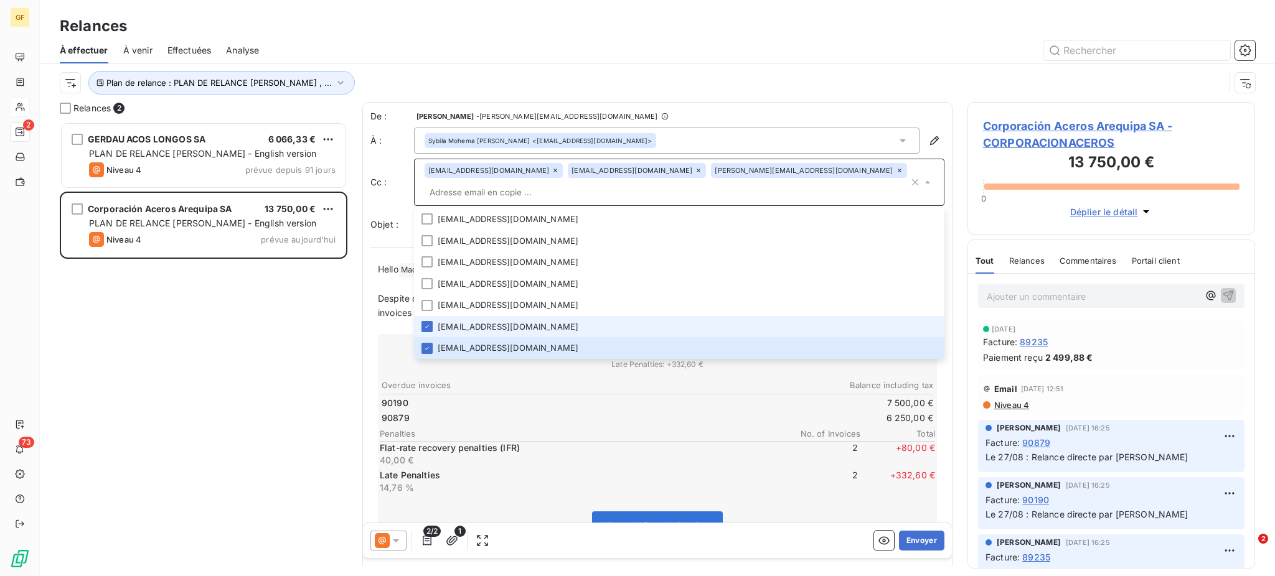
click at [551, 169] on icon at bounding box center [554, 170] width 7 height 7
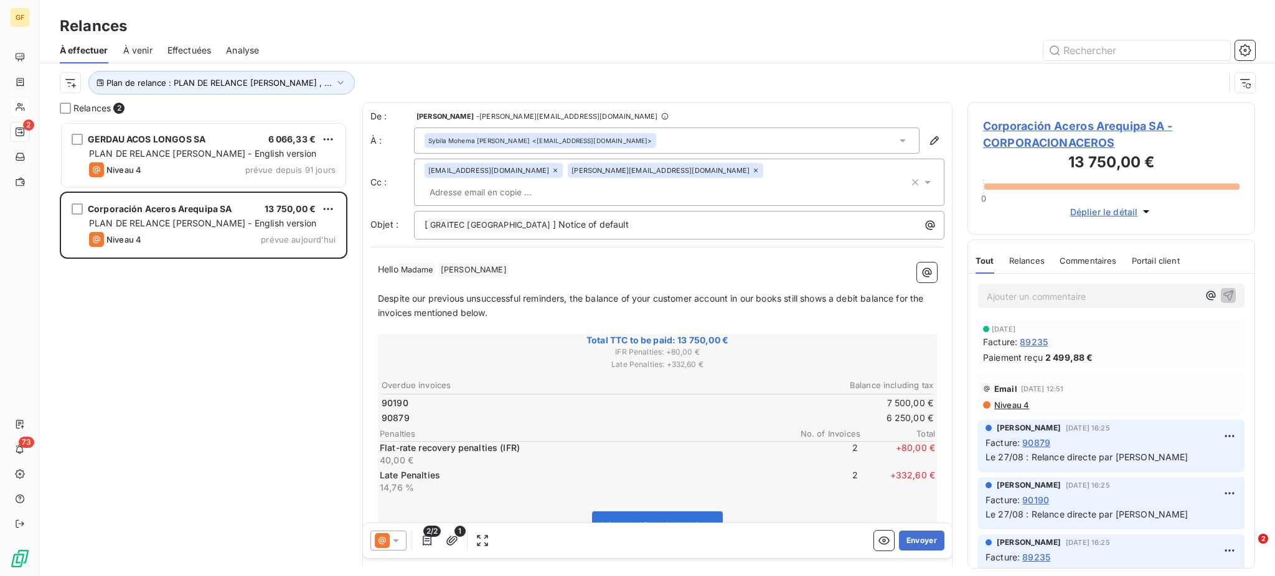
click at [533, 172] on div "slloclla@acerosarequipa.com" at bounding box center [493, 170] width 138 height 15
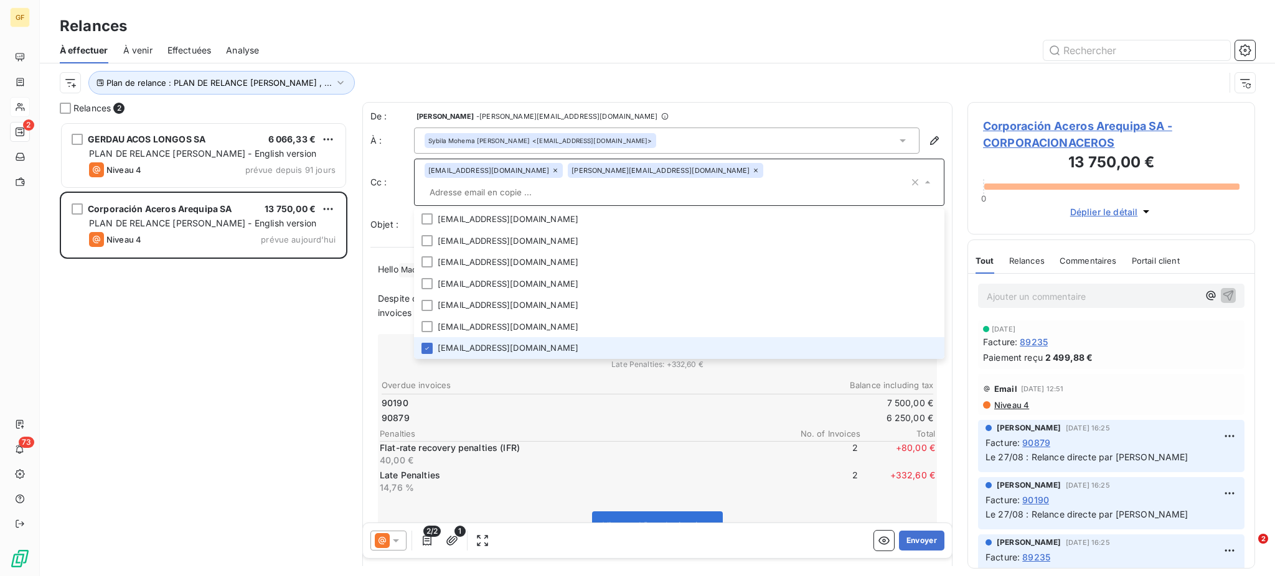
click at [752, 174] on icon at bounding box center [755, 170] width 7 height 7
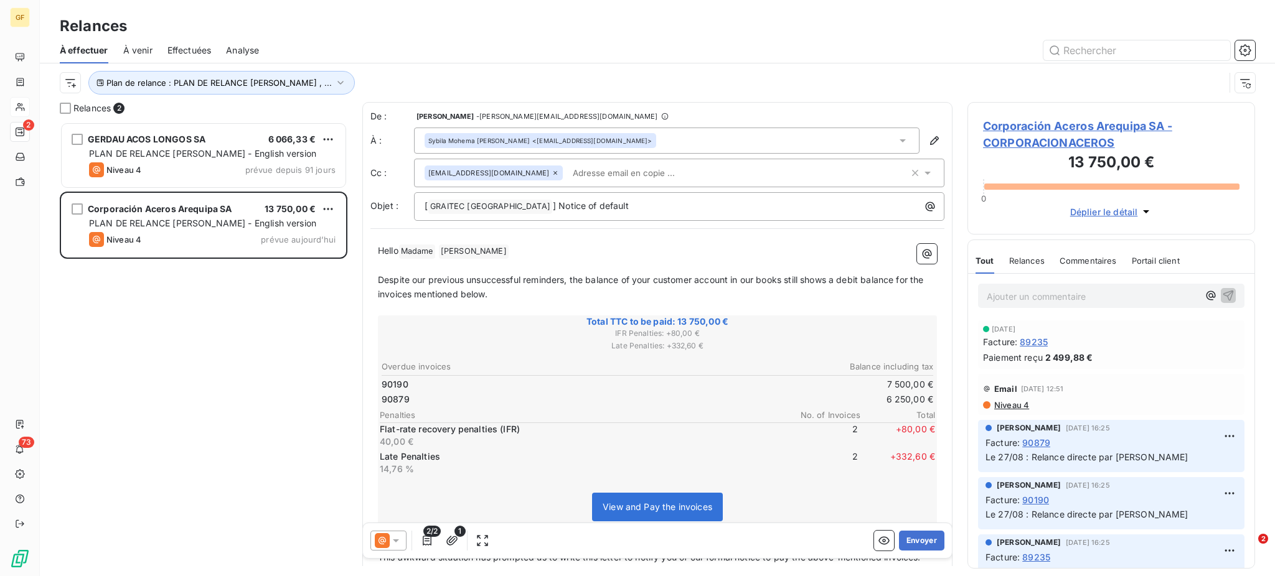
click at [551, 172] on icon at bounding box center [554, 172] width 7 height 7
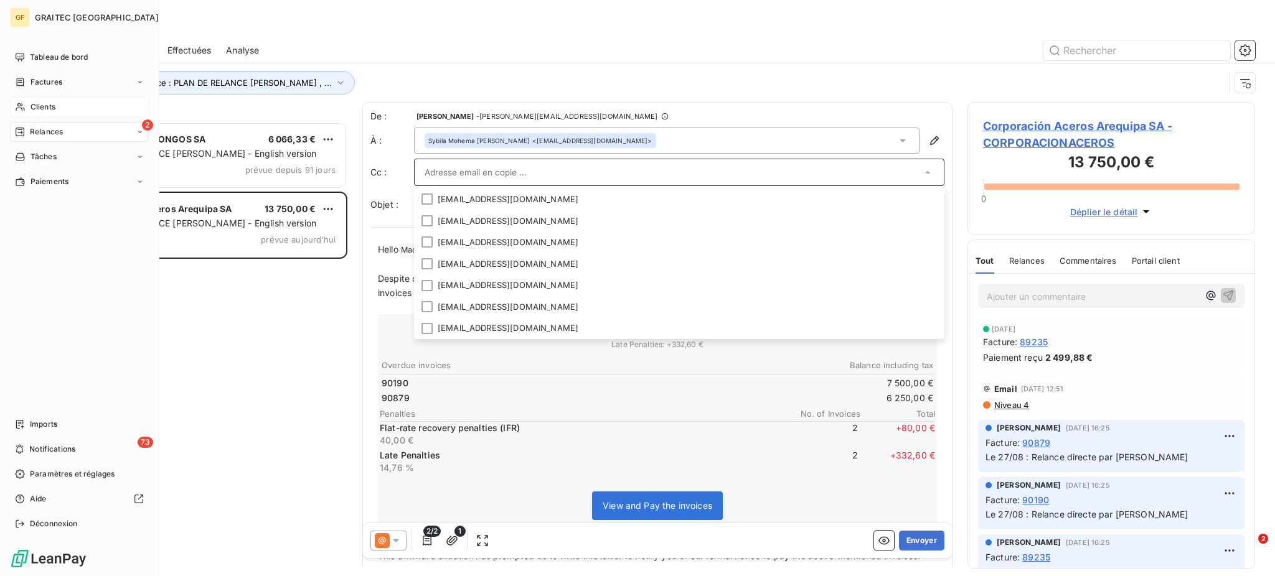
click at [36, 109] on span "Clients" at bounding box center [42, 106] width 25 height 11
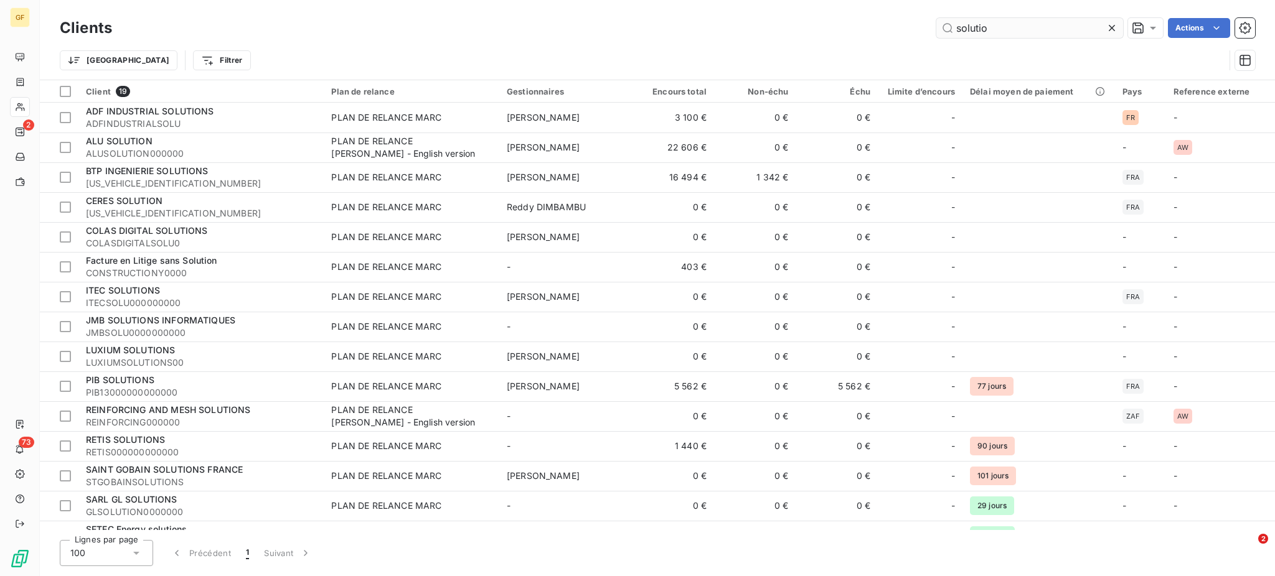
drag, startPoint x: 1019, startPoint y: 34, endPoint x: 937, endPoint y: 24, distance: 82.7
click at [937, 24] on input "solutio" at bounding box center [1029, 28] width 187 height 20
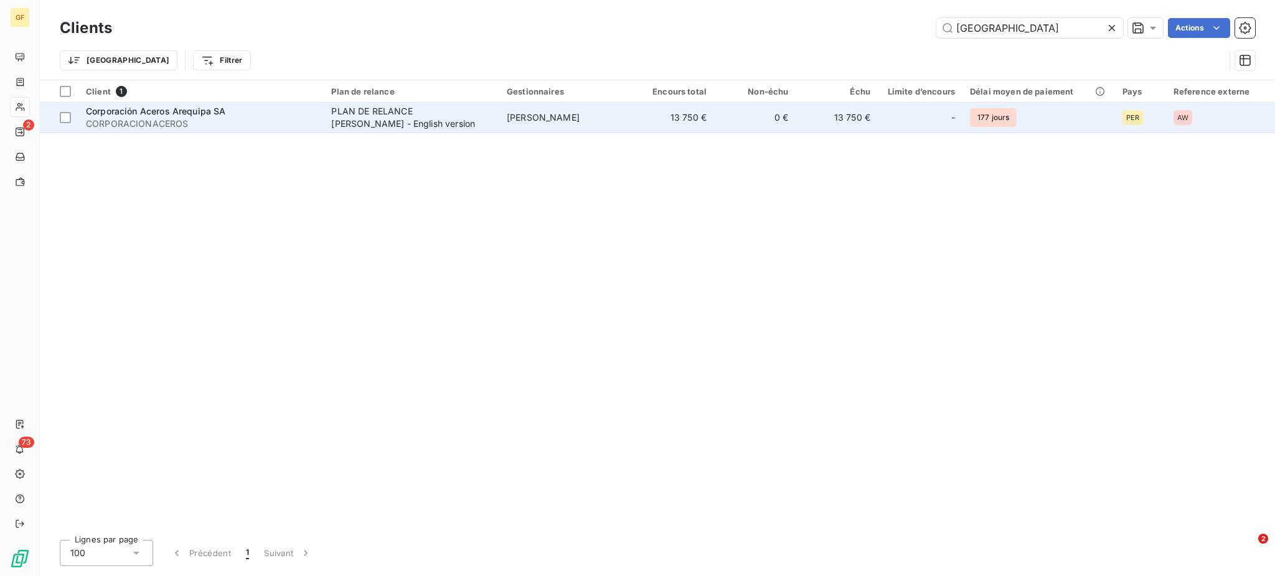
type input "arequipa"
click at [380, 122] on div "PLAN DE RELANCE [PERSON_NAME] - English version" at bounding box center [409, 117] width 156 height 25
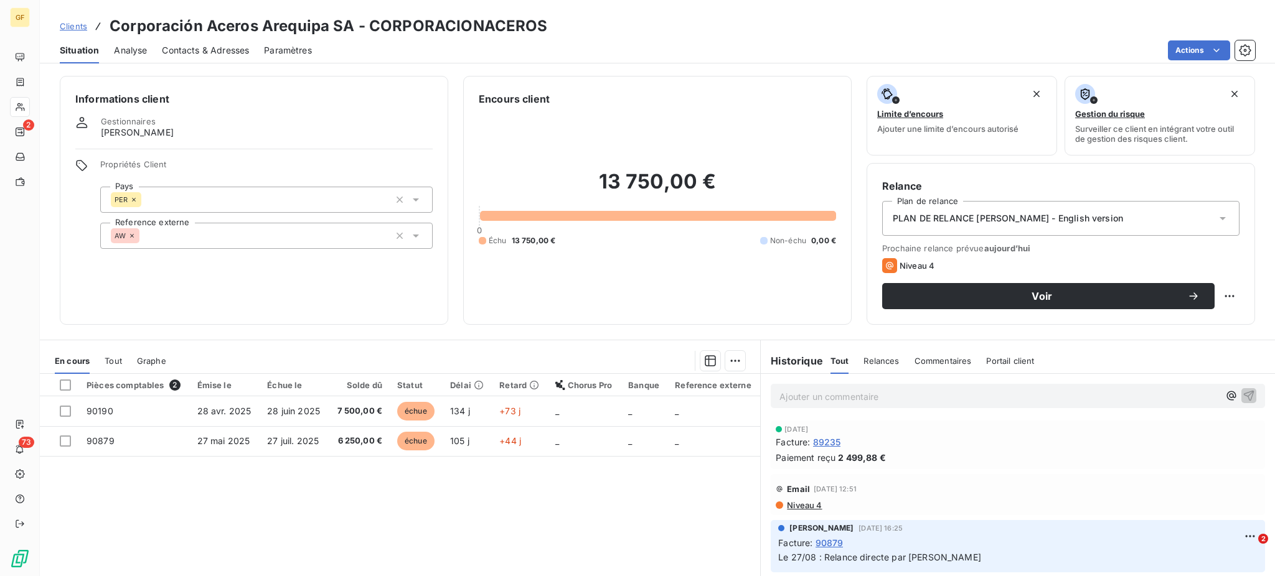
click at [190, 45] on span "Contacts & Adresses" at bounding box center [205, 50] width 87 height 12
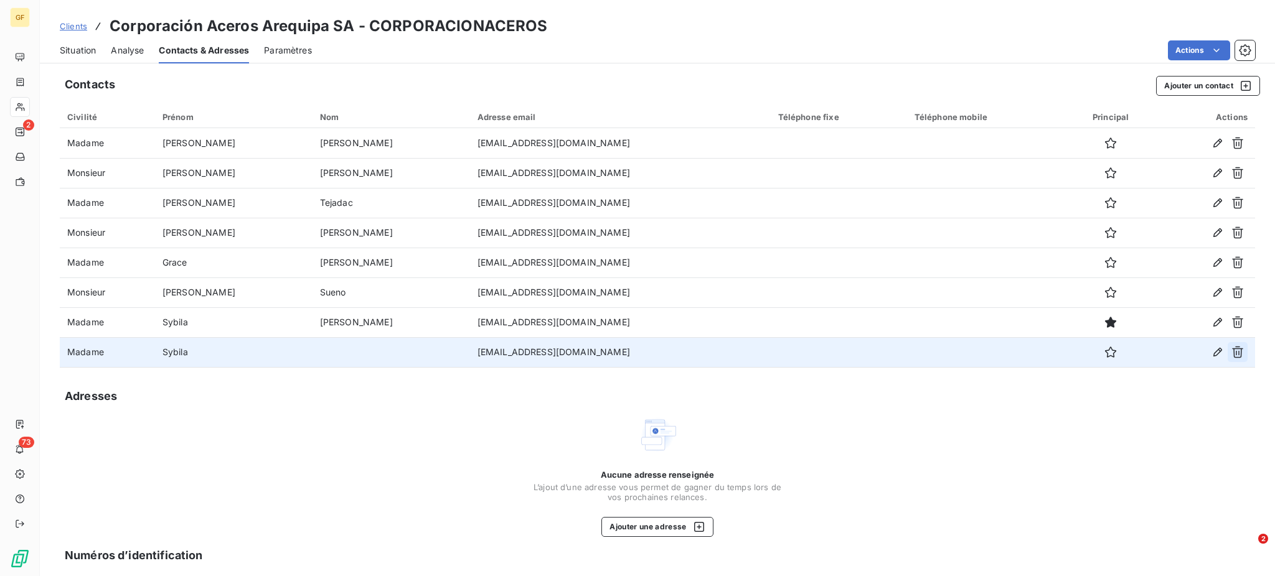
click at [1231, 351] on icon "button" at bounding box center [1237, 352] width 12 height 12
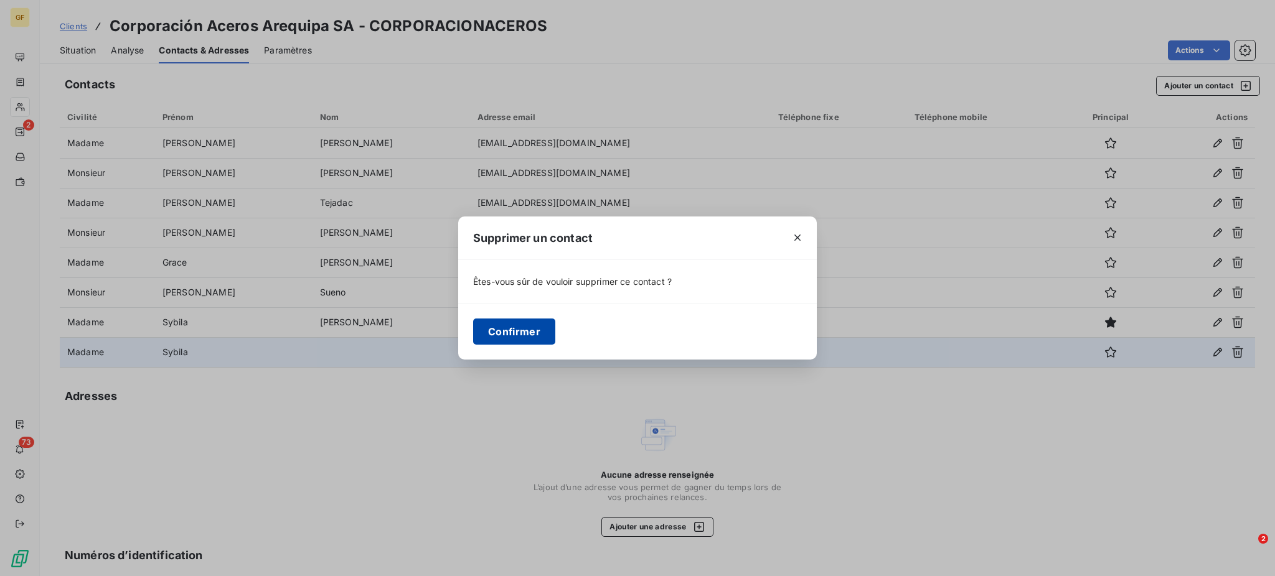
click at [530, 337] on button "Confirmer" at bounding box center [514, 332] width 82 height 26
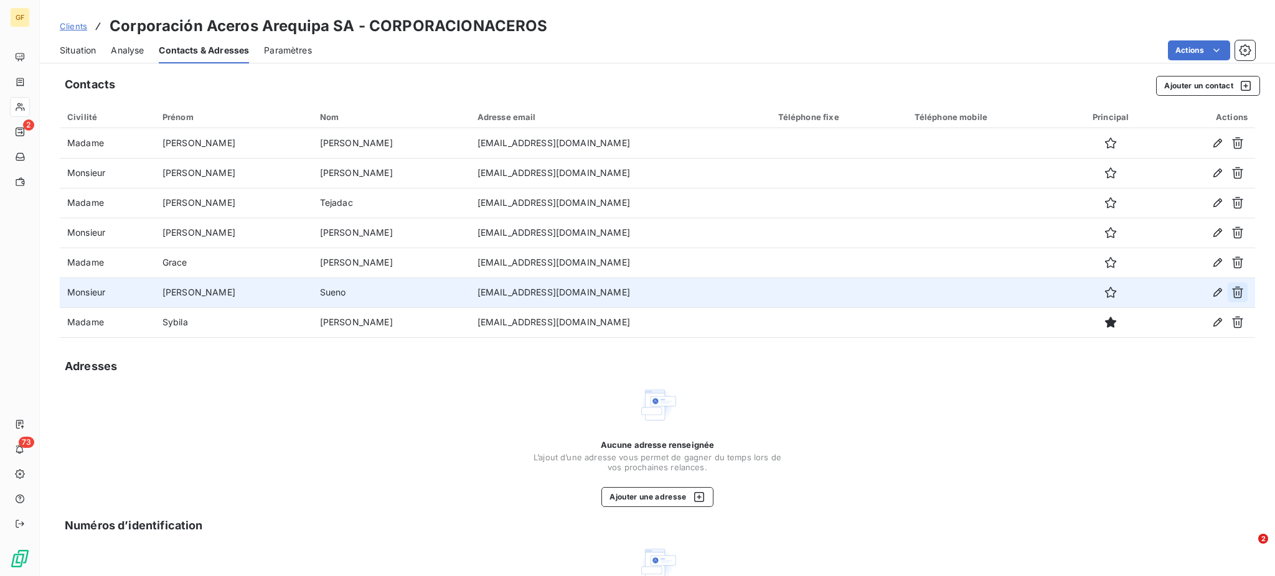
click at [1232, 290] on icon "button" at bounding box center [1237, 293] width 11 height 12
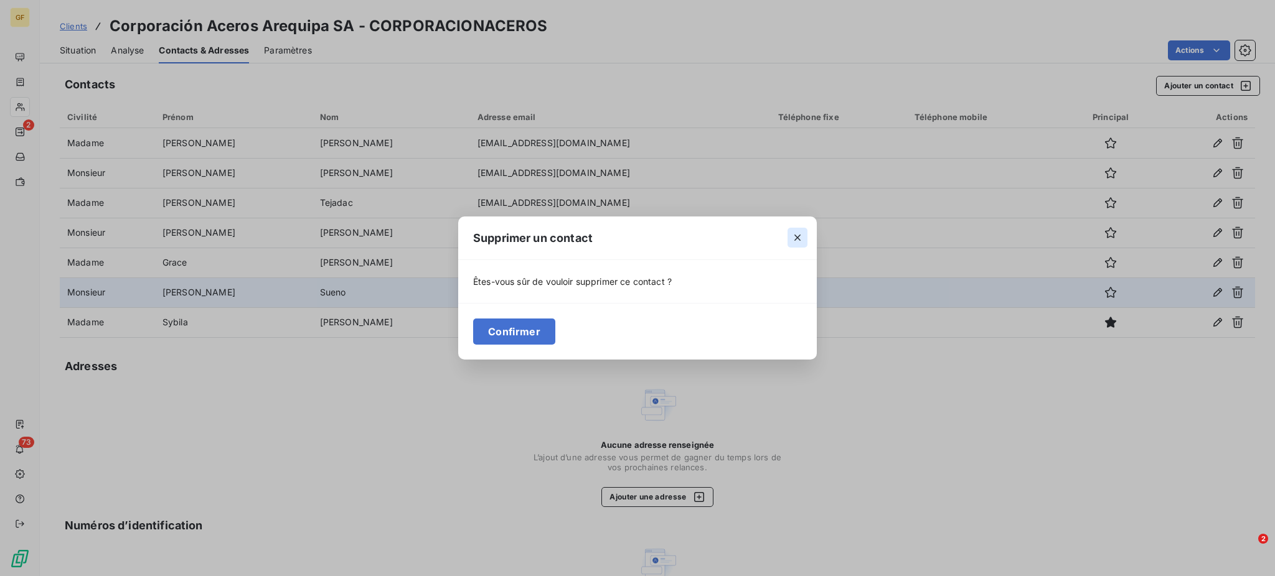
click at [797, 237] on icon "button" at bounding box center [797, 238] width 12 height 12
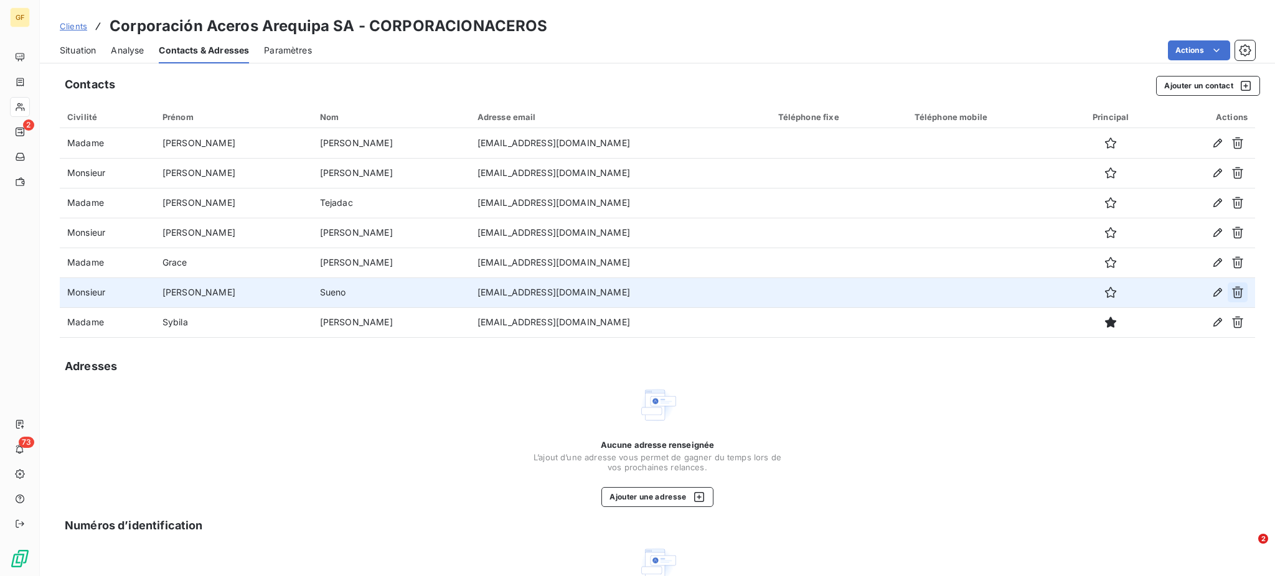
click at [1231, 292] on icon "button" at bounding box center [1237, 292] width 12 height 12
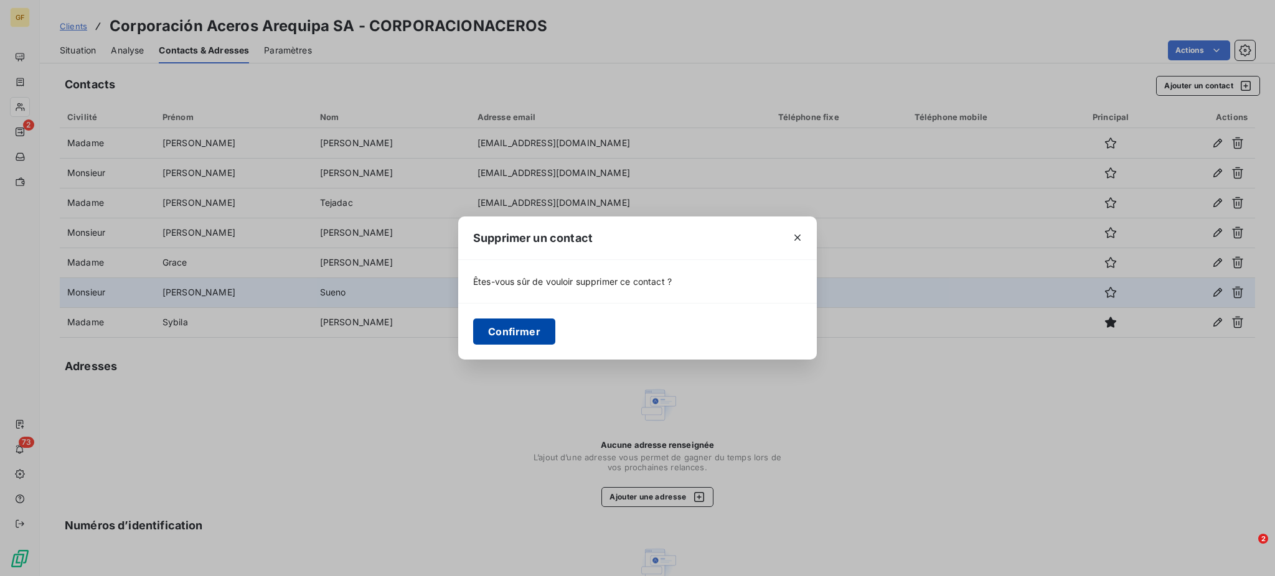
click at [519, 334] on button "Confirmer" at bounding box center [514, 332] width 82 height 26
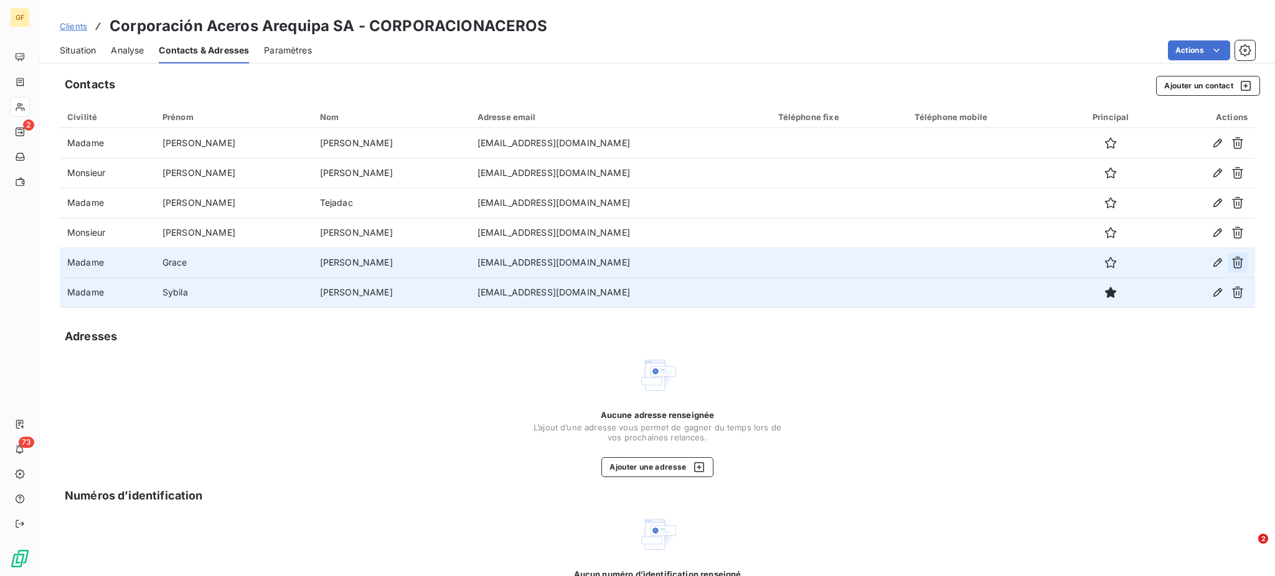
click at [1231, 261] on icon "button" at bounding box center [1237, 262] width 12 height 12
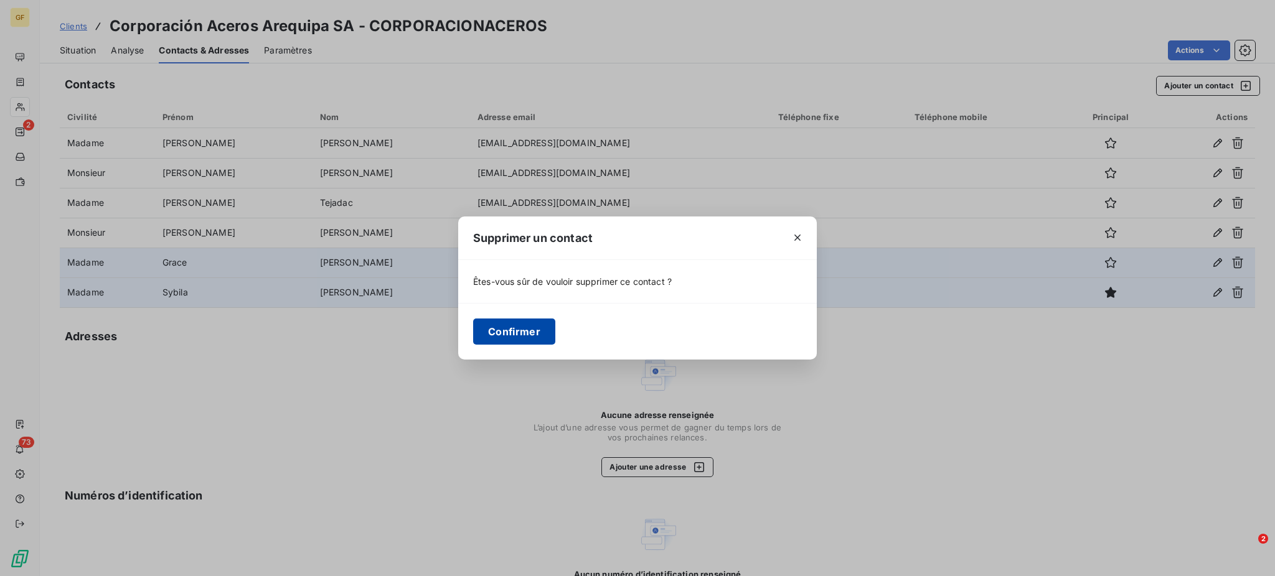
click at [505, 327] on button "Confirmer" at bounding box center [514, 332] width 82 height 26
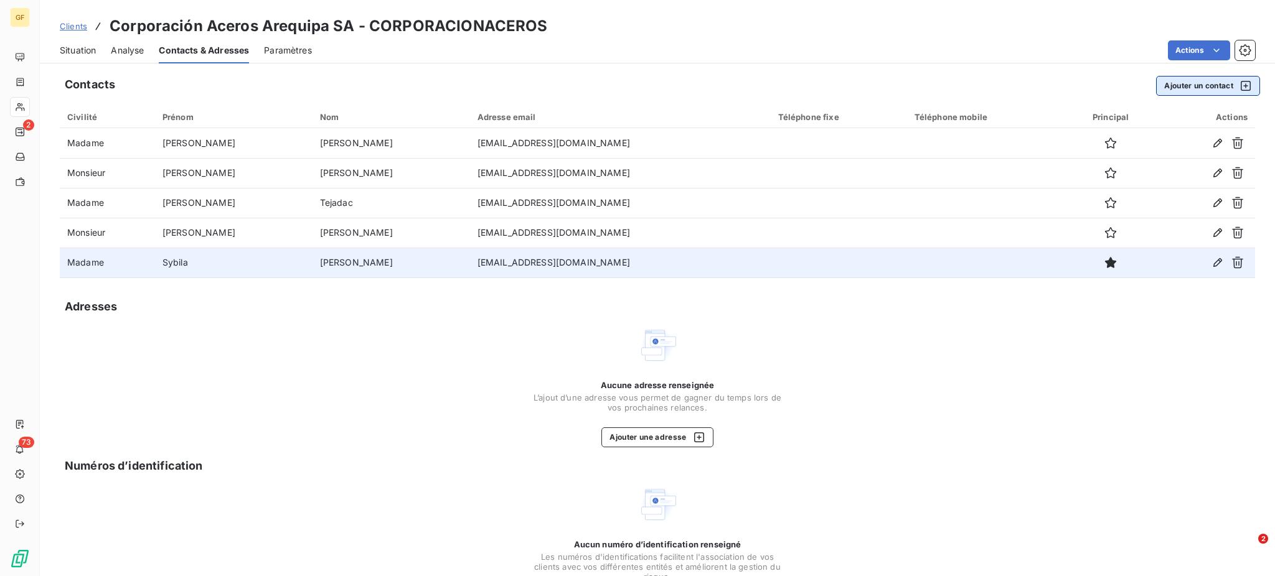
click at [1179, 83] on button "Ajouter un contact" at bounding box center [1208, 86] width 104 height 20
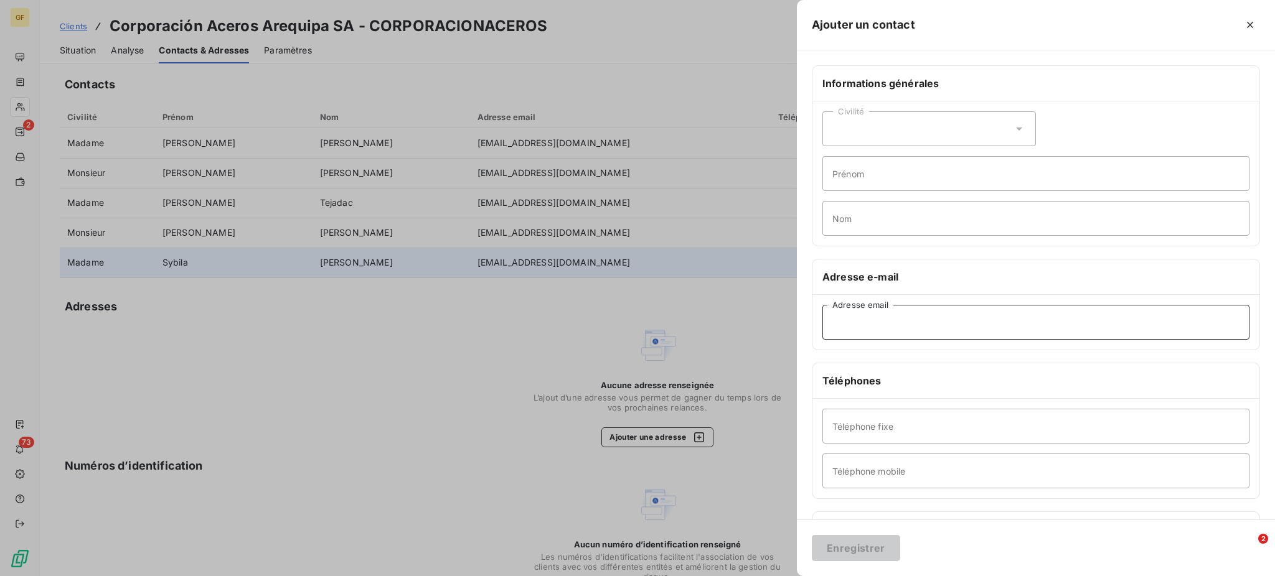
click at [835, 329] on input "Adresse email" at bounding box center [1035, 322] width 427 height 35
paste input "rrossel@acerosarequipa.com"
type input "rrossel@acerosarequipa.com"
click at [1016, 124] on icon at bounding box center [1019, 129] width 12 height 12
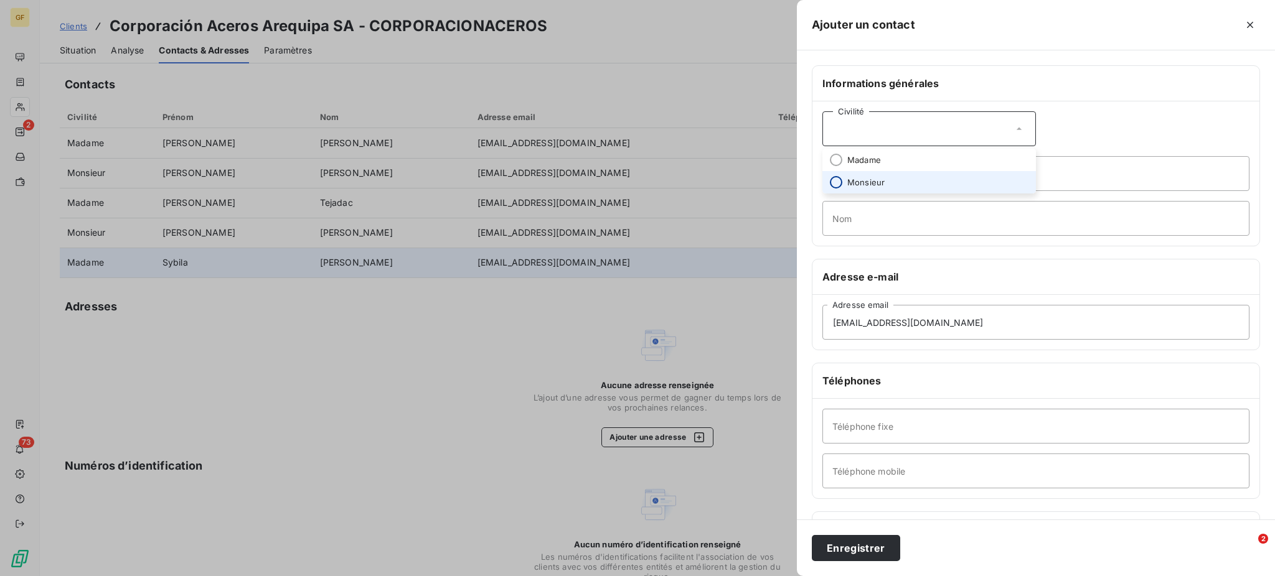
click at [837, 184] on input "radio" at bounding box center [836, 182] width 12 height 12
drag, startPoint x: 846, startPoint y: 174, endPoint x: 833, endPoint y: 175, distance: 13.1
click at [833, 175] on input "Prénom" at bounding box center [1035, 173] width 427 height 35
type input "Ricardo"
click at [836, 224] on input "Nom" at bounding box center [1035, 218] width 427 height 35
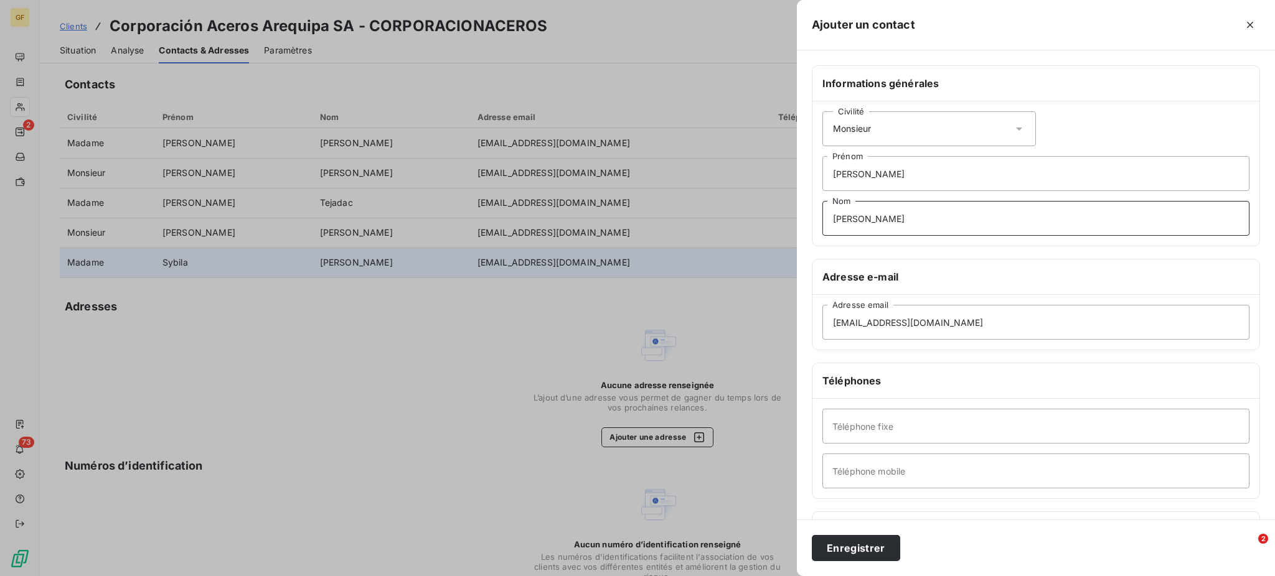
click at [887, 227] on input "Alfredo" at bounding box center [1035, 218] width 427 height 35
type input "Alfredo Rossel Romana"
click at [854, 553] on button "Enregistrer" at bounding box center [856, 548] width 88 height 26
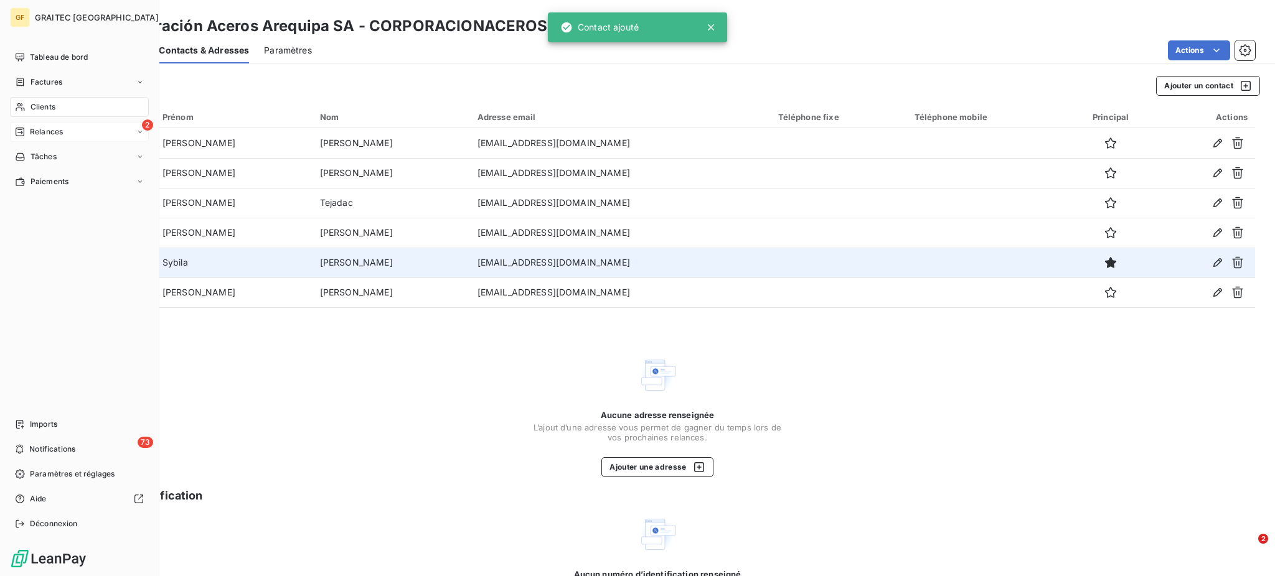
click at [53, 135] on span "Relances" at bounding box center [46, 131] width 33 height 11
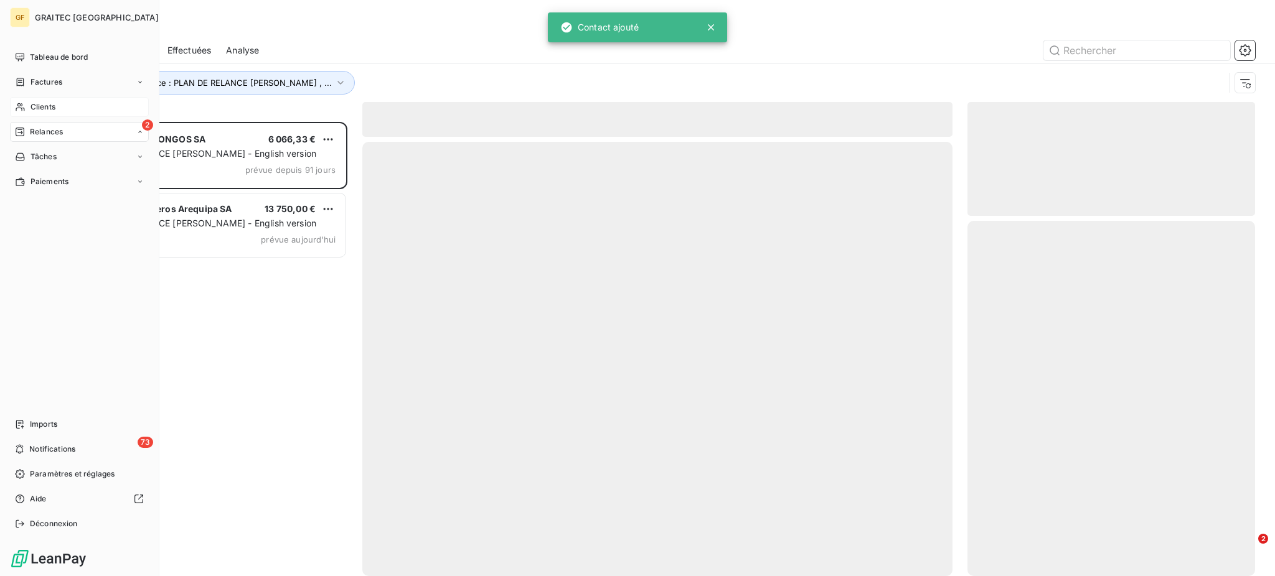
scroll to position [442, 274]
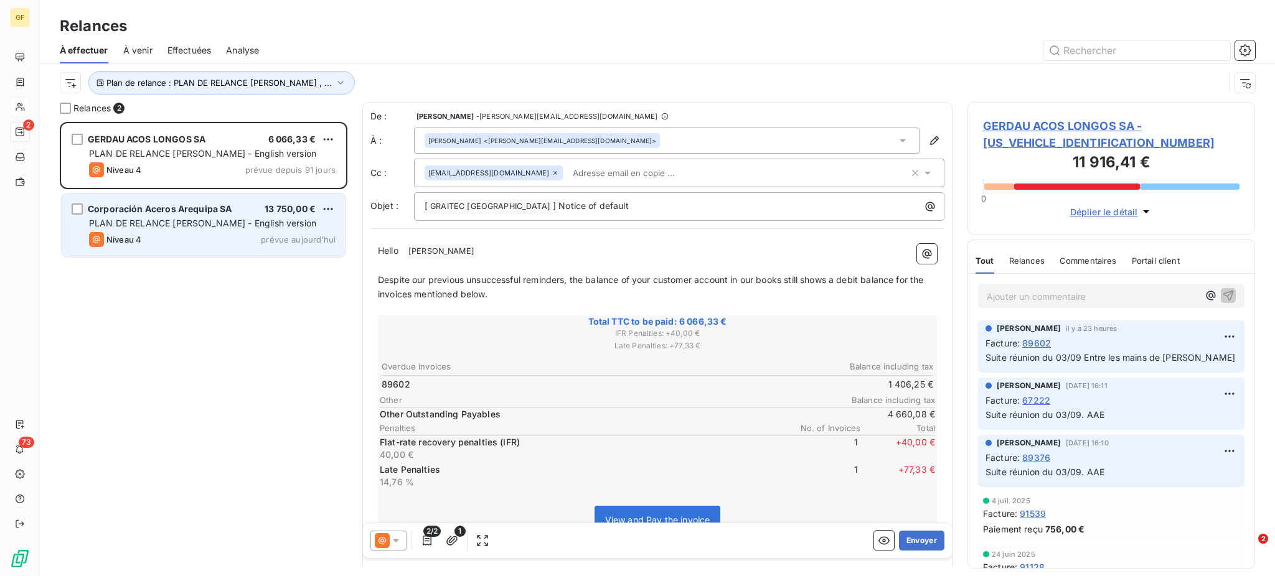
click at [178, 237] on div "Niveau 4 prévue aujourd’hui" at bounding box center [212, 239] width 246 height 15
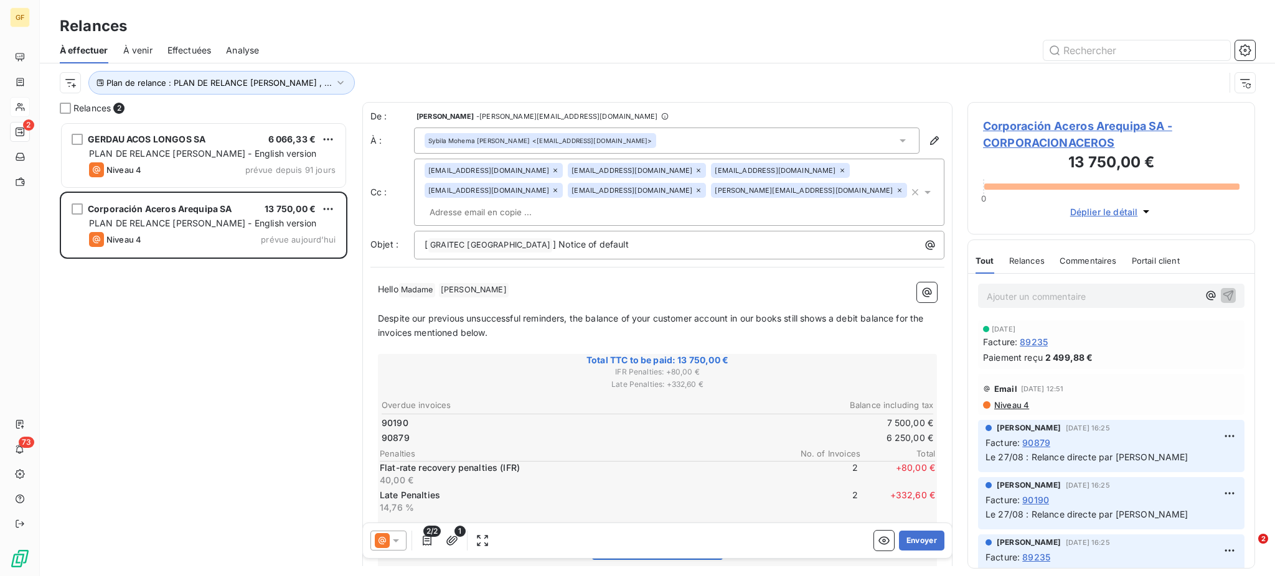
click at [530, 171] on span "tramirez@acerosarequipa.com" at bounding box center [488, 170] width 121 height 7
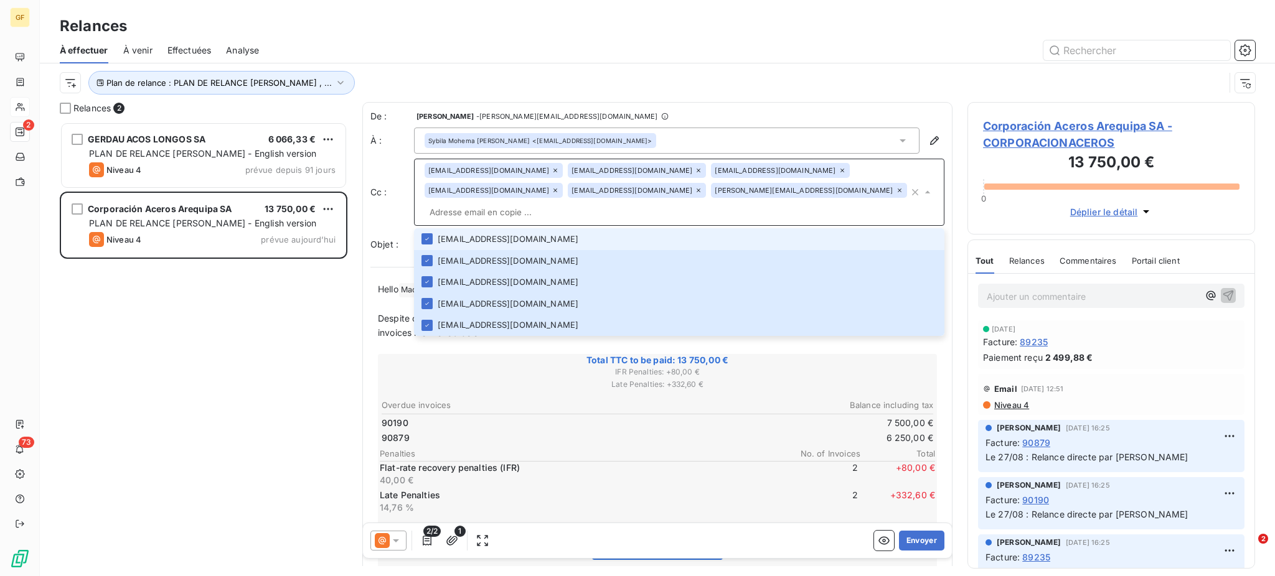
click at [551, 169] on icon at bounding box center [554, 170] width 7 height 7
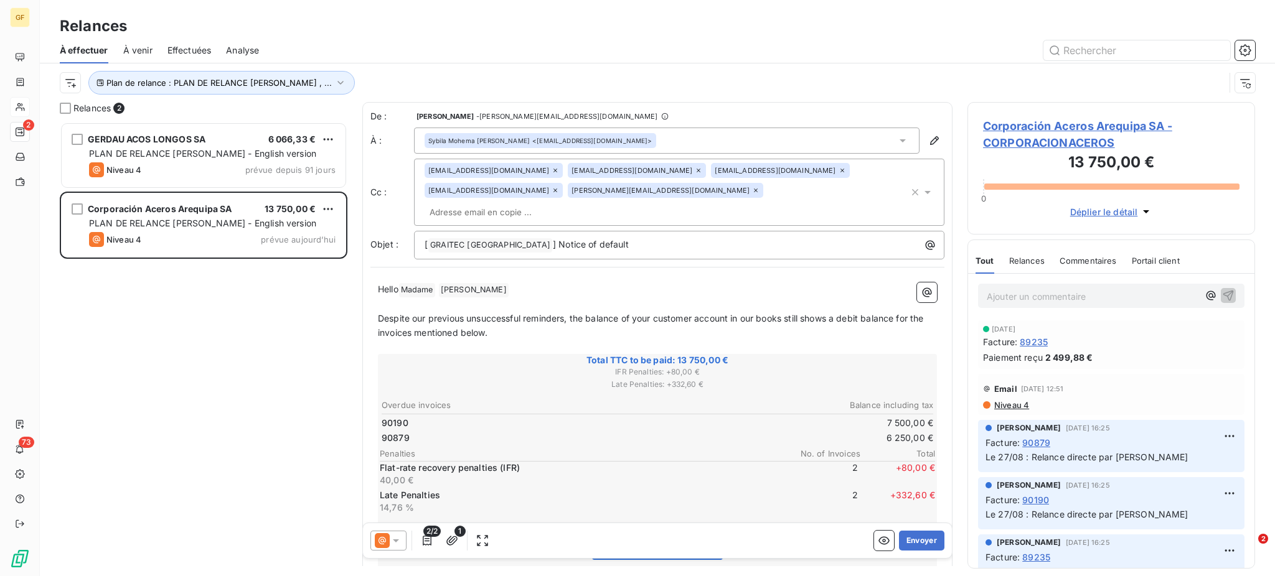
click at [551, 167] on icon at bounding box center [554, 170] width 7 height 7
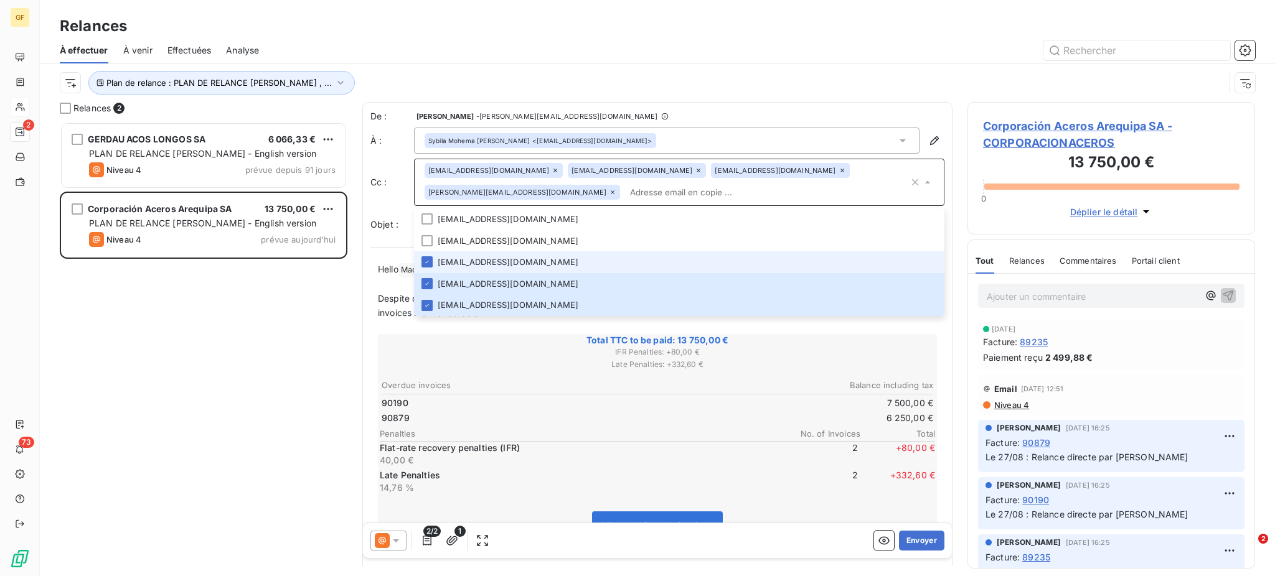
click at [551, 167] on icon at bounding box center [554, 170] width 7 height 7
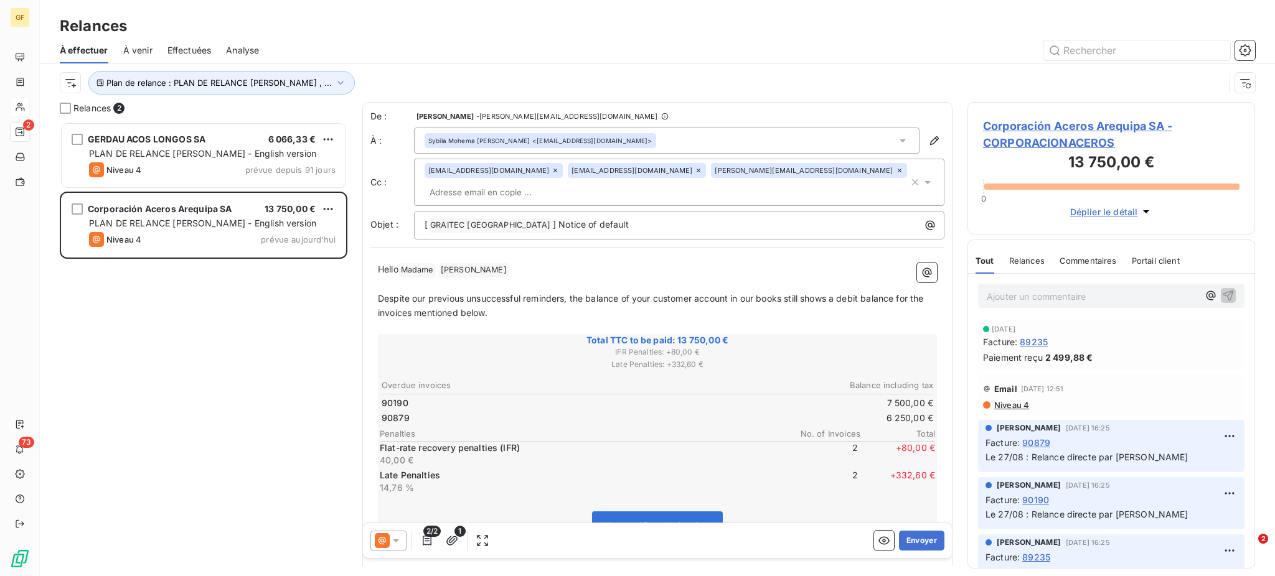
click at [553, 172] on icon at bounding box center [555, 171] width 4 height 4
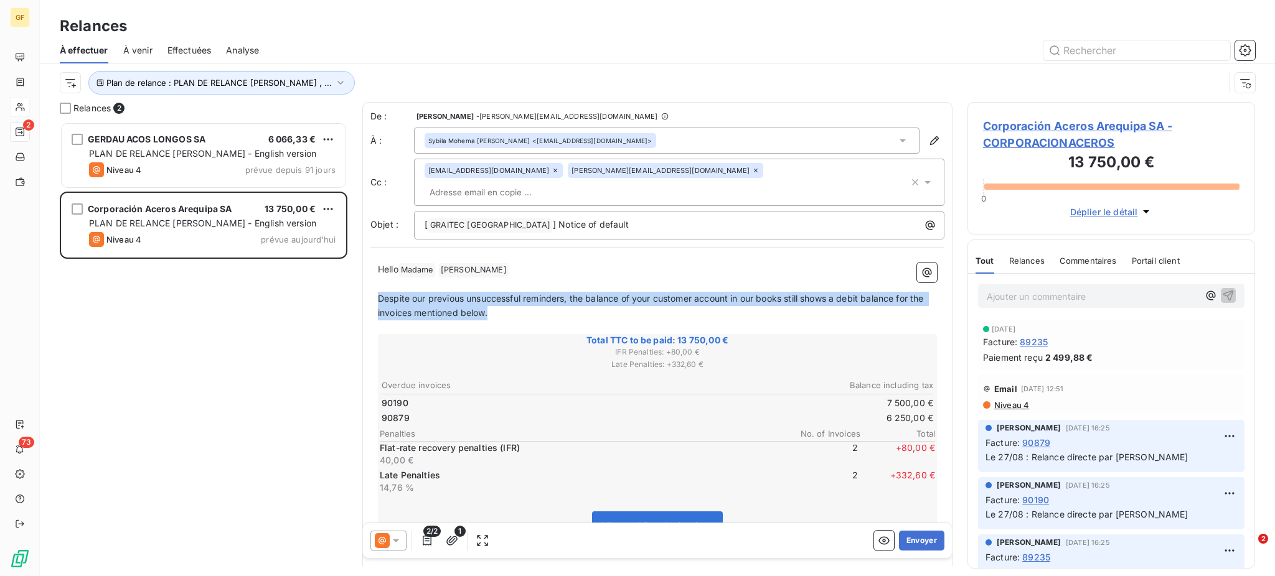
drag, startPoint x: 377, startPoint y: 278, endPoint x: 506, endPoint y: 296, distance: 130.1
click at [506, 296] on p "Despite our previous unsuccessful reminders, the balance of your customer accou…" at bounding box center [657, 306] width 559 height 29
copy span "Despite our previous unsuccessful reminders, the balance of your customer accou…"
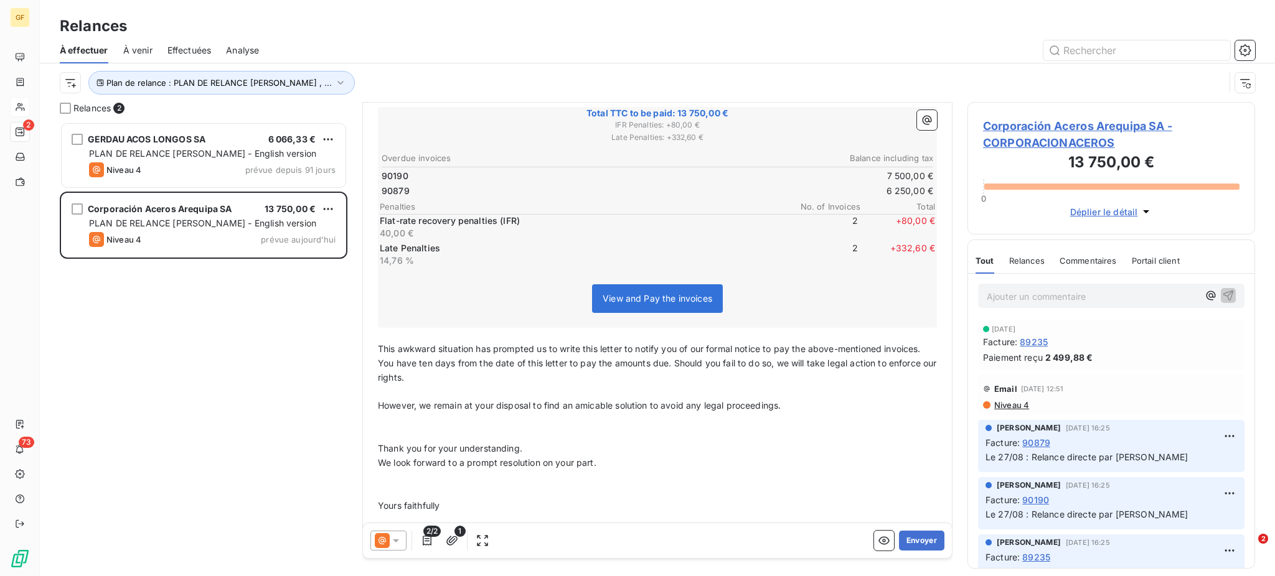
scroll to position [246, 0]
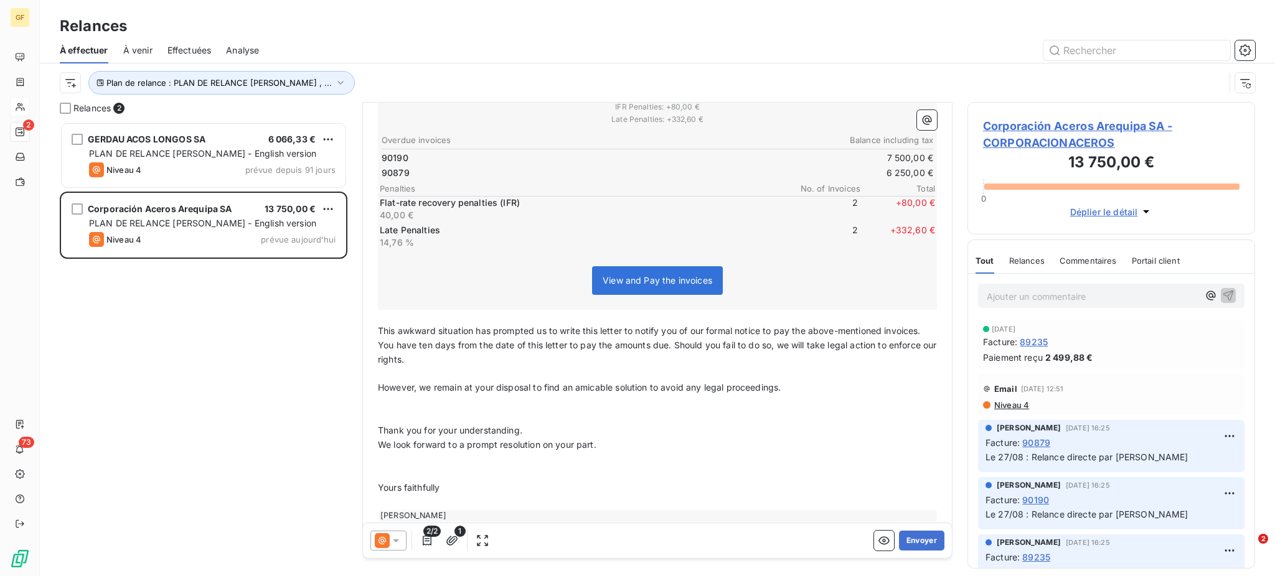
drag, startPoint x: 376, startPoint y: 309, endPoint x: 539, endPoint y: 446, distance: 212.9
click at [539, 446] on div "Hello Madame ﻿ Mohema lloclla Perez ﻿ ﻿ ﻿ Despite our previous unsuccessful rem…" at bounding box center [657, 269] width 574 height 519
click at [502, 438] on p "We look forward to a prompt resolution on your part." at bounding box center [657, 445] width 559 height 14
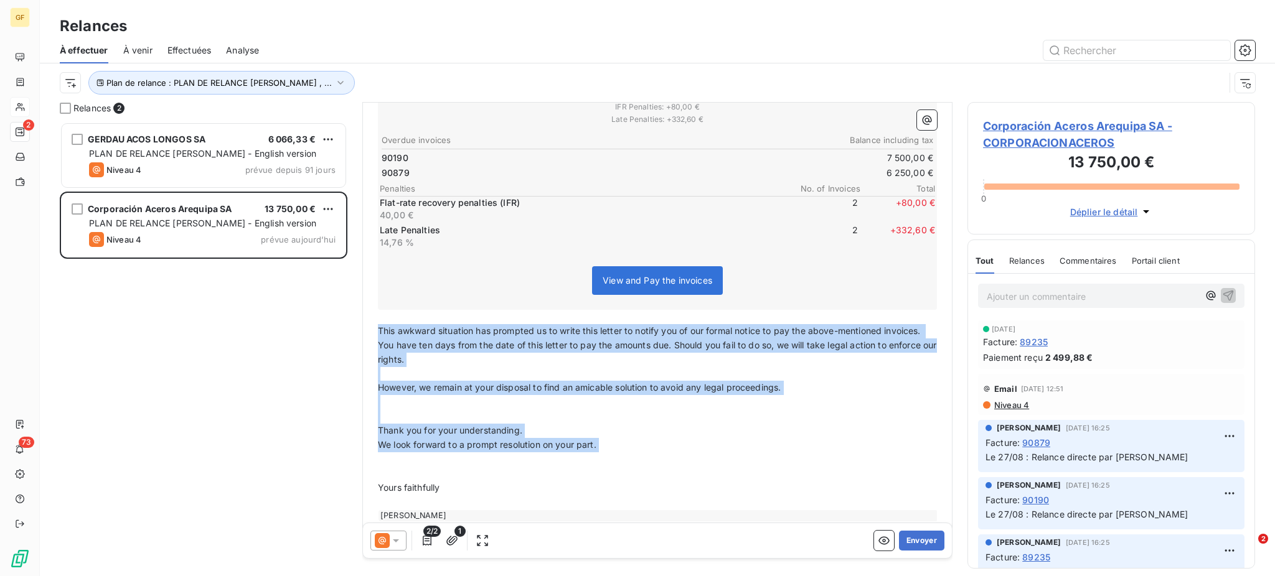
drag, startPoint x: 379, startPoint y: 304, endPoint x: 599, endPoint y: 431, distance: 253.7
click at [599, 431] on div "Hello Madame ﻿ Mohema lloclla Perez ﻿ ﻿ ﻿ Despite our previous unsuccessful rem…" at bounding box center [657, 269] width 559 height 504
copy div "This awkward situation has prompted us to write this letter to notify you of ou…"
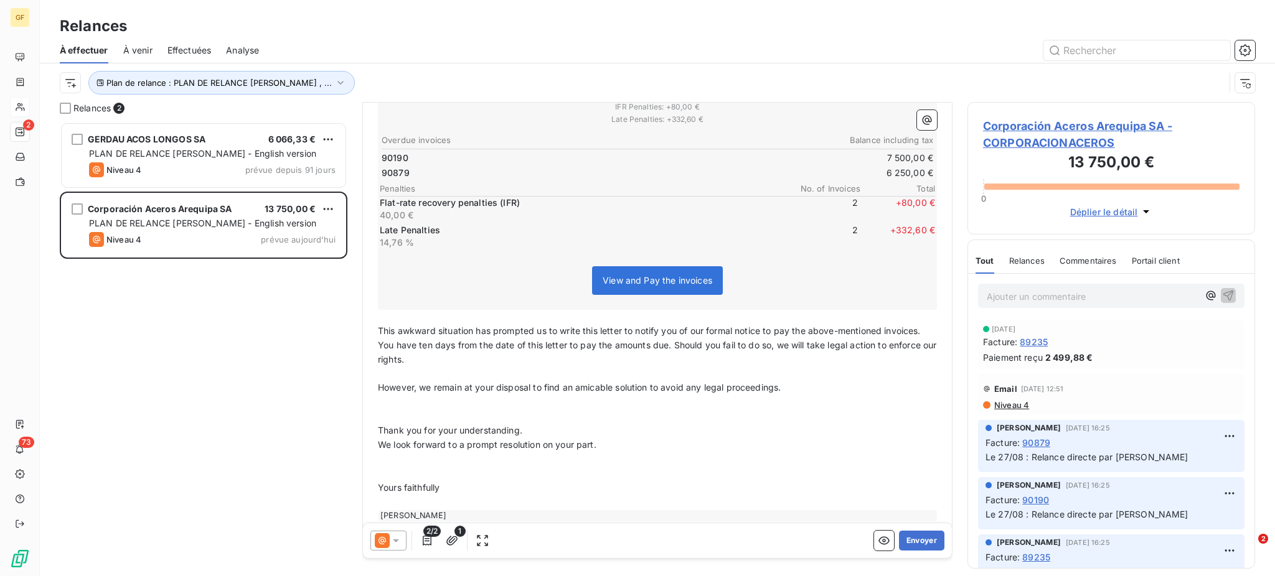
click at [1011, 406] on span "Niveau 4" at bounding box center [1011, 405] width 36 height 10
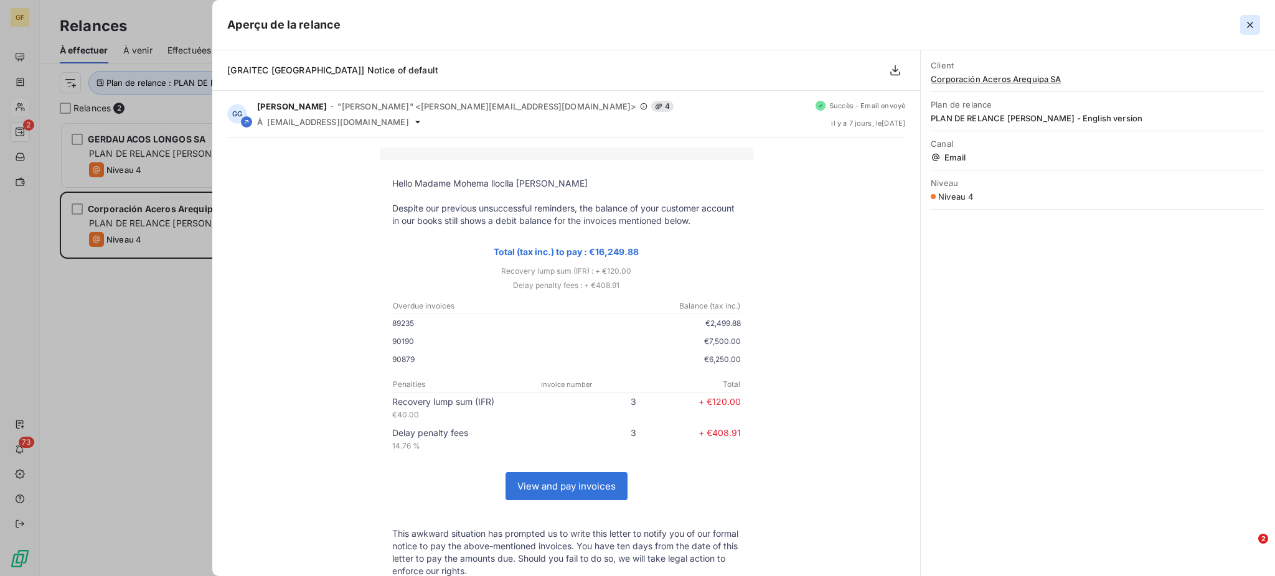
click at [1251, 23] on icon "button" at bounding box center [1250, 25] width 6 height 6
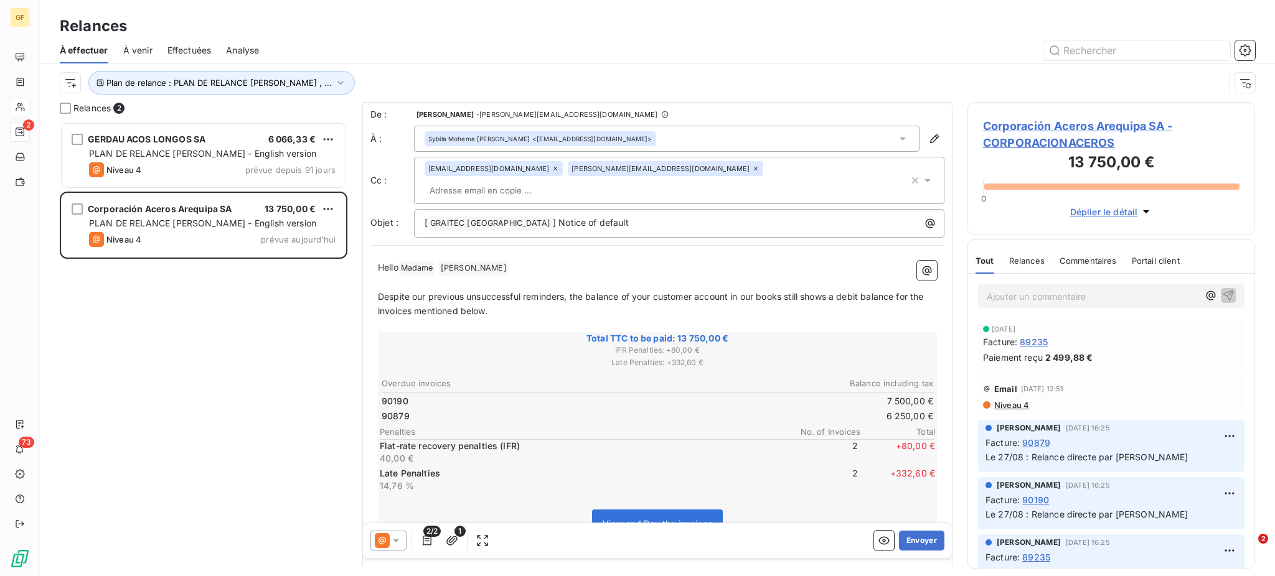
scroll to position [1, 0]
click at [905, 537] on button "Envoyer" at bounding box center [921, 541] width 45 height 20
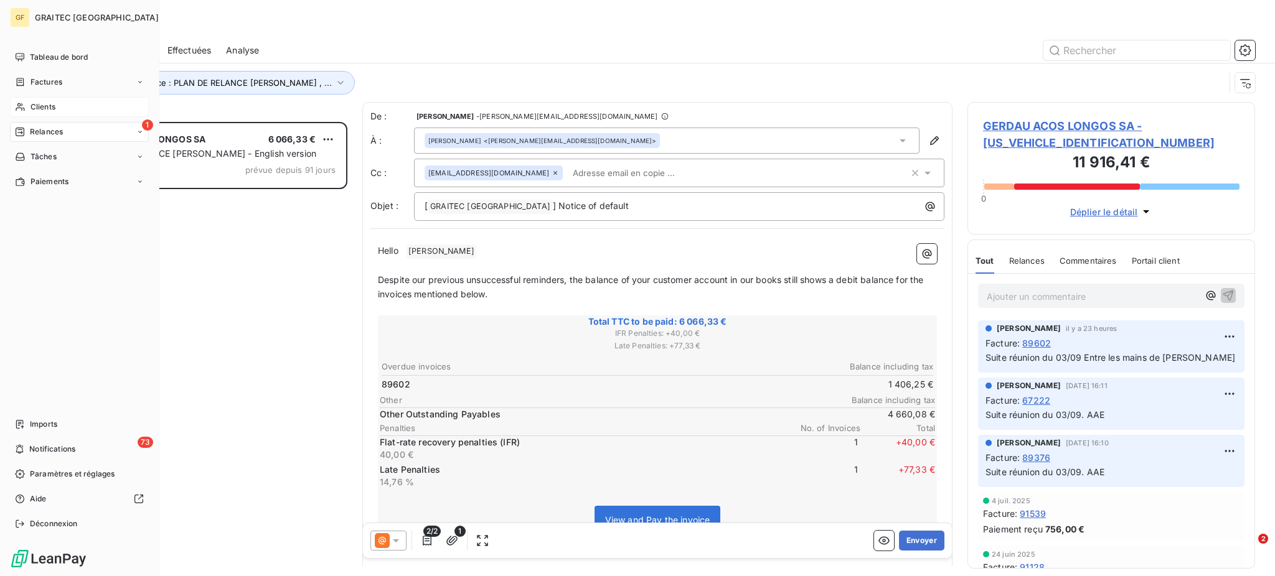
click at [42, 103] on span "Clients" at bounding box center [42, 106] width 25 height 11
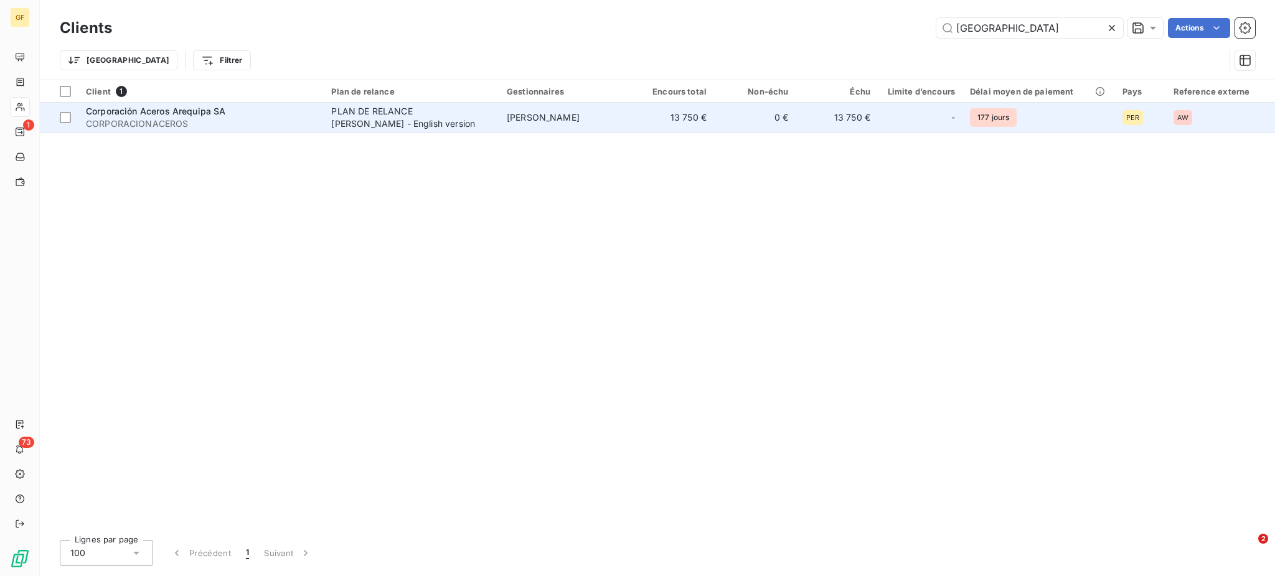
click at [429, 111] on div "PLAN DE RELANCE [PERSON_NAME] - English version" at bounding box center [409, 117] width 156 height 25
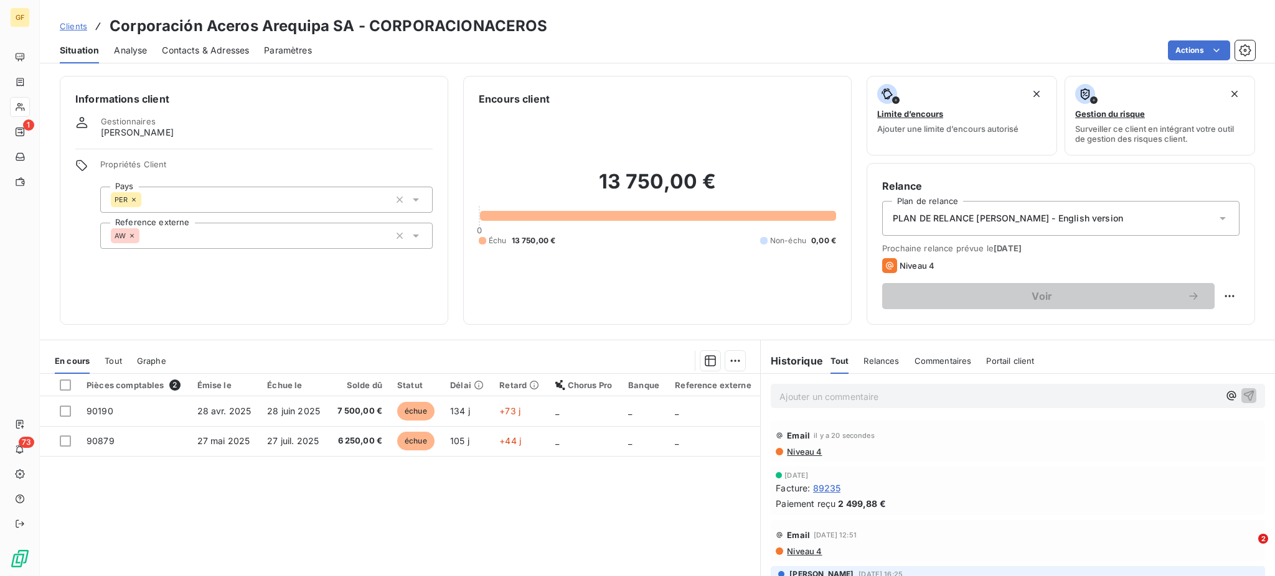
click at [794, 554] on span "Niveau 4" at bounding box center [803, 551] width 36 height 10
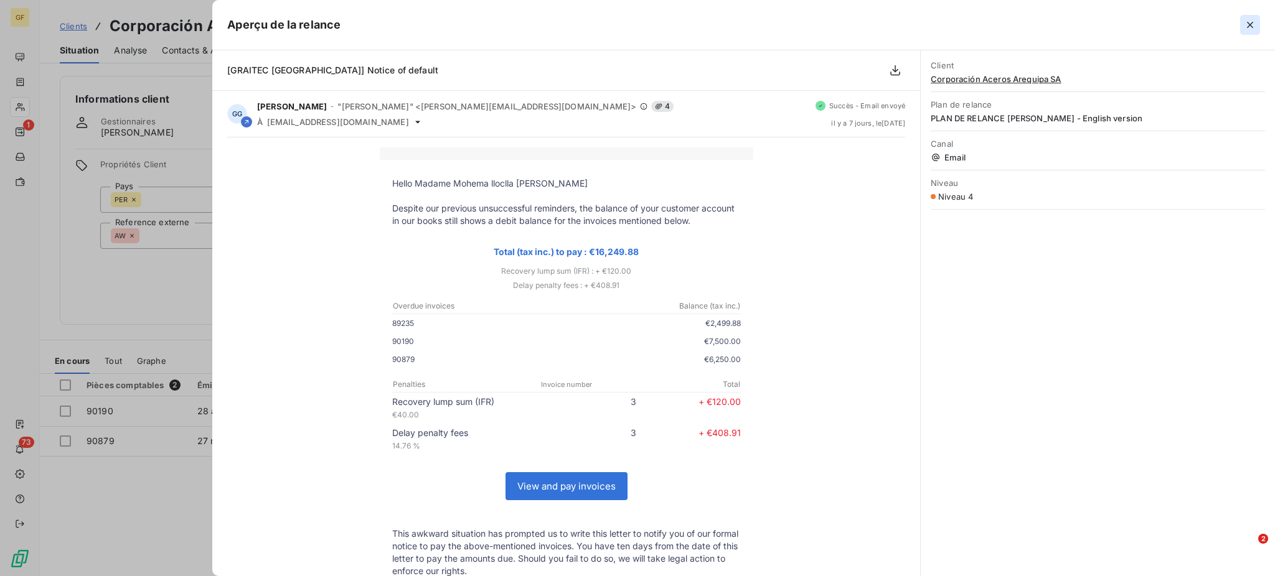
click at [1252, 19] on icon "button" at bounding box center [1249, 25] width 12 height 12
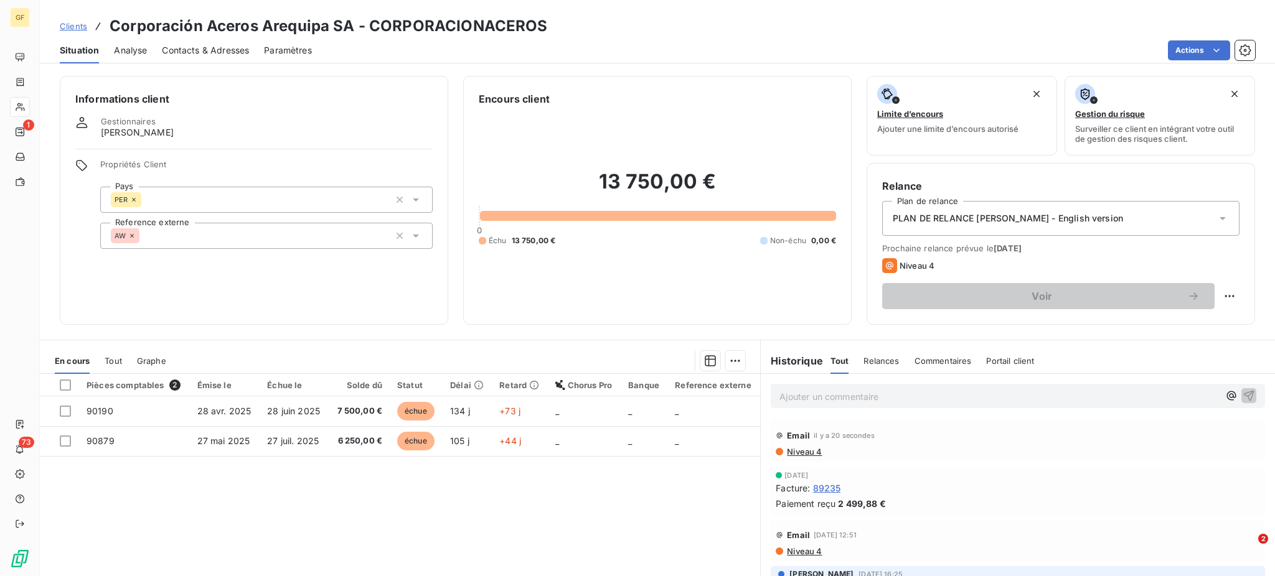
click at [795, 453] on span "Niveau 4" at bounding box center [803, 452] width 36 height 10
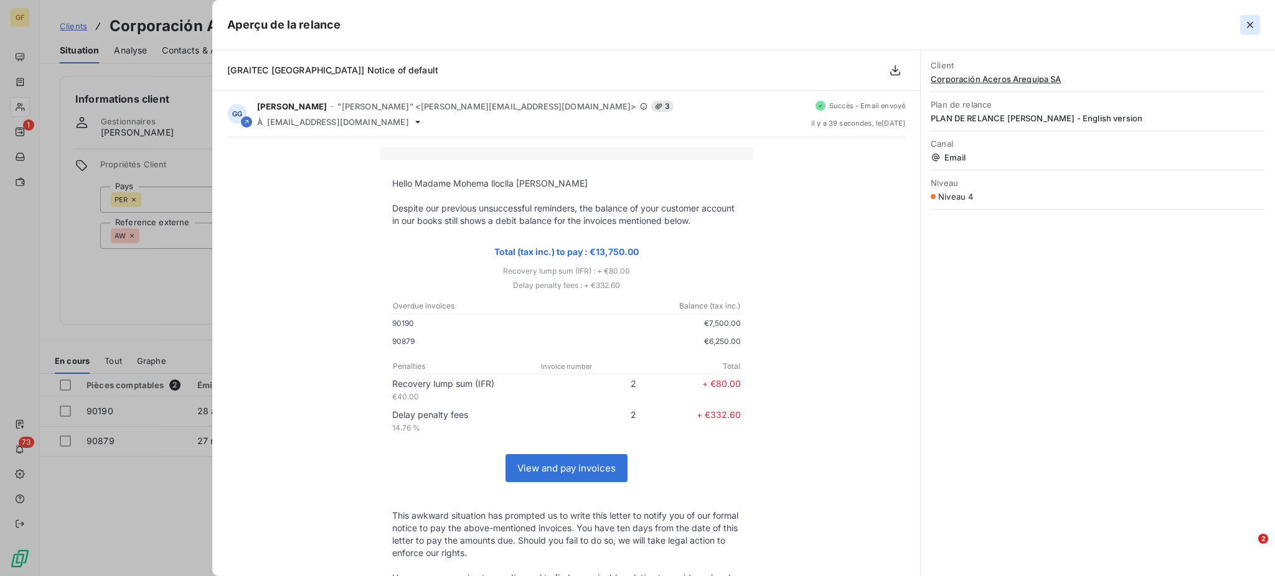
click at [1253, 24] on icon "button" at bounding box center [1249, 25] width 12 height 12
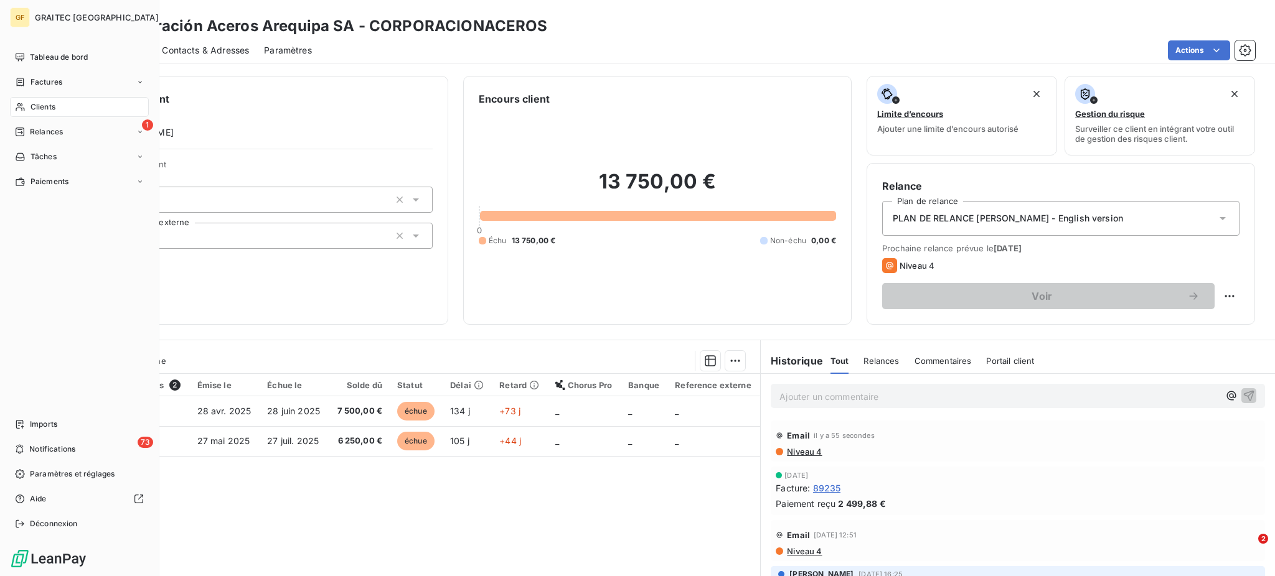
click at [43, 103] on span "Clients" at bounding box center [42, 106] width 25 height 11
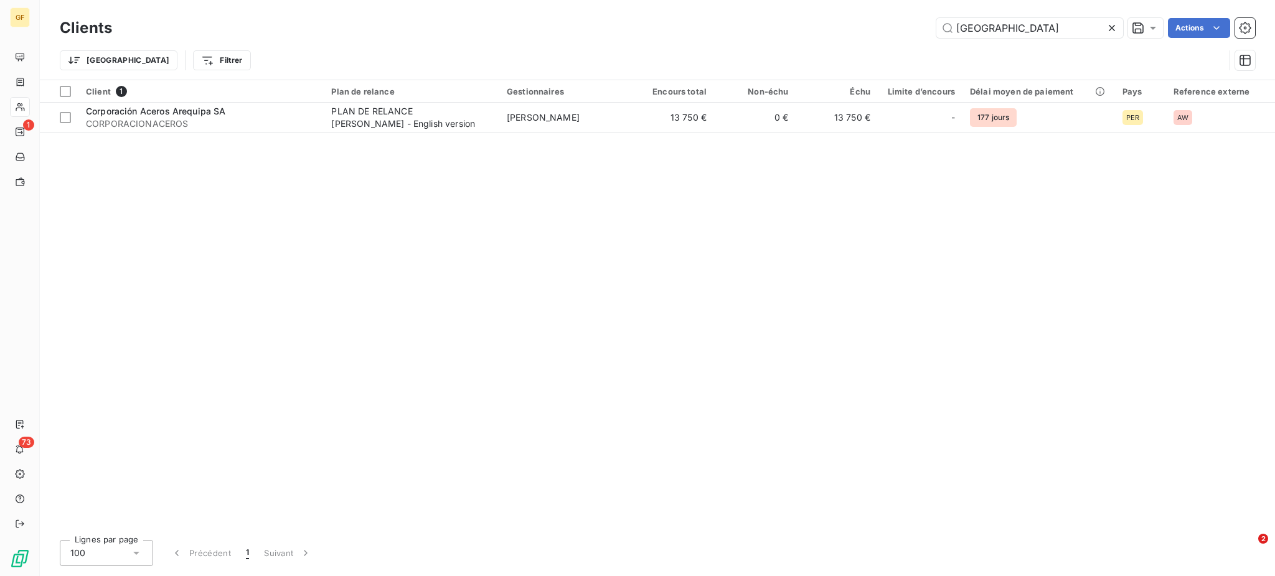
drag, startPoint x: 1026, startPoint y: 26, endPoint x: 916, endPoint y: 34, distance: 109.8
click at [916, 34] on div "arequipa Actions" at bounding box center [691, 28] width 1128 height 20
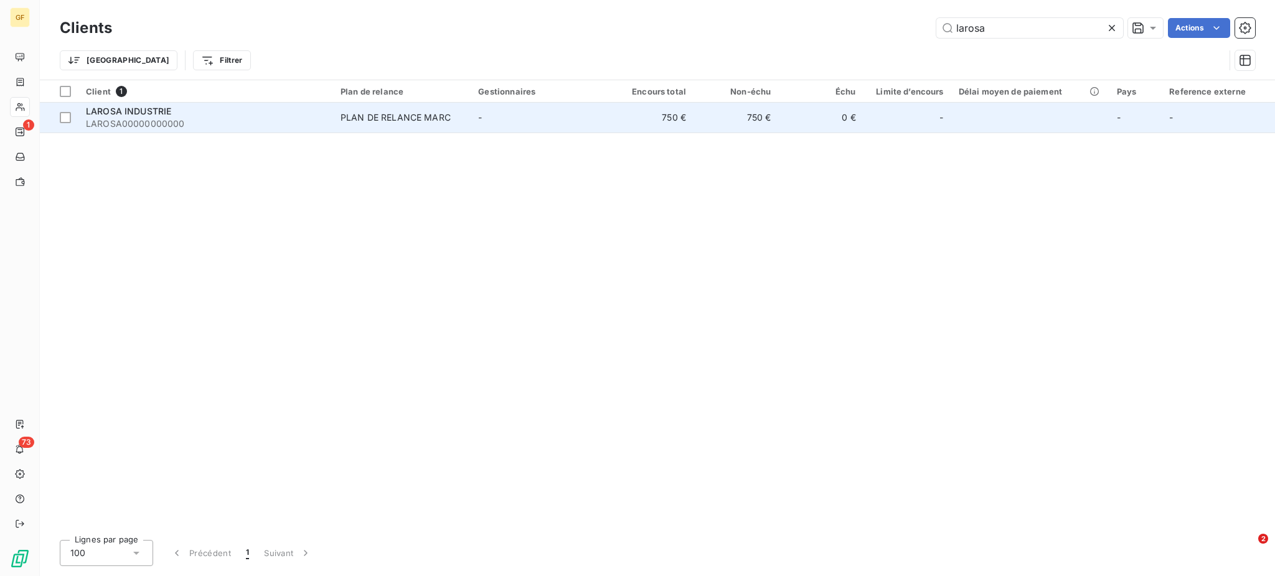
type input "larosa"
click at [505, 110] on td "-" at bounding box center [539, 118] width 138 height 30
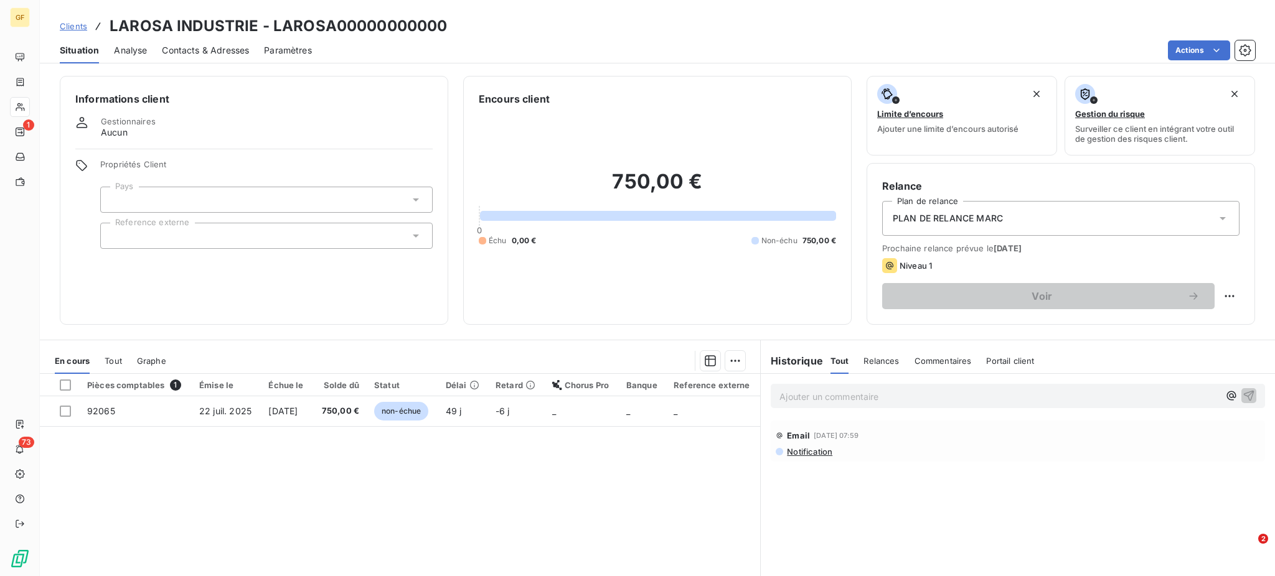
click at [1219, 218] on icon at bounding box center [1222, 218] width 6 height 3
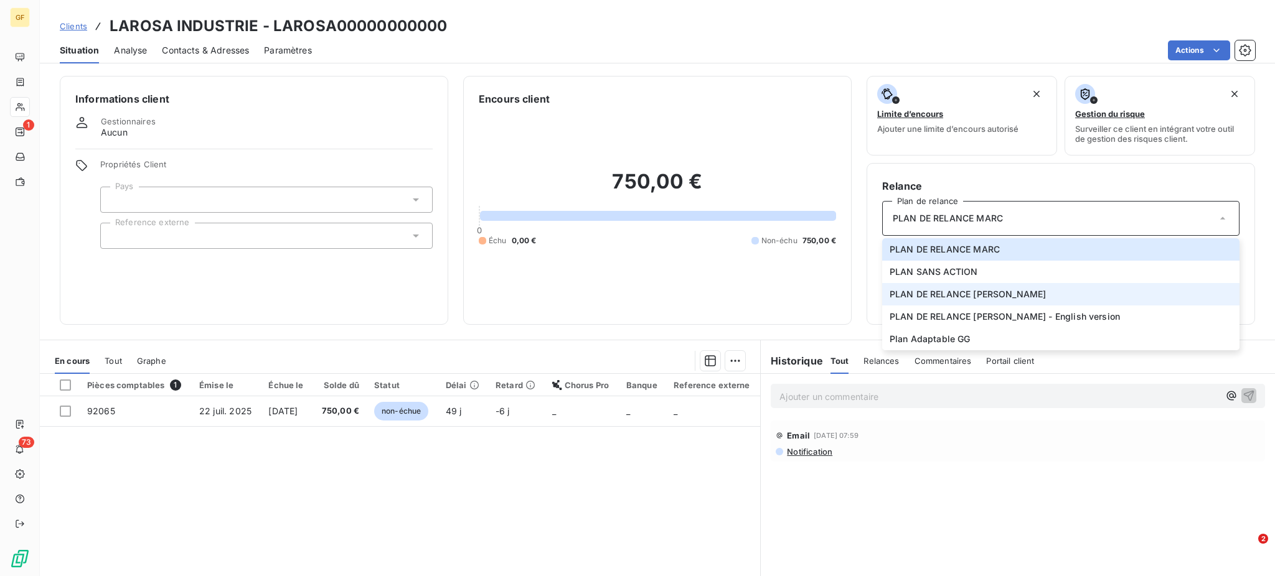
click at [917, 291] on span "PLAN DE RELANCE [PERSON_NAME]" at bounding box center [967, 294] width 156 height 12
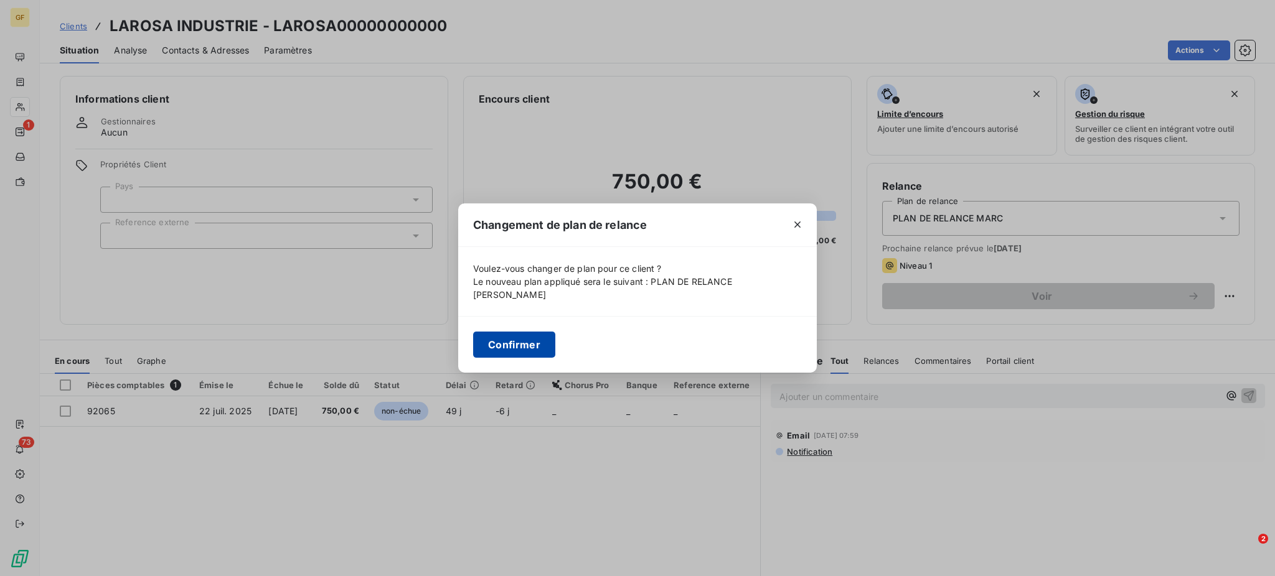
click at [515, 332] on button "Confirmer" at bounding box center [514, 345] width 82 height 26
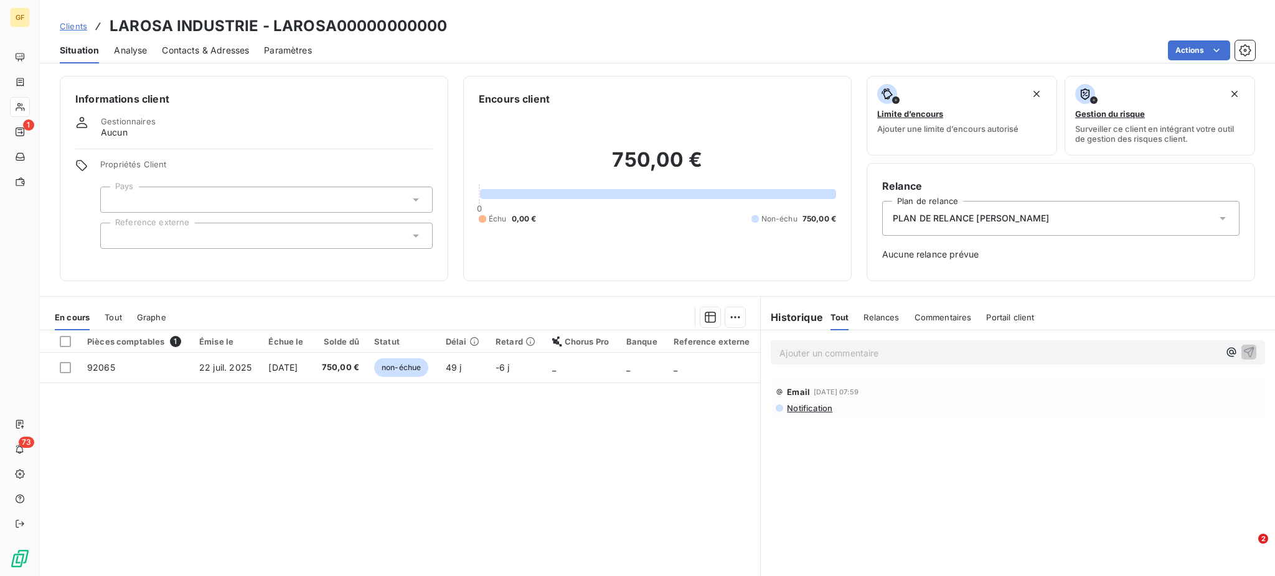
click at [798, 407] on span "Notification" at bounding box center [808, 408] width 47 height 10
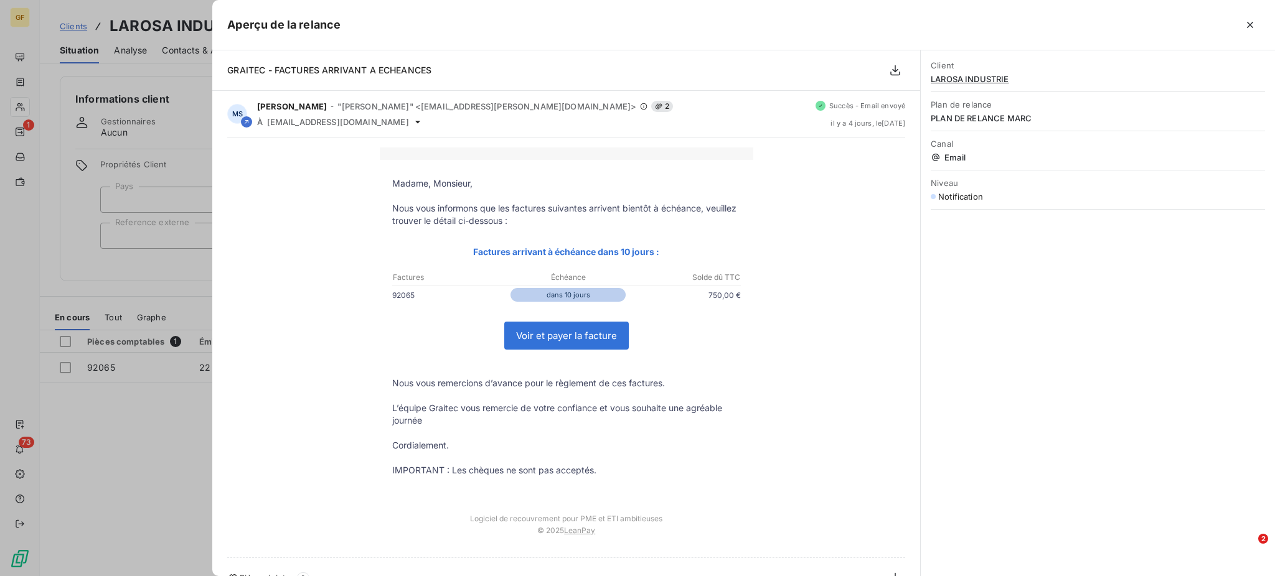
click at [1153, 109] on span "Plan de relance" at bounding box center [1097, 105] width 334 height 10
click at [1041, 115] on span "PLAN DE RELANCE MARC" at bounding box center [1097, 118] width 334 height 10
click at [1250, 19] on icon "button" at bounding box center [1249, 25] width 12 height 12
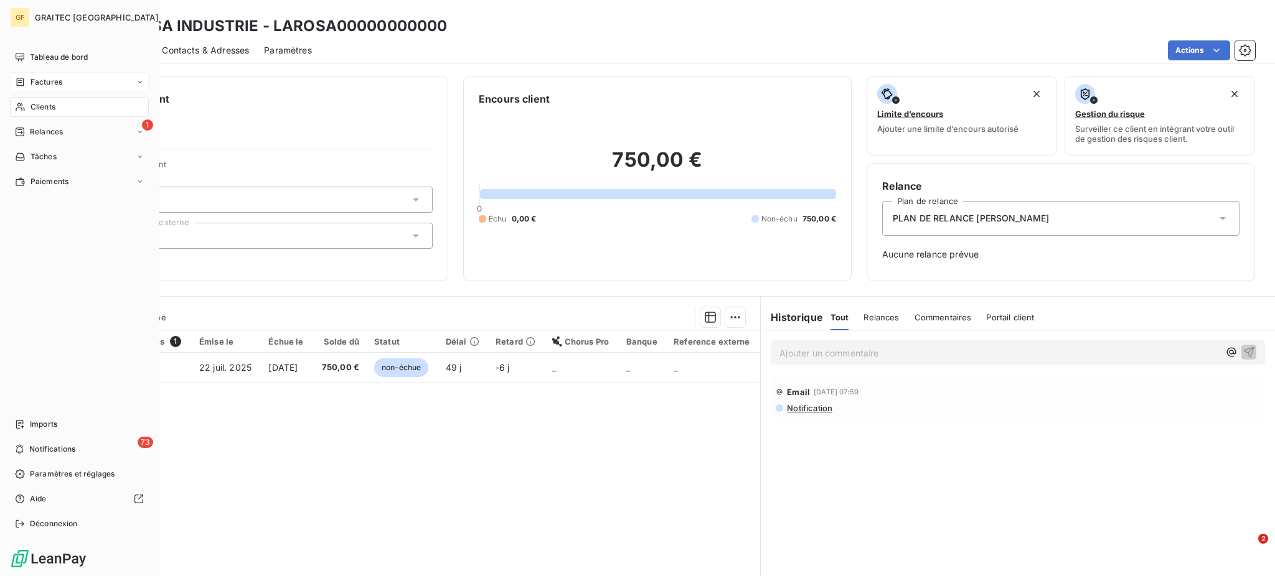
click at [39, 82] on span "Factures" at bounding box center [46, 82] width 32 height 11
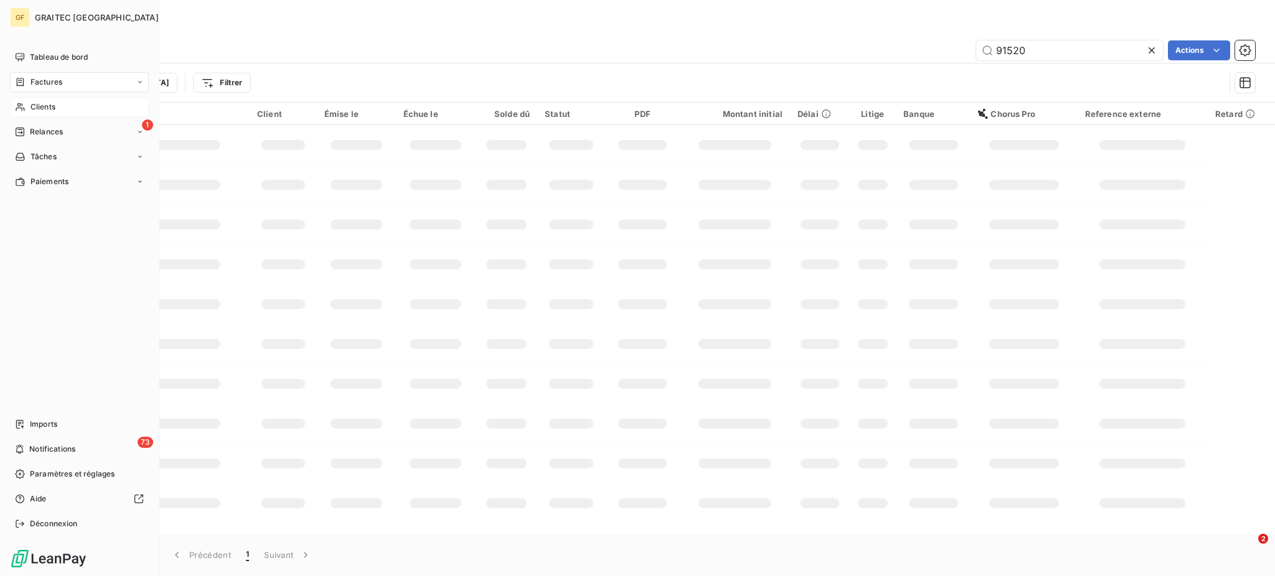
click at [44, 79] on span "Factures" at bounding box center [46, 82] width 32 height 11
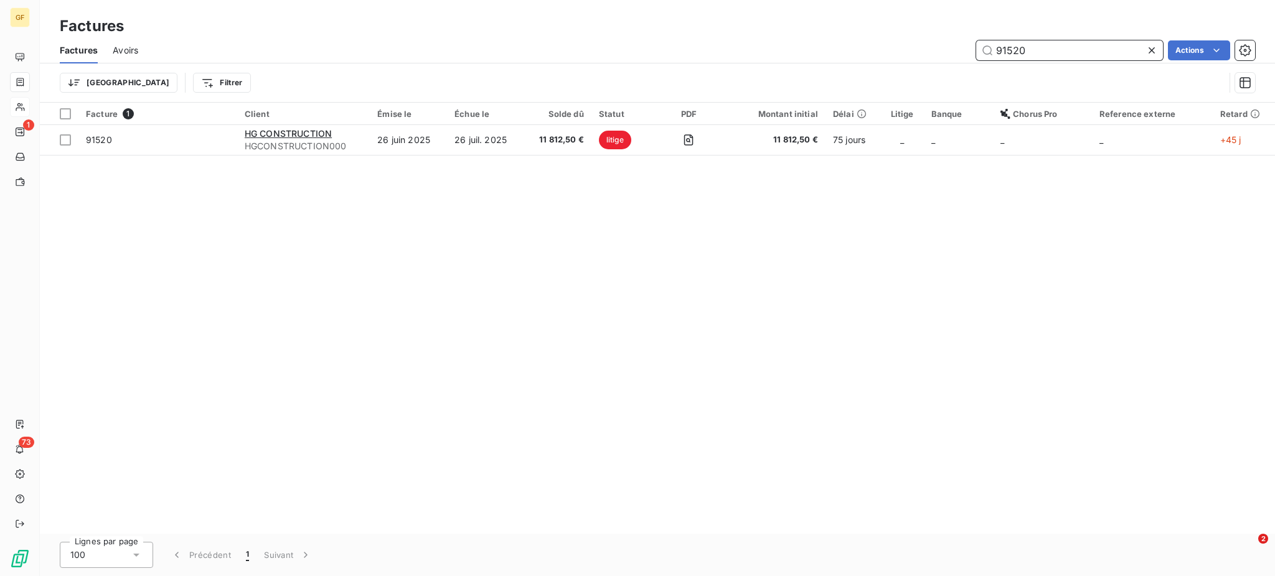
drag, startPoint x: 1049, startPoint y: 50, endPoint x: 929, endPoint y: 51, distance: 120.7
click at [929, 51] on div "91520 Actions" at bounding box center [704, 50] width 1102 height 20
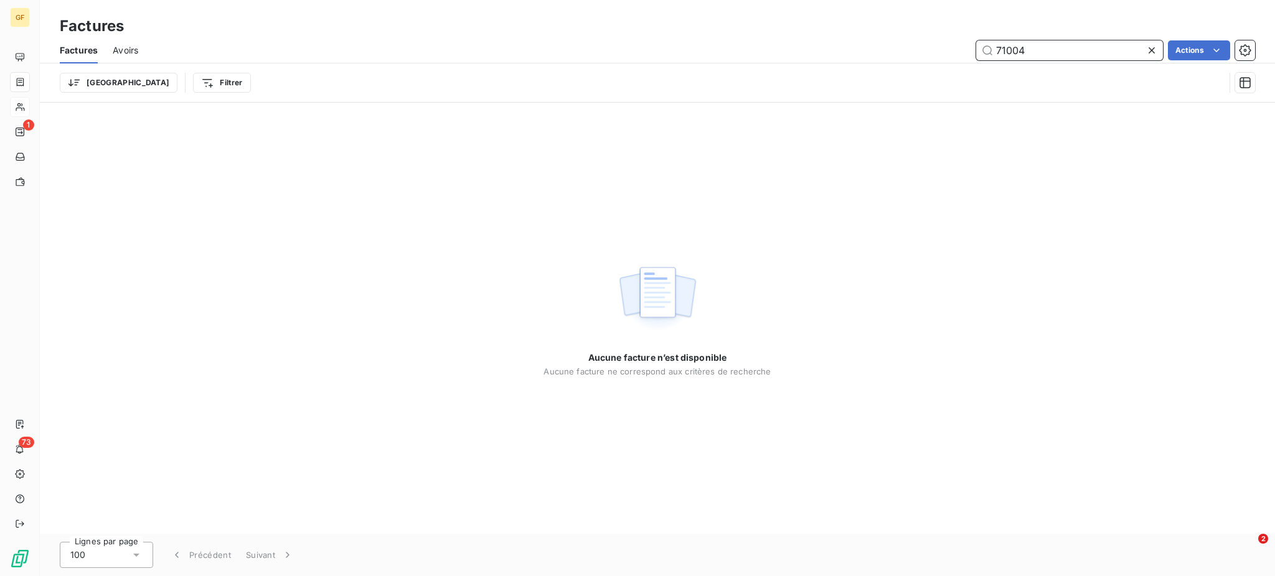
type input "71004"
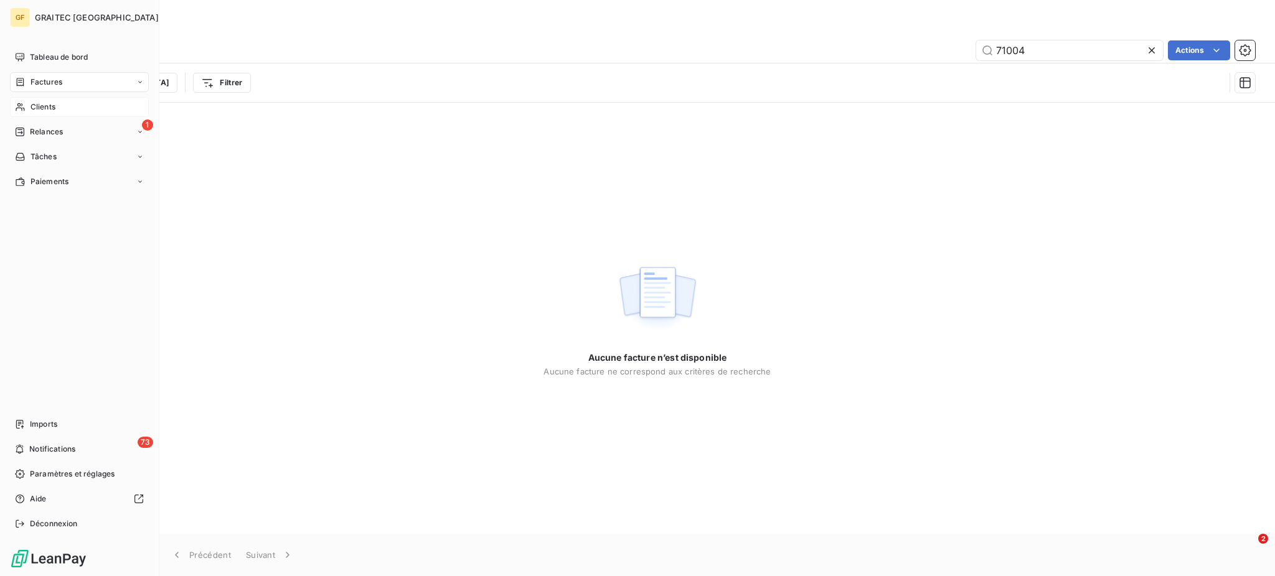
click at [49, 83] on span "Factures" at bounding box center [46, 82] width 32 height 11
click at [45, 149] on div "Clients" at bounding box center [79, 157] width 139 height 20
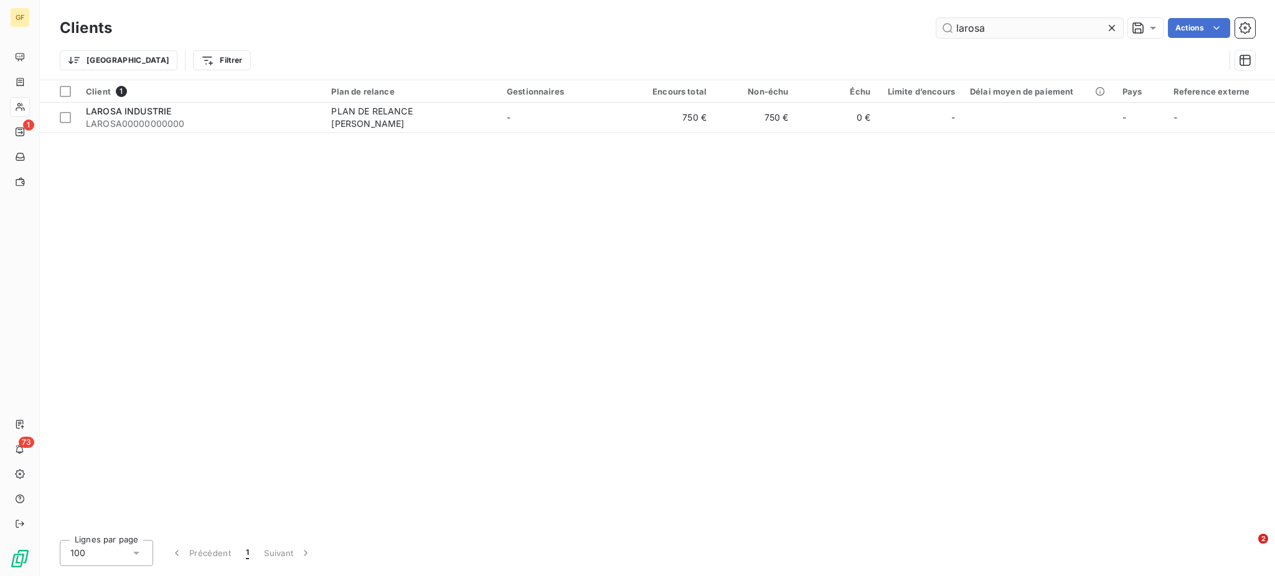
drag, startPoint x: 998, startPoint y: 37, endPoint x: 953, endPoint y: 30, distance: 45.3
click at [953, 30] on input "larosa" at bounding box center [1029, 28] width 187 height 20
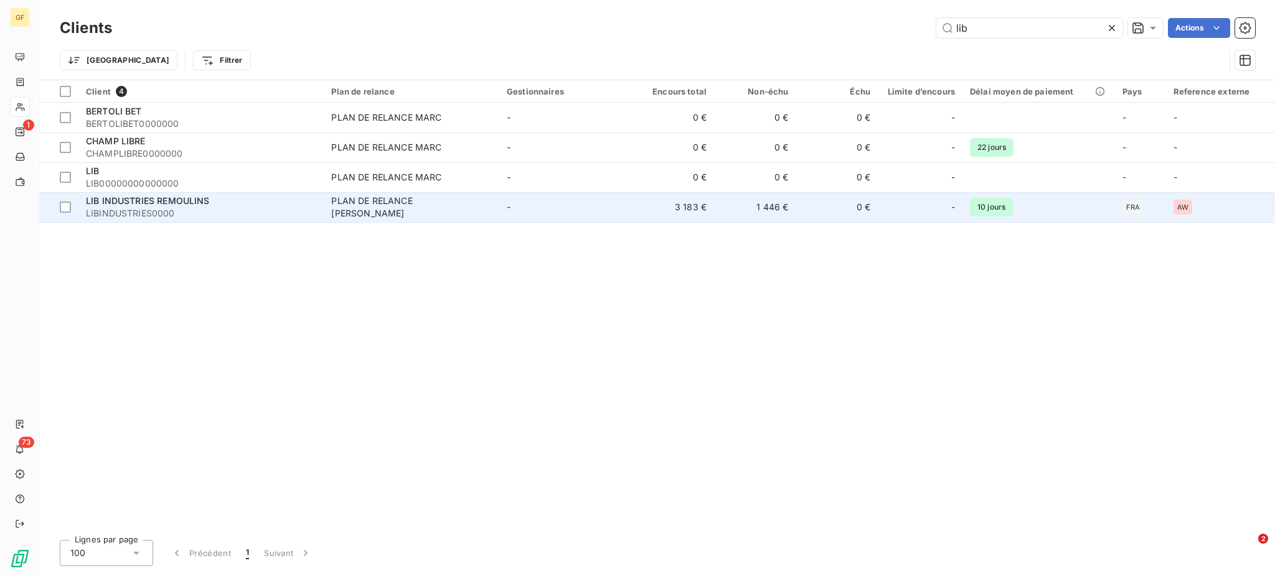
type input "lib"
click at [289, 206] on div "LIB INDUSTRIES REMOULINS" at bounding box center [201, 201] width 230 height 12
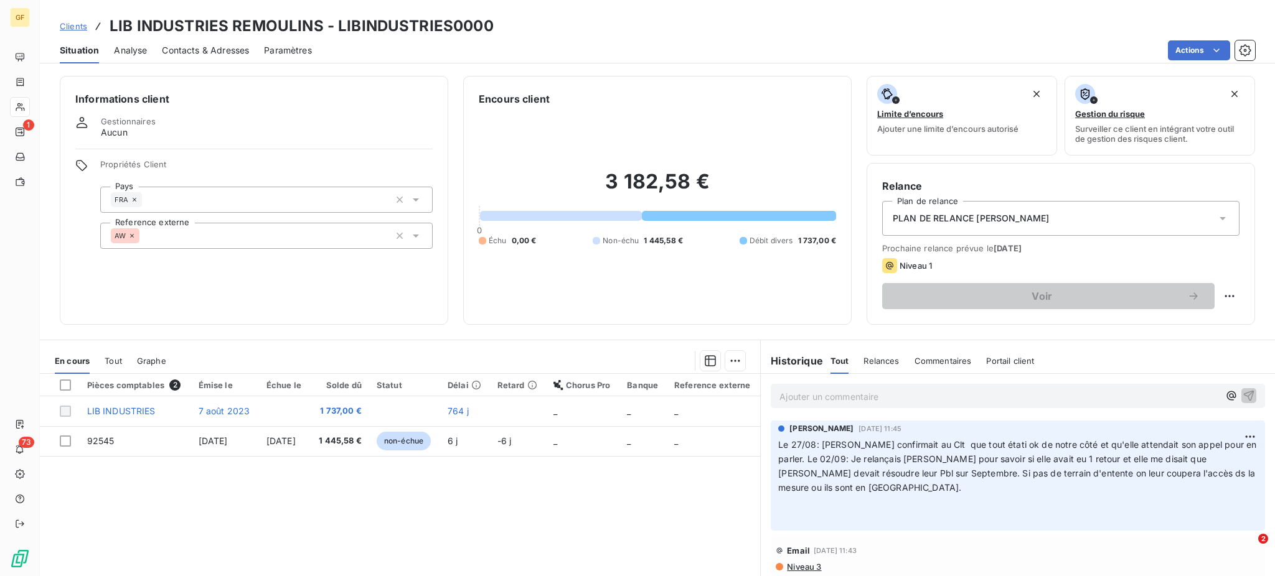
click at [815, 402] on p "Ajouter un commentaire ﻿" at bounding box center [998, 397] width 439 height 16
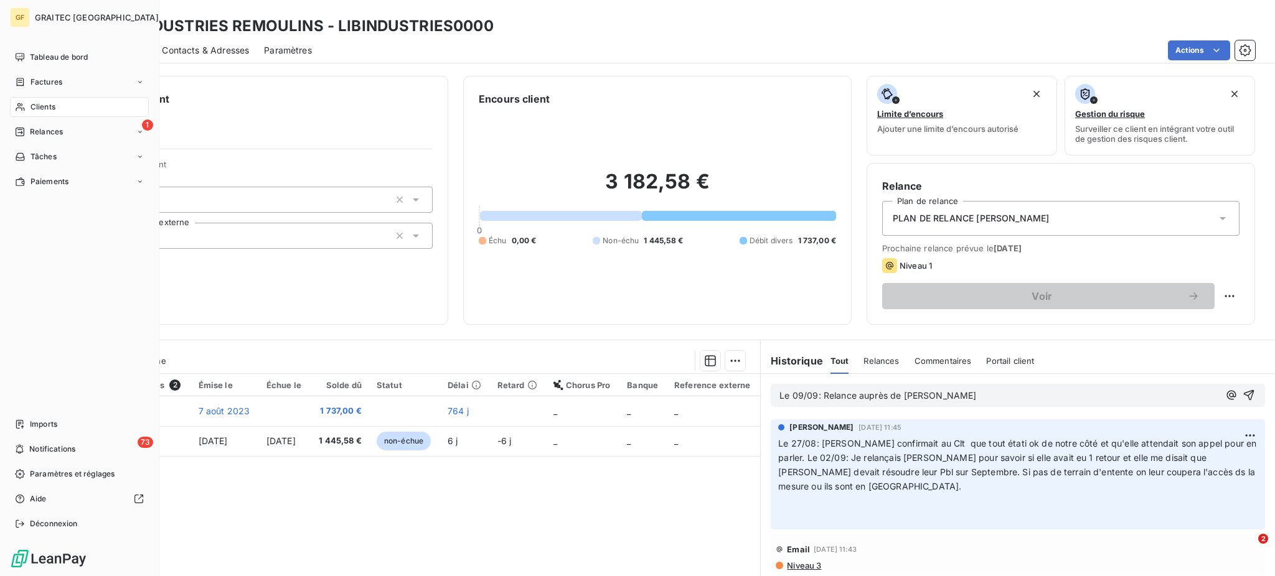
click at [46, 110] on span "Clients" at bounding box center [42, 106] width 25 height 11
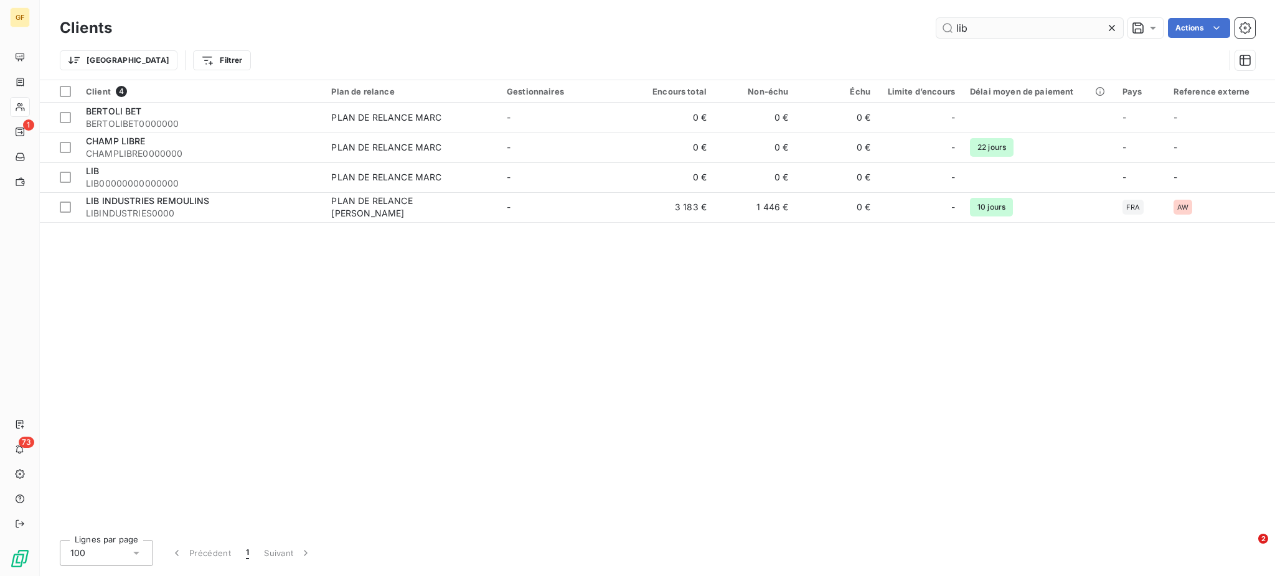
drag, startPoint x: 987, startPoint y: 26, endPoint x: 953, endPoint y: 29, distance: 33.8
click at [953, 29] on input "lib" at bounding box center [1029, 28] width 187 height 20
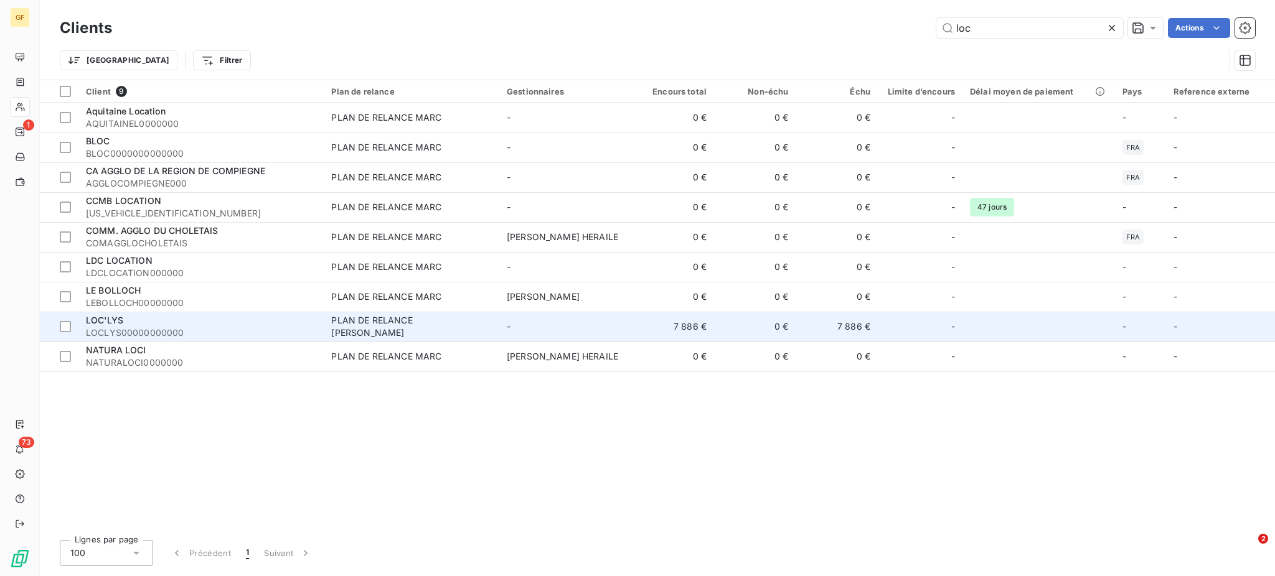
type input "loc"
click at [162, 329] on span "LOCLYS00000000000" at bounding box center [201, 333] width 230 height 12
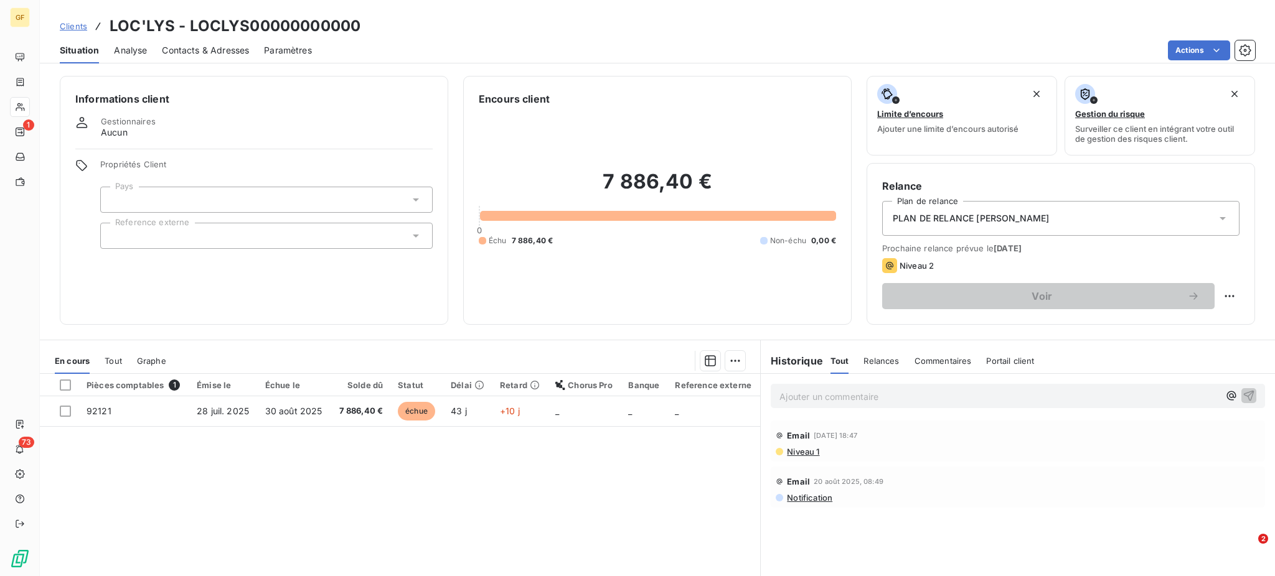
click at [77, 28] on span "Clients" at bounding box center [73, 26] width 27 height 10
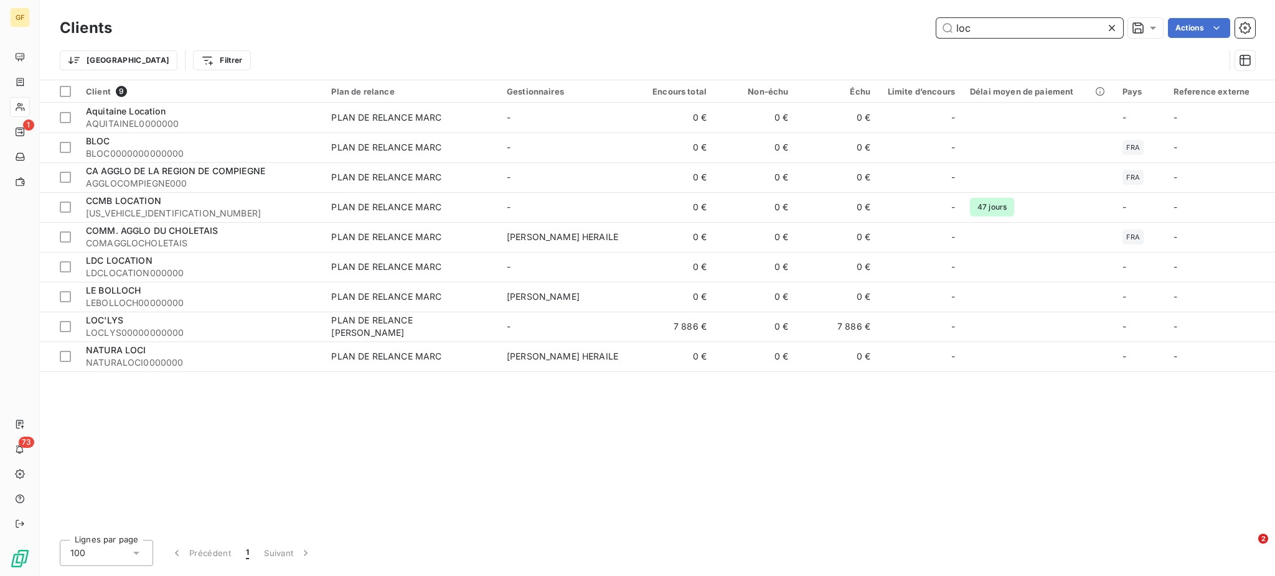
drag, startPoint x: 984, startPoint y: 35, endPoint x: 944, endPoint y: 27, distance: 40.6
click at [944, 27] on input "loc" at bounding box center [1029, 28] width 187 height 20
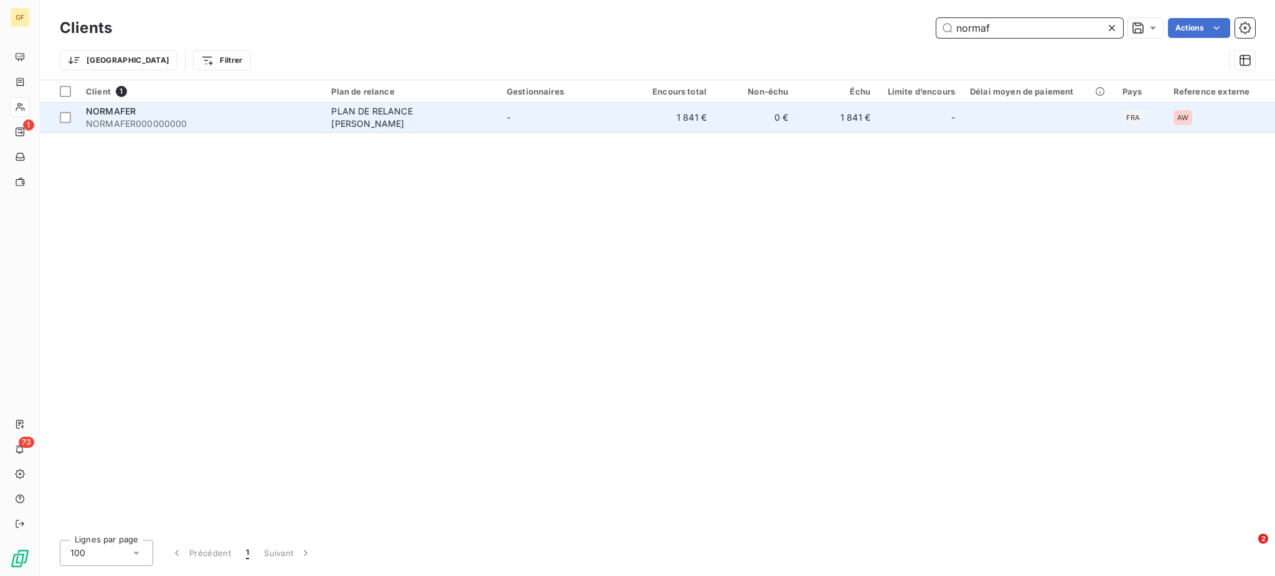
type input "normaf"
click at [235, 120] on span "NORMAFER000000000" at bounding box center [201, 124] width 230 height 12
